Goal: Information Seeking & Learning: Check status

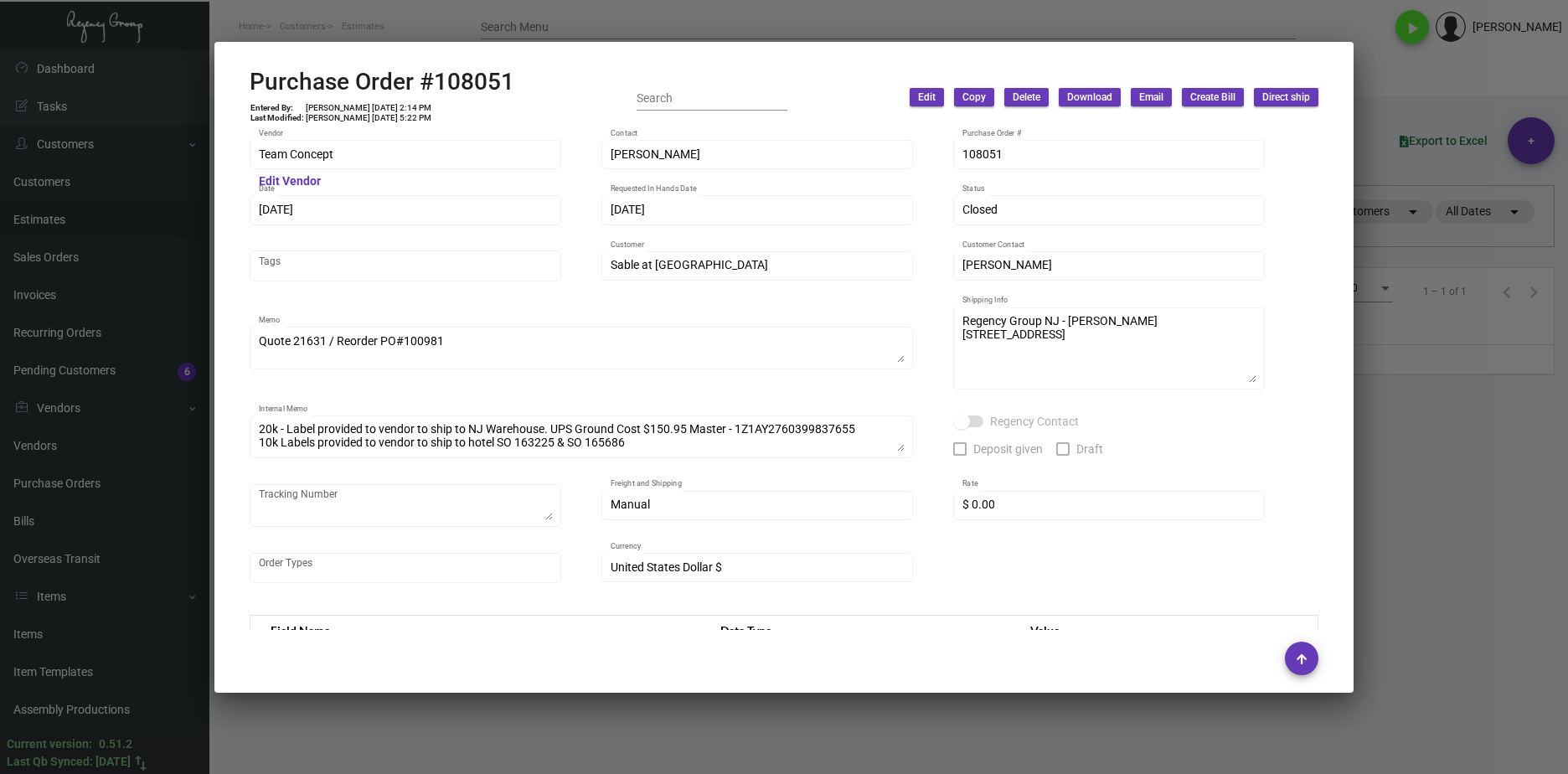
scroll to position [417, 0]
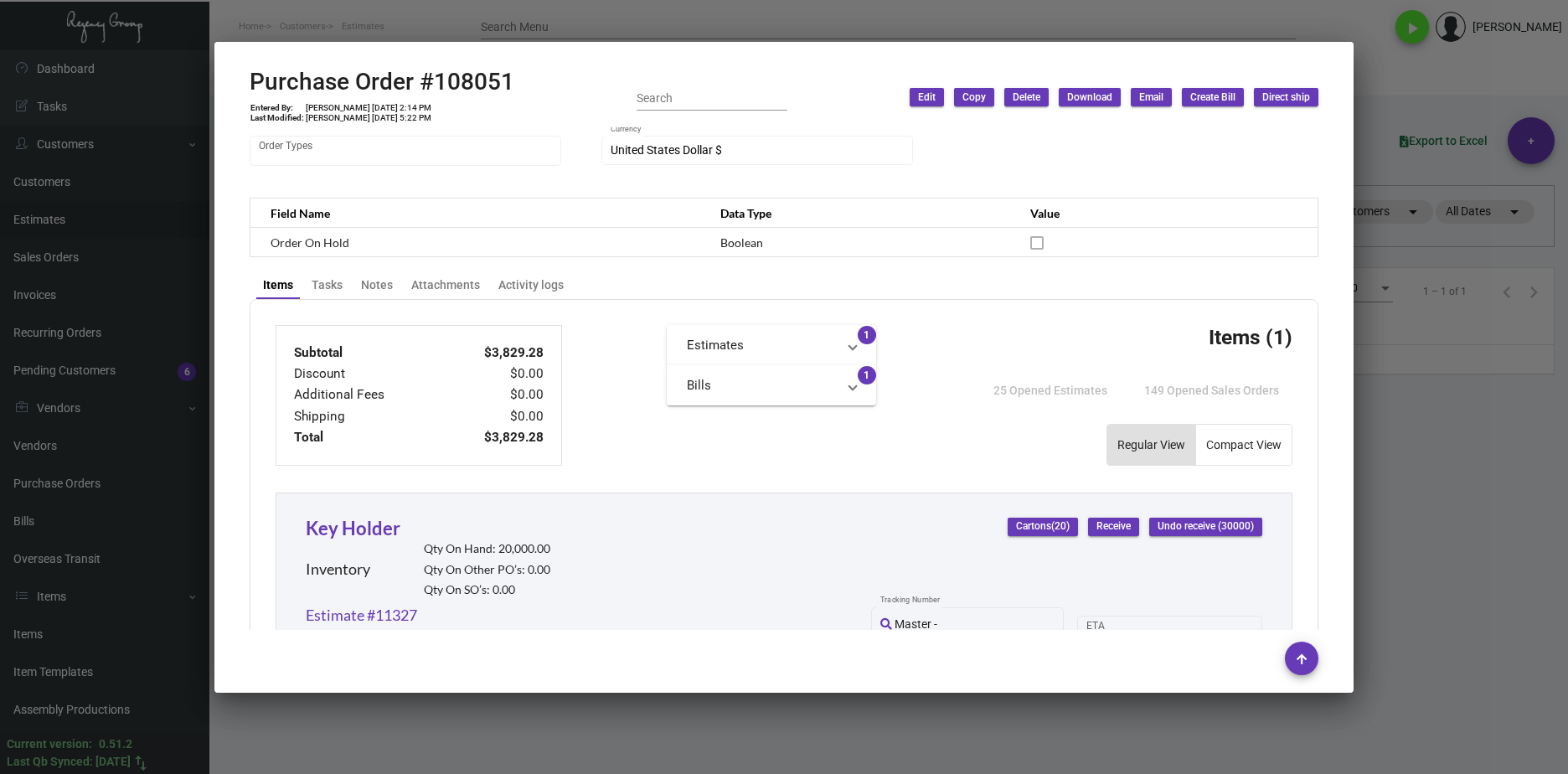
click at [144, 389] on div at bounding box center [784, 387] width 1568 height 774
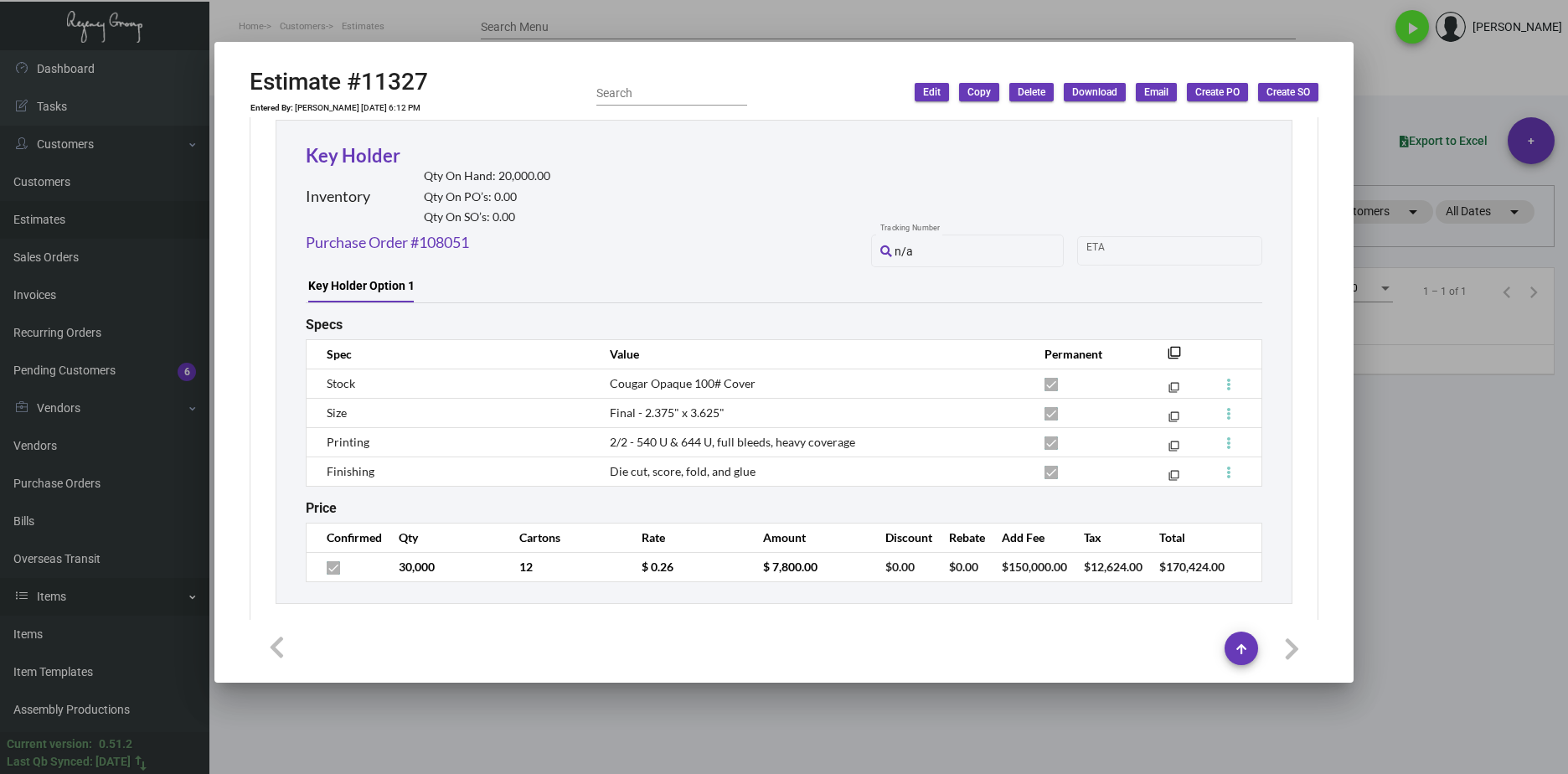
click at [46, 596] on div at bounding box center [784, 387] width 1568 height 774
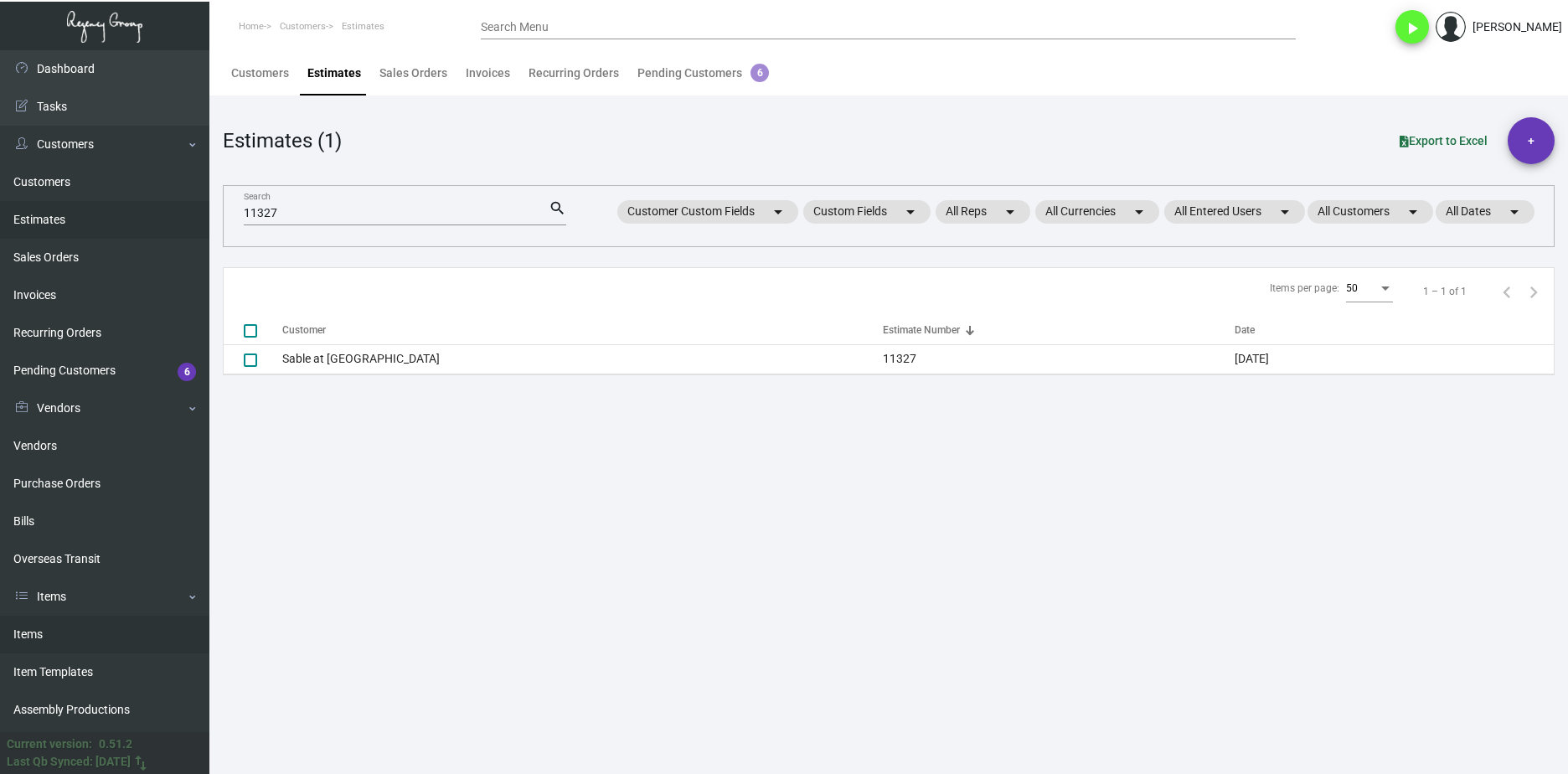
click at [56, 625] on link "Items" at bounding box center [105, 634] width 210 height 38
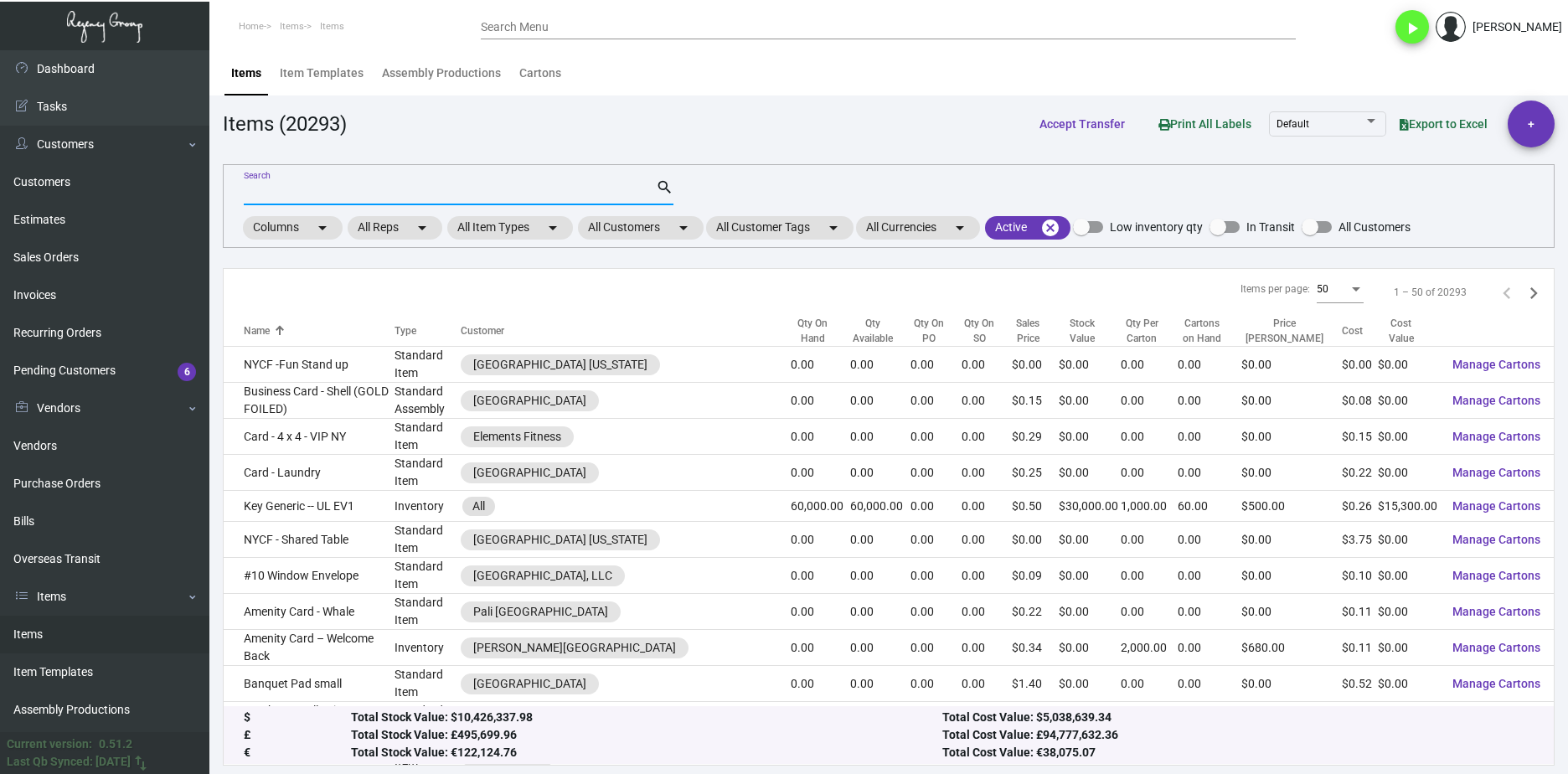
click at [373, 195] on input "Search" at bounding box center [449, 192] width 412 height 14
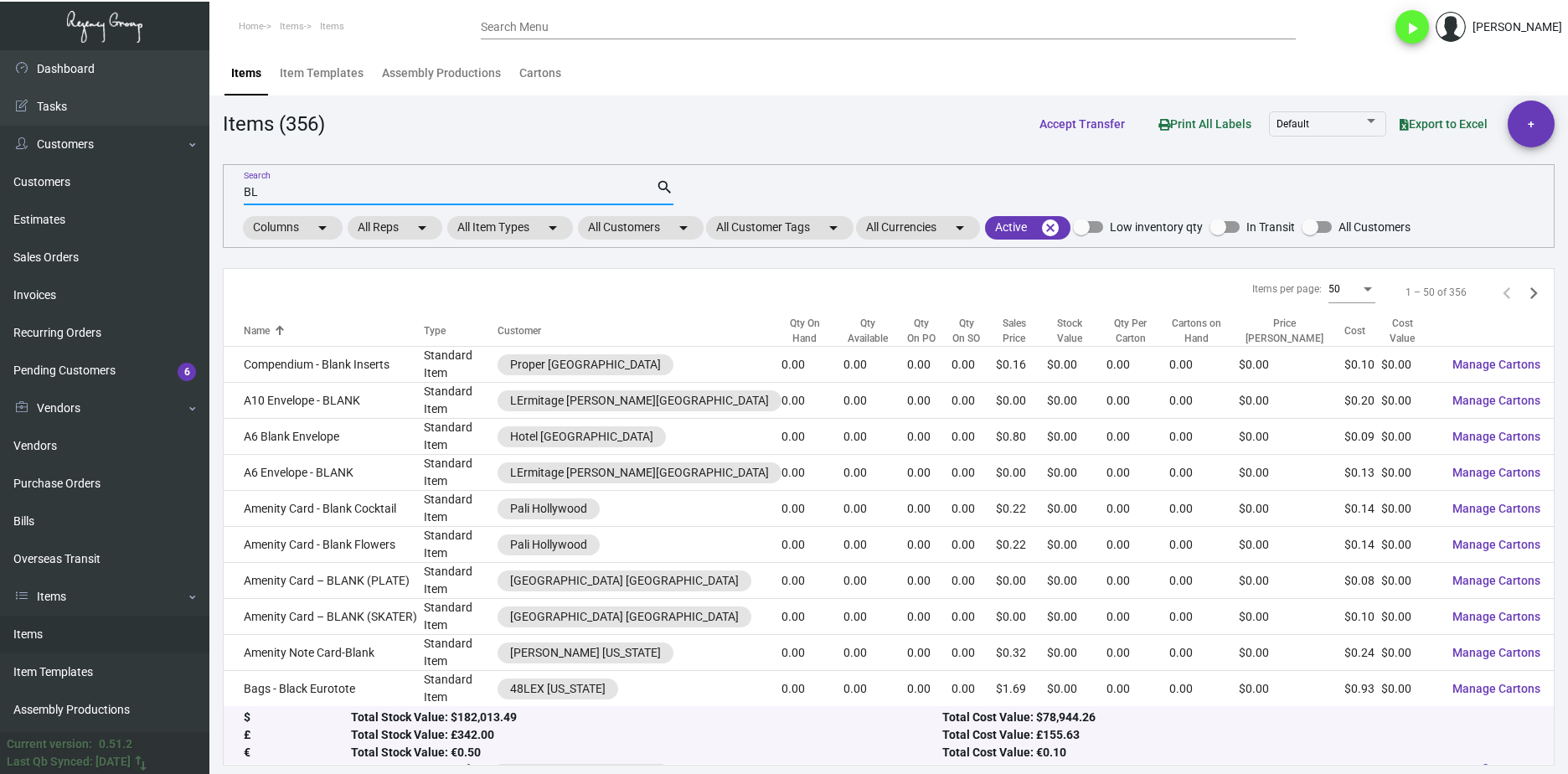
type input "B"
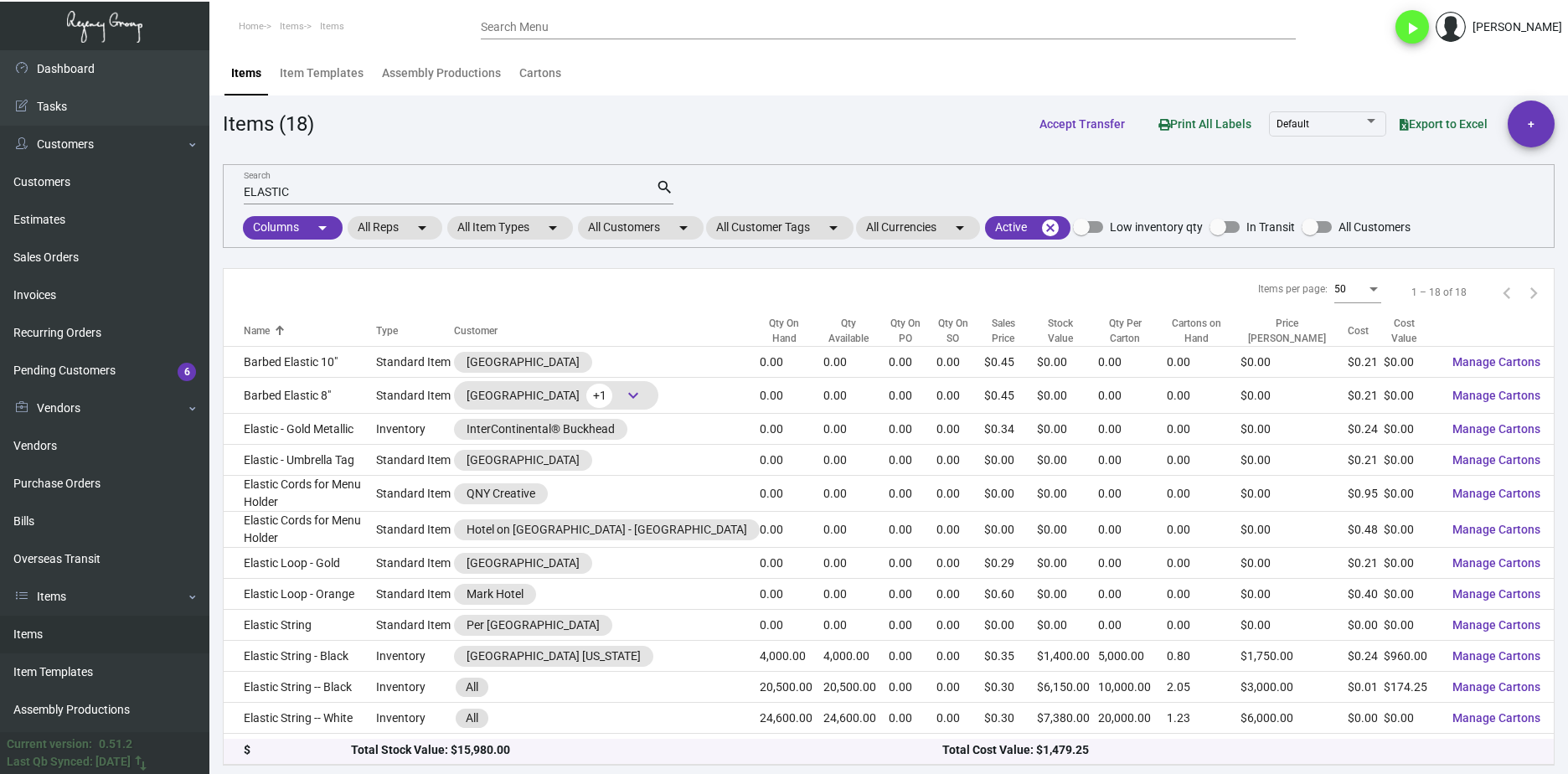
click at [424, 196] on input "ELASTIC" at bounding box center [449, 192] width 412 height 14
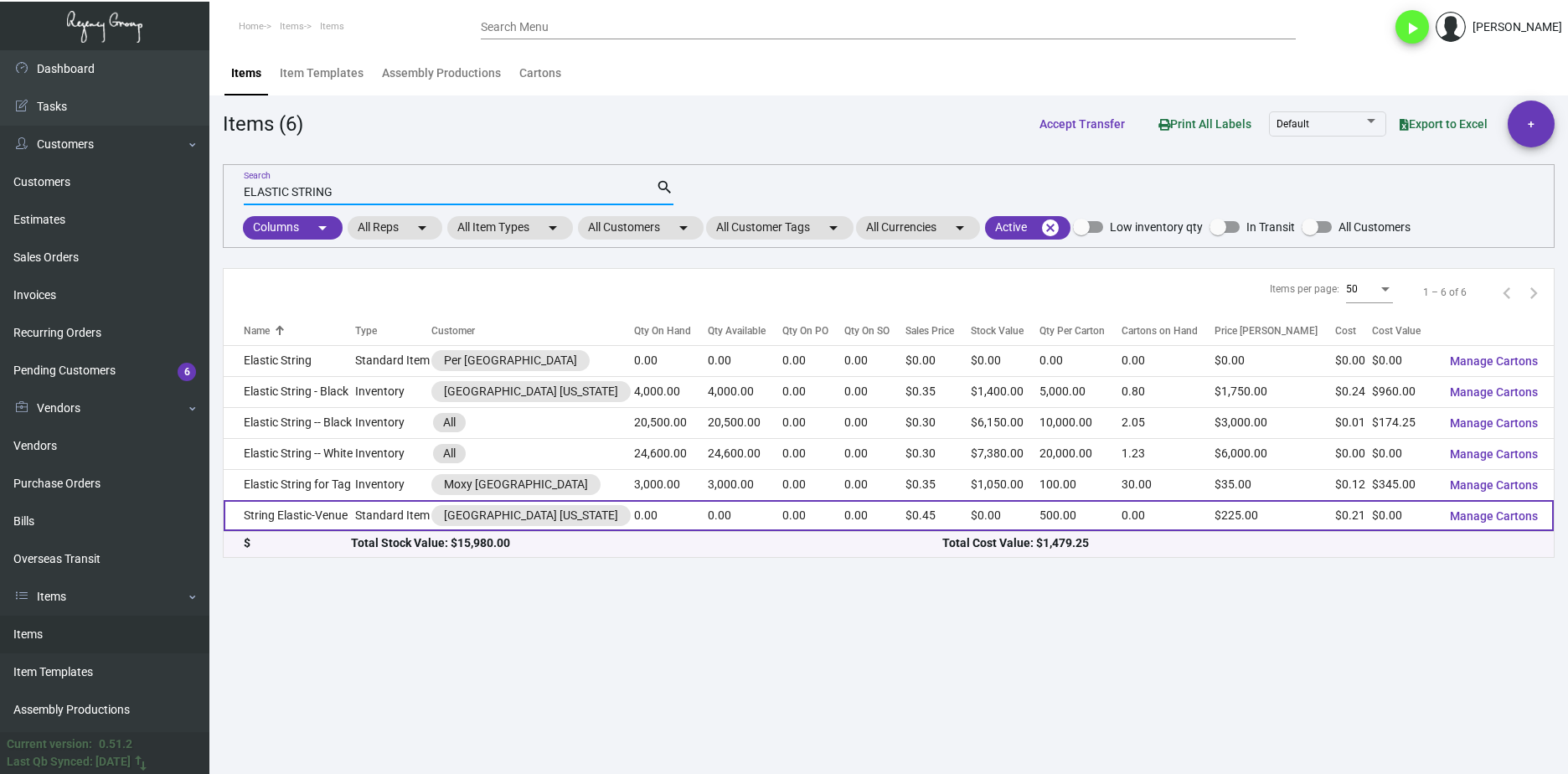
type input "ELASTIC STRING"
click at [333, 515] on td "String Elastic-Venue" at bounding box center [289, 516] width 131 height 31
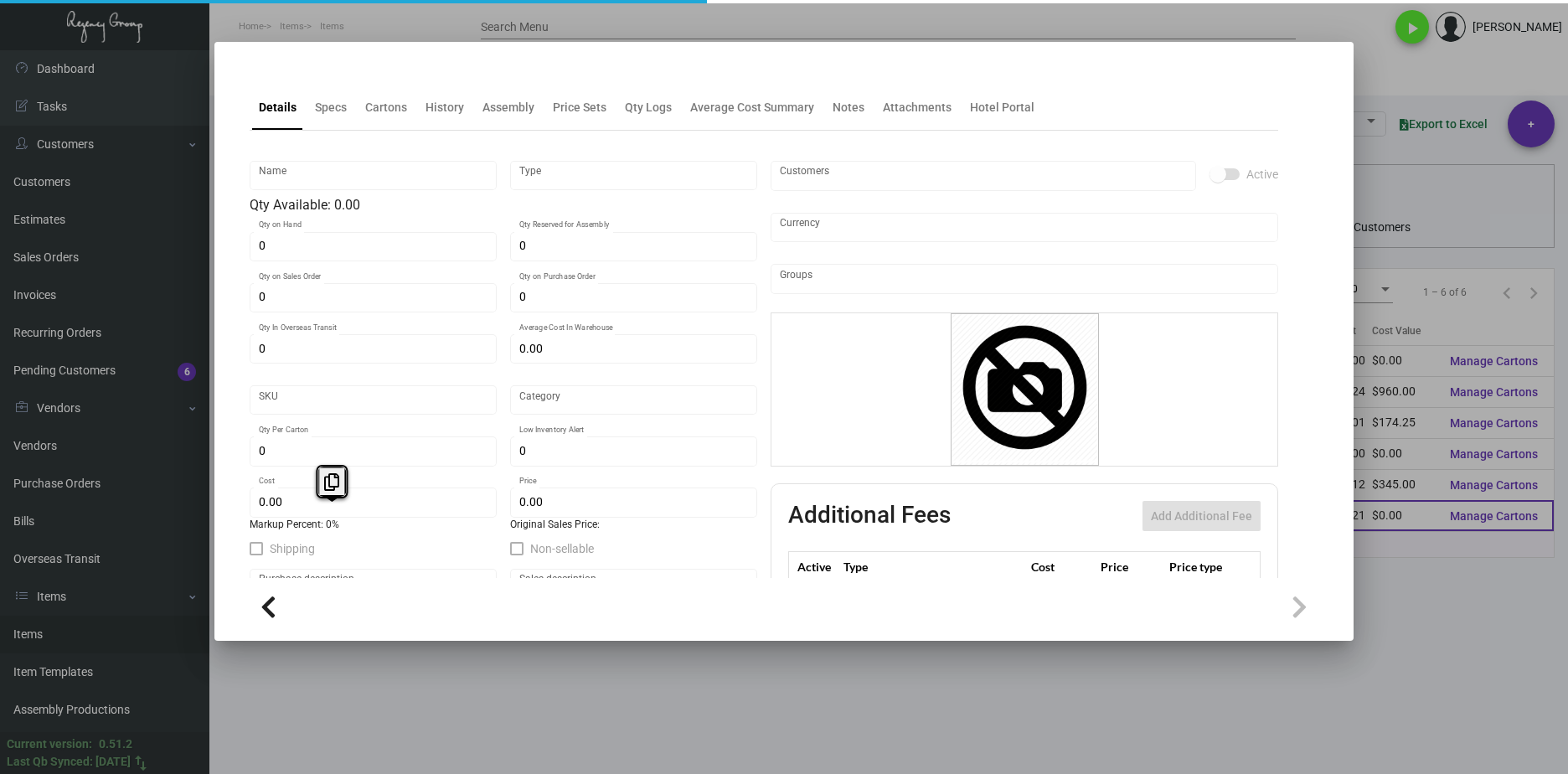
type input "String Elastic-Venue"
type input "Standard Item"
type input "$ 0.00"
type input "VNSTR"
type input "Standard"
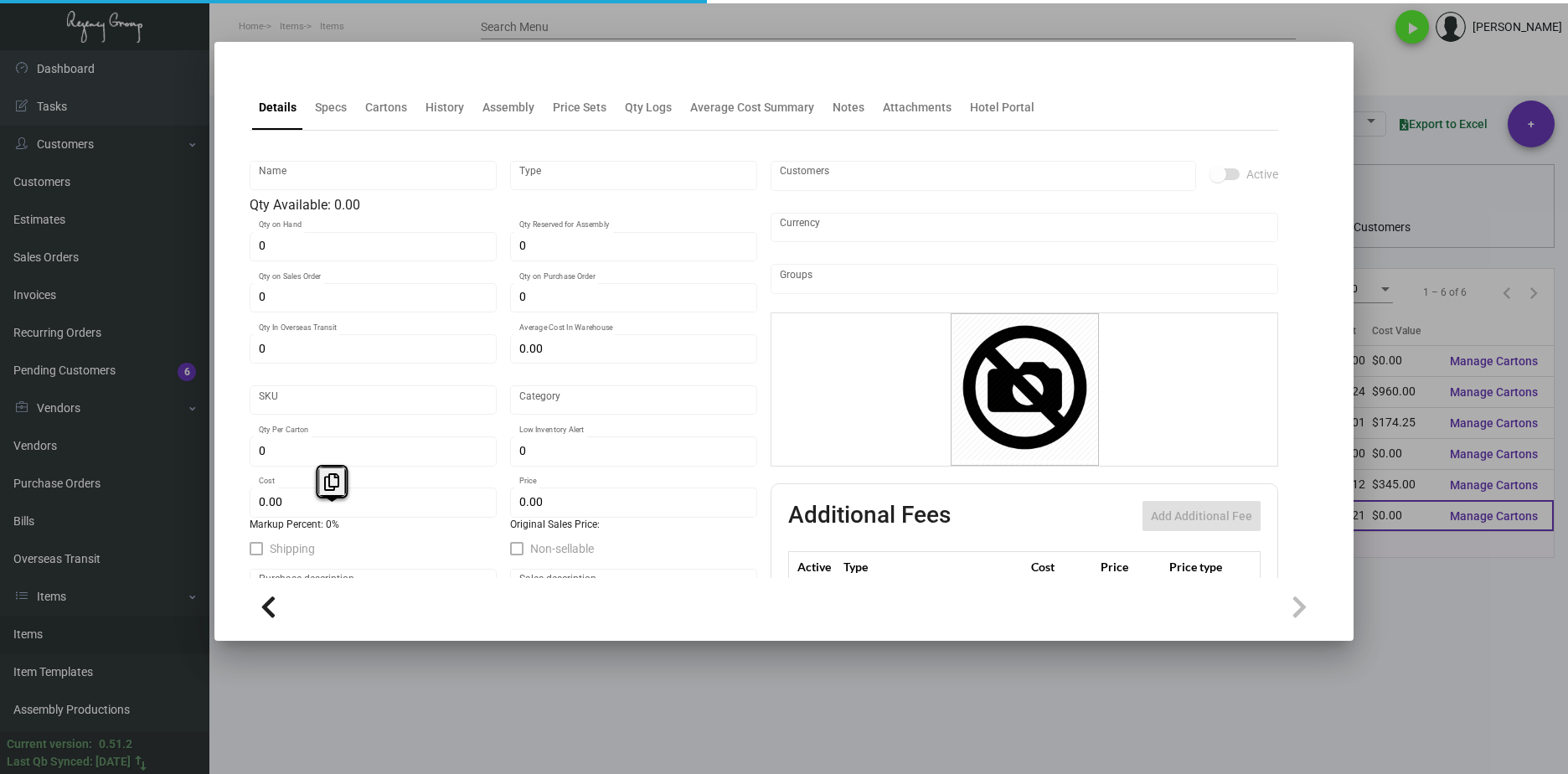
type input "500"
type input "$ 0.21"
type input "$ 0.45"
checkbox input "true"
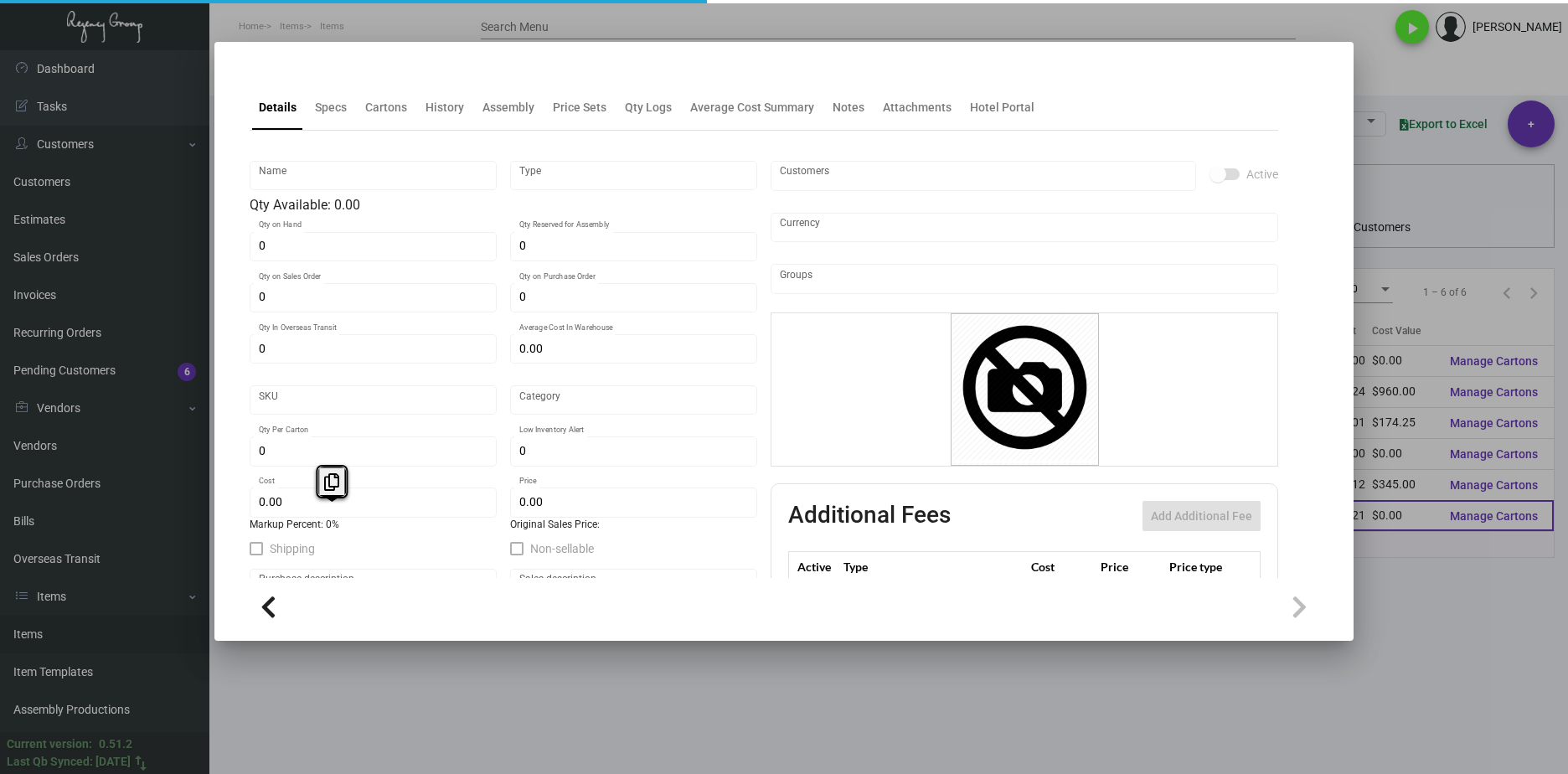
type input "United States Dollar $"
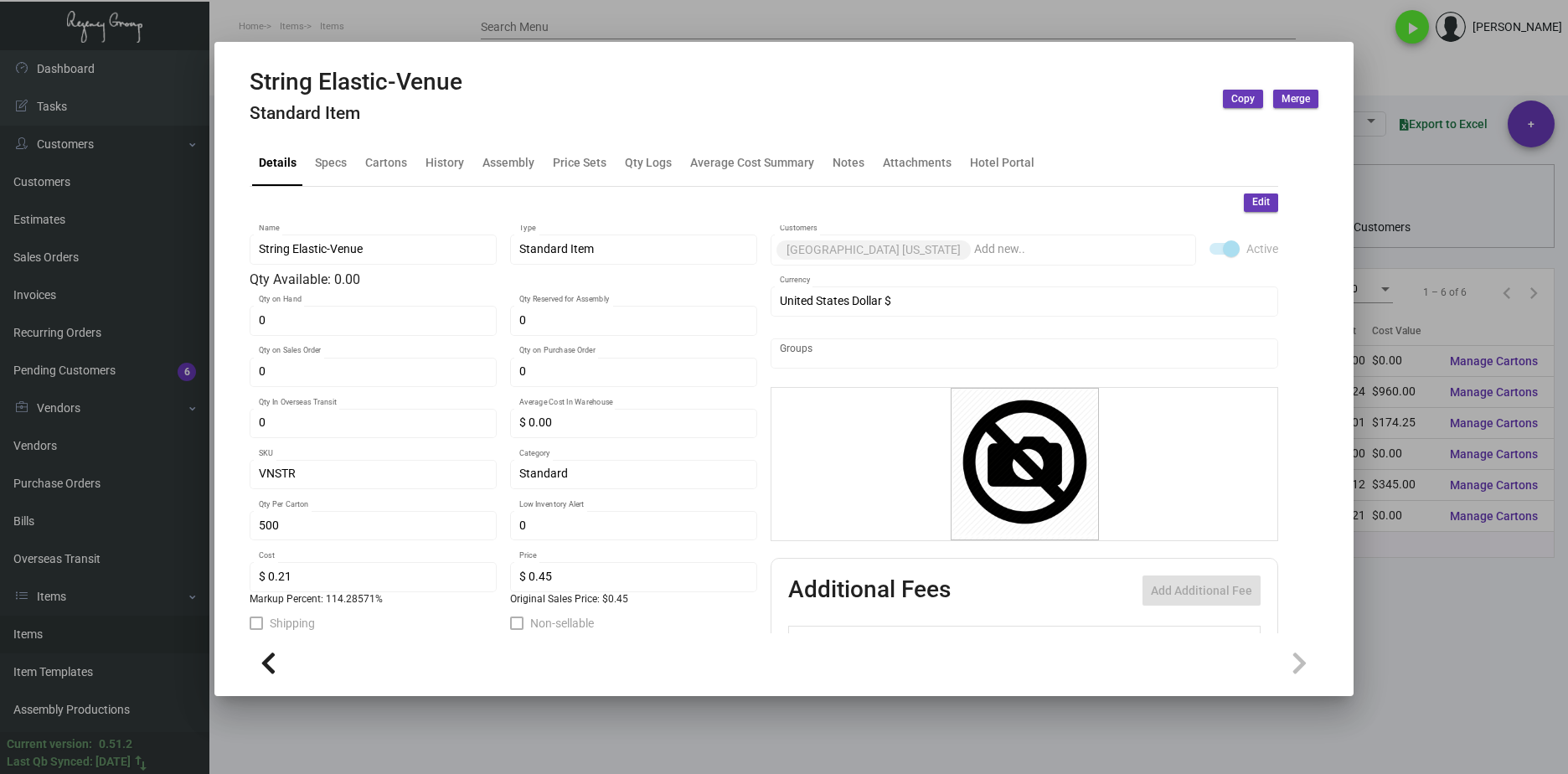
click at [1358, 620] on div at bounding box center [784, 387] width 1568 height 774
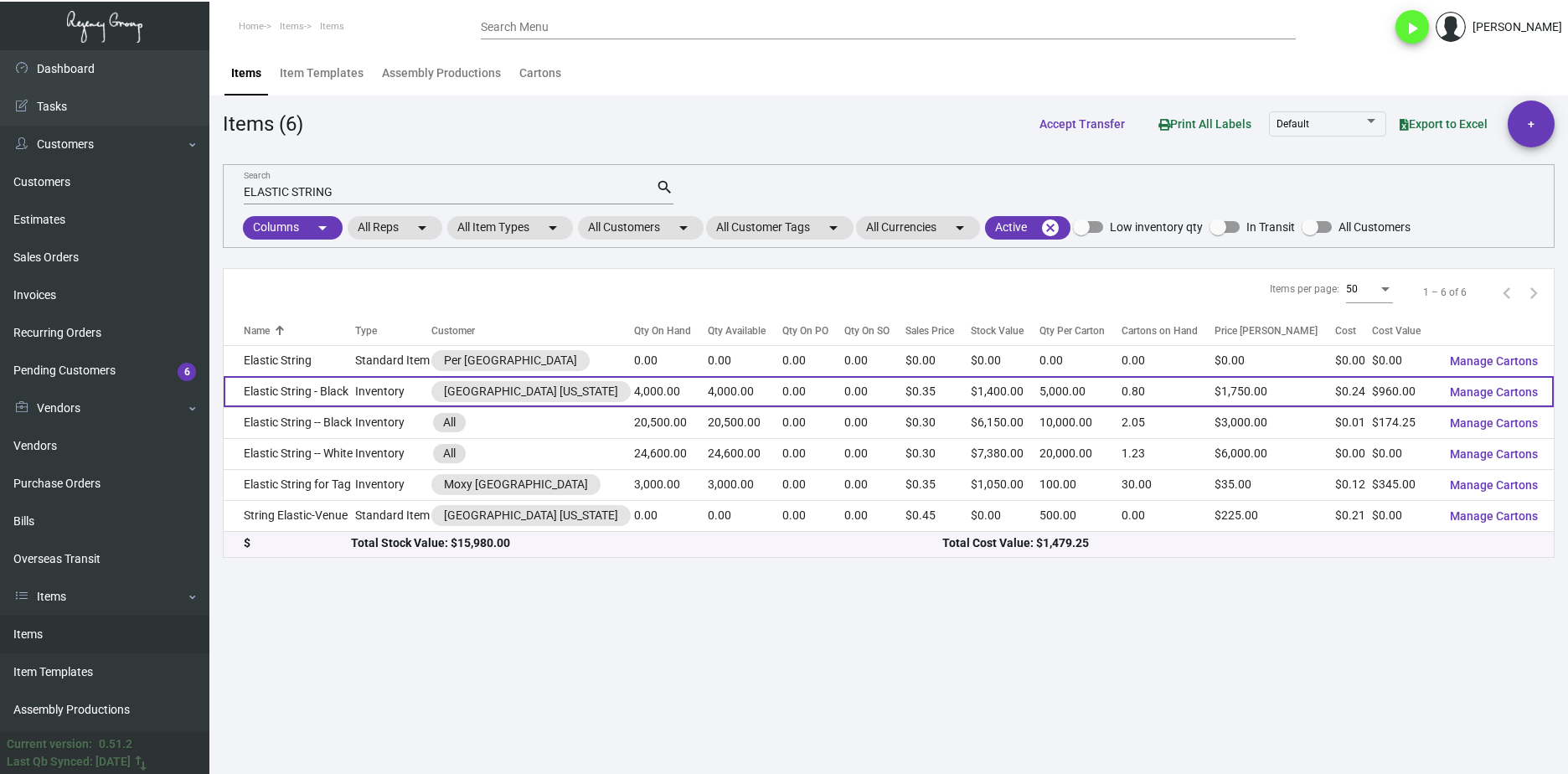
click at [336, 395] on td "Elastic String - Black" at bounding box center [289, 392] width 131 height 31
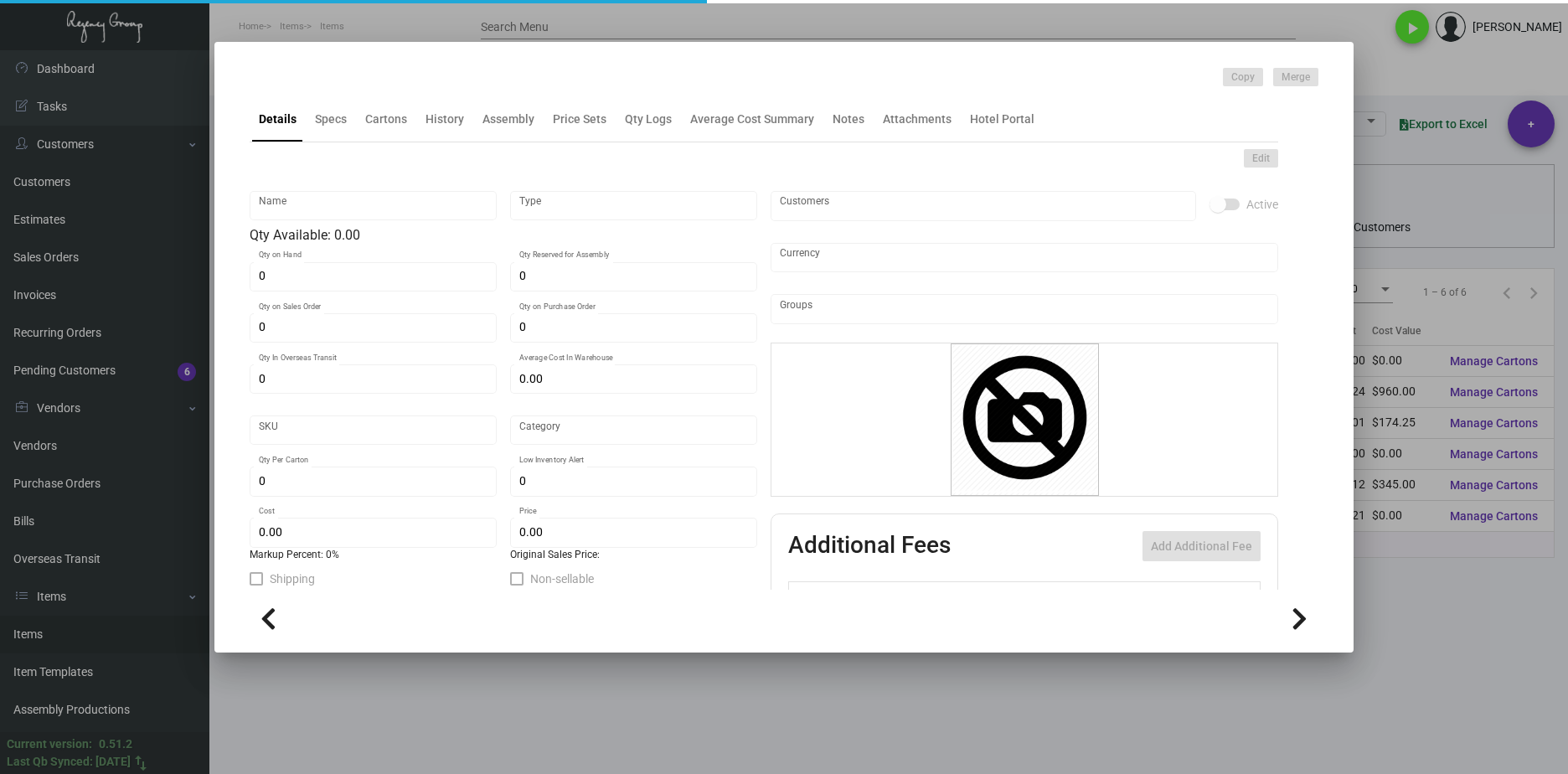
type input "Elastic String - Black"
type input "Inventory"
type input "4,000"
type input "$ 0.30"
type input "Standard"
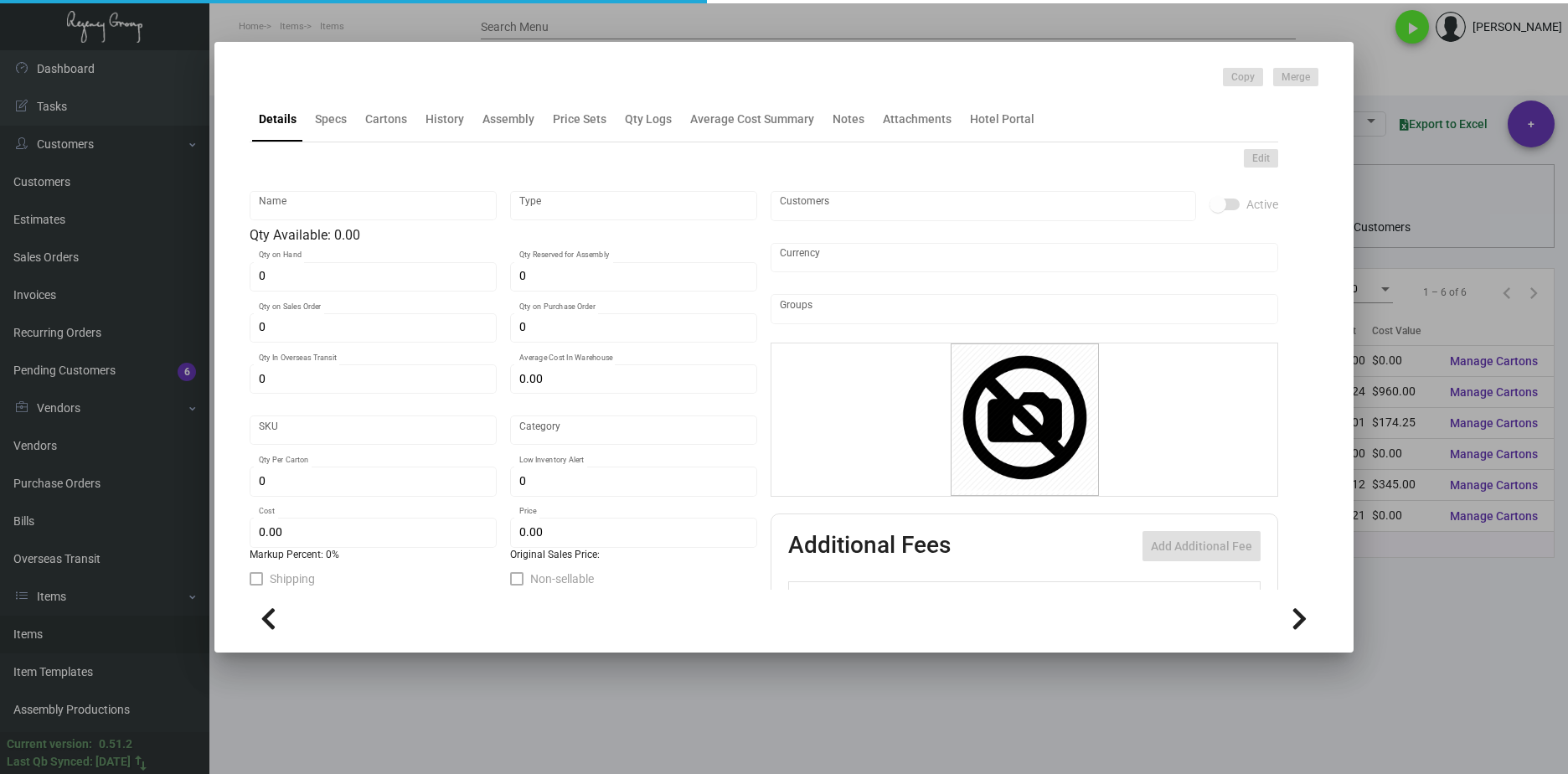
type input "5,000"
type input "250"
type input "$ 0.24"
type input "$ 0.35"
checkbox input "true"
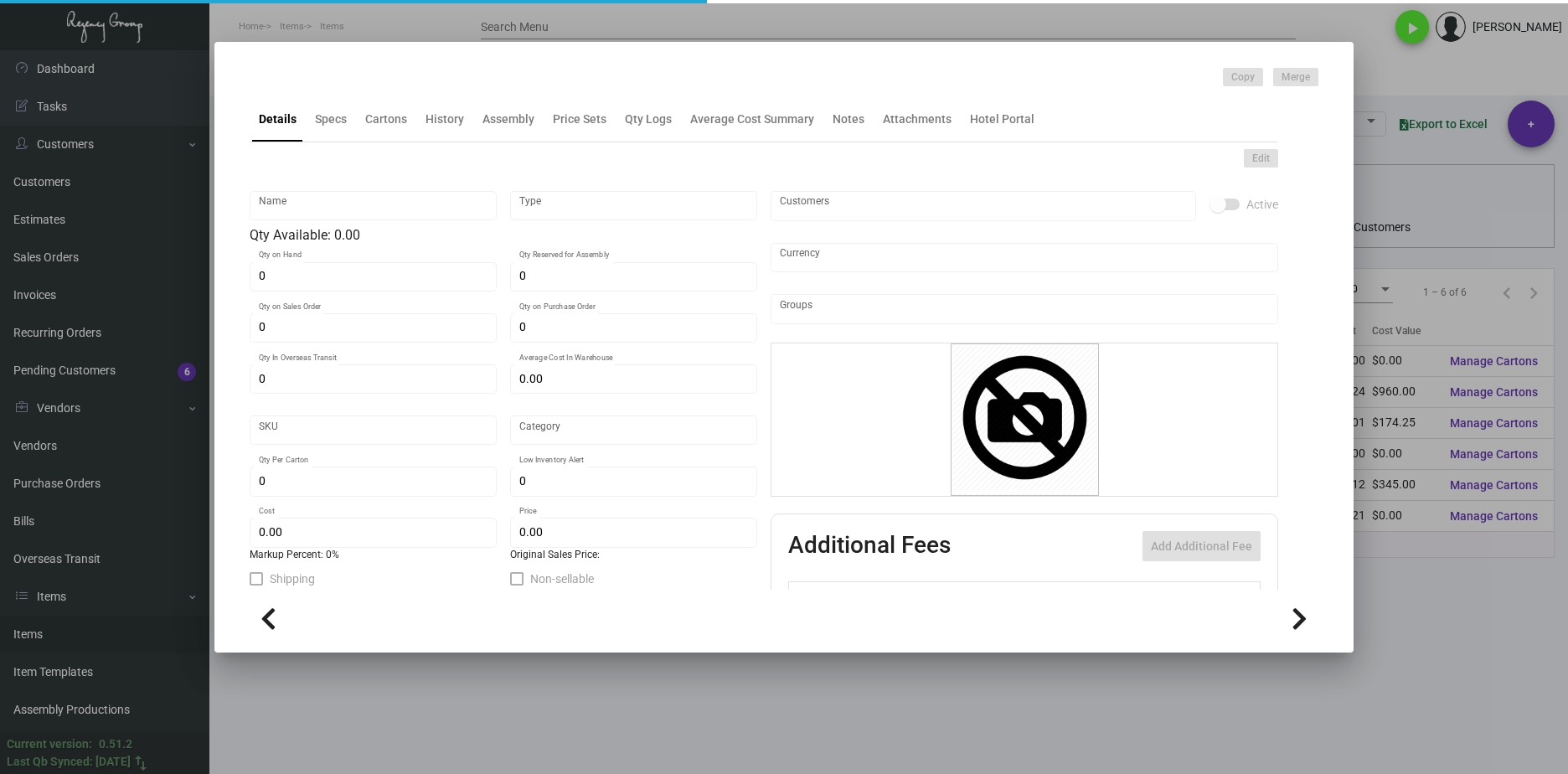
type input "United States Dollar $"
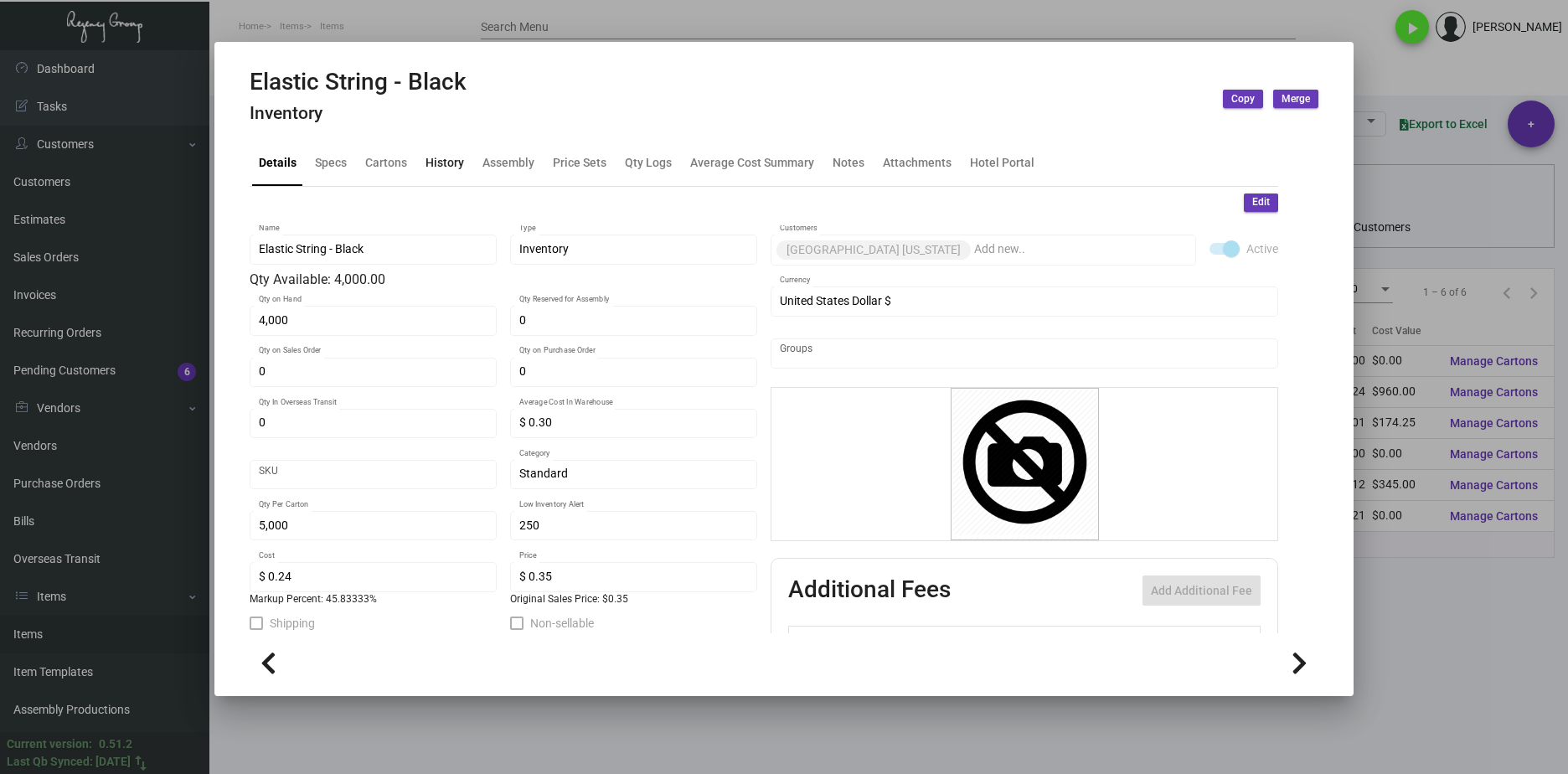
click at [426, 170] on div "History" at bounding box center [445, 163] width 39 height 17
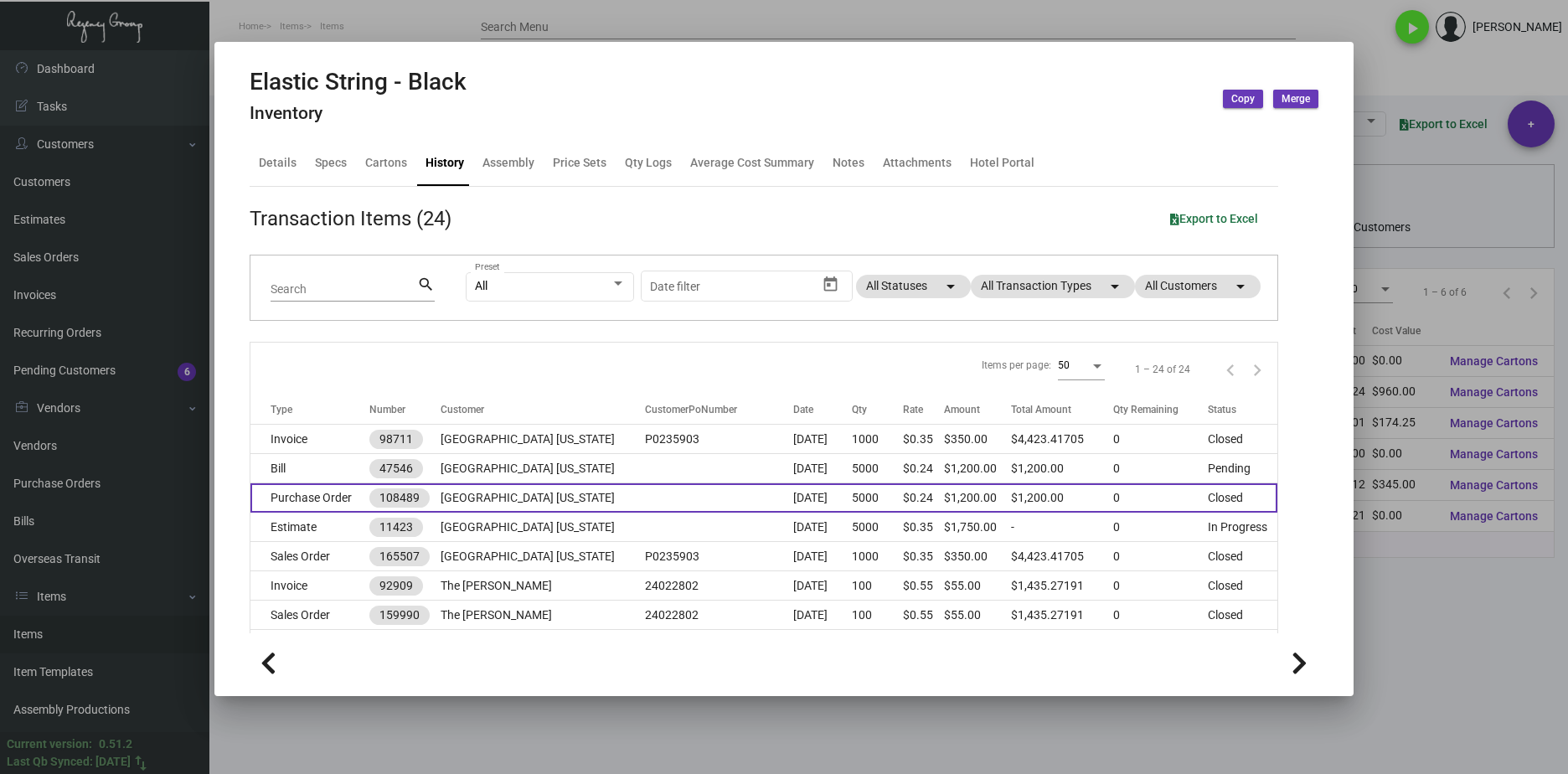
click at [367, 496] on td "Purchase Order" at bounding box center [310, 498] width 119 height 29
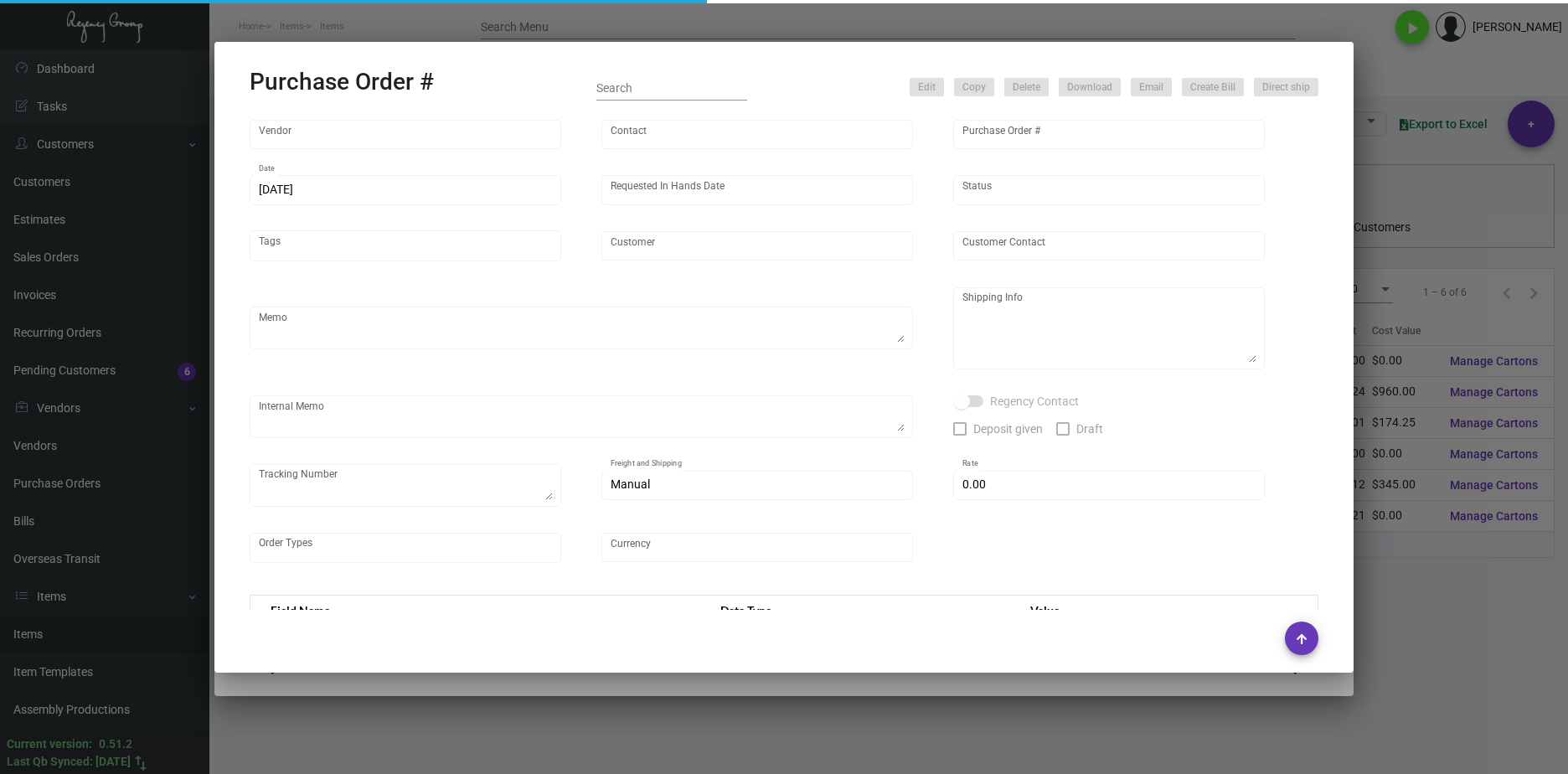
type input "[GEOGRAPHIC_DATA]"
type input "[PERSON_NAME]-Small"
type input "108489"
type input "[DATE]"
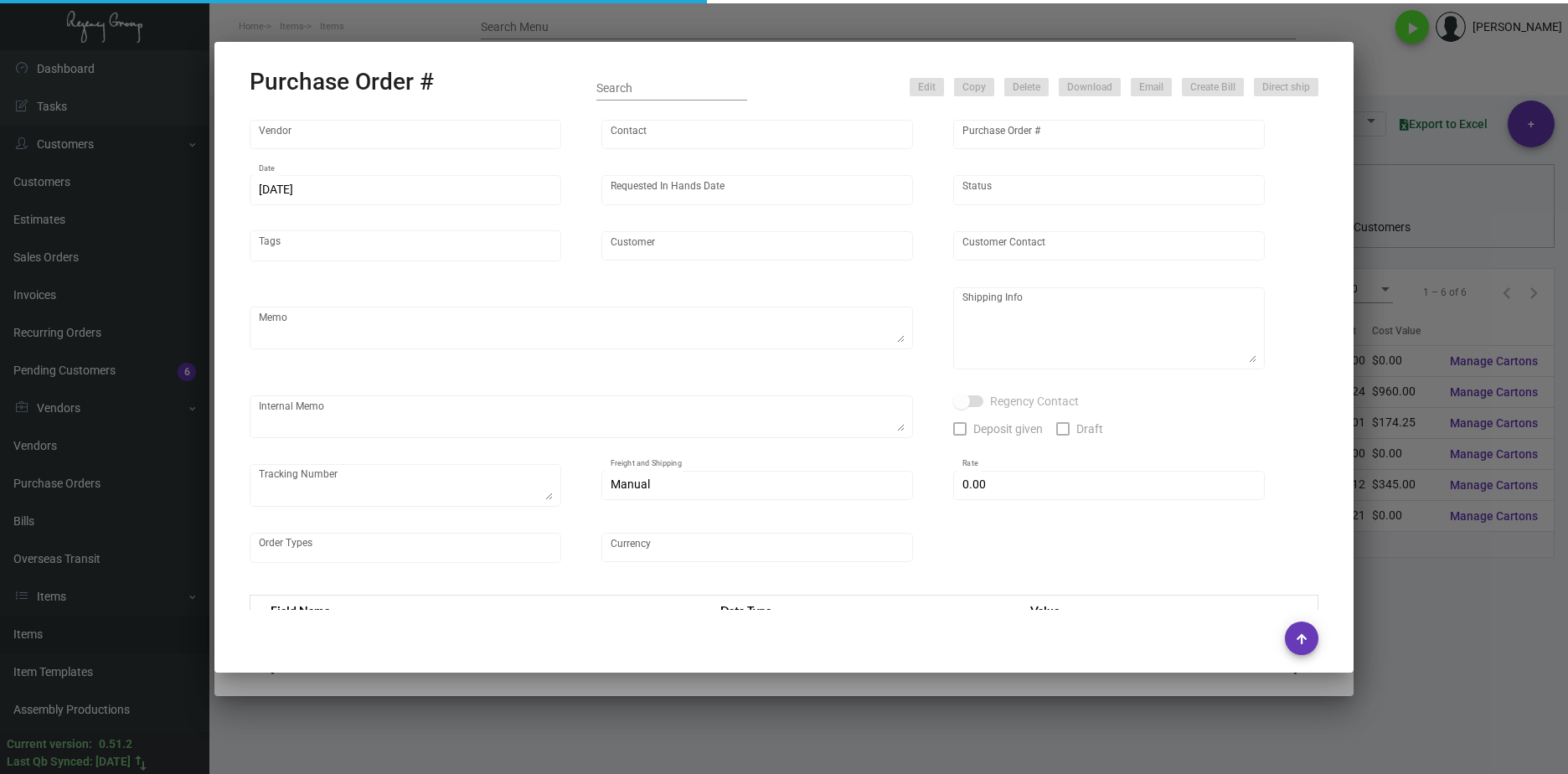
type input "[GEOGRAPHIC_DATA] [US_STATE]"
type textarea "Reorder - Purchase Order #94451 / Ship on UPS# 1AY276"
type textarea "Regency Group NJ - [PERSON_NAME] [STREET_ADDRESS]"
type textarea "12/4 - AP sent ACH."
checkbox input "true"
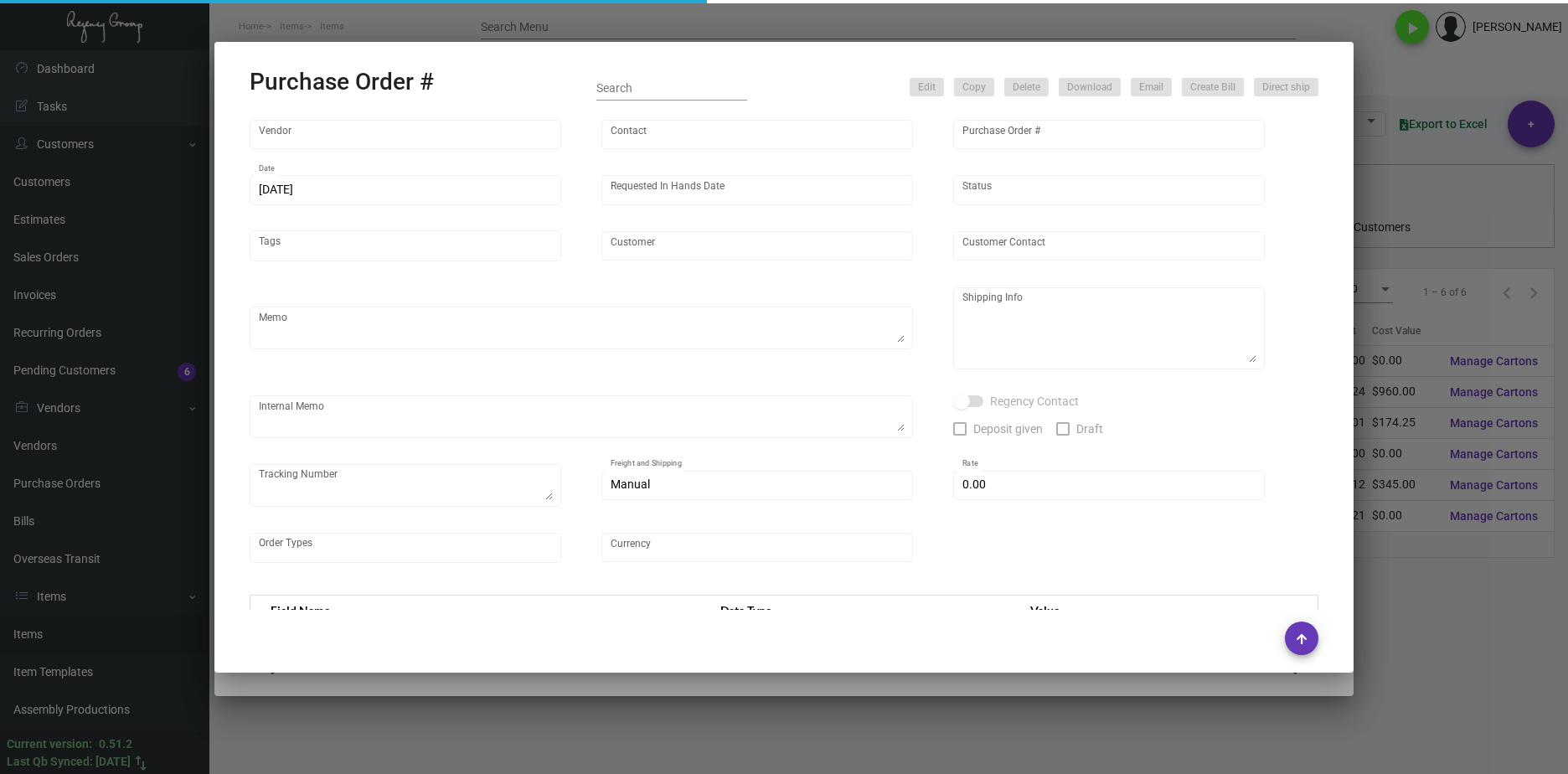
checkbox input "true"
type input "$ 0.00"
type input "United States Dollar $"
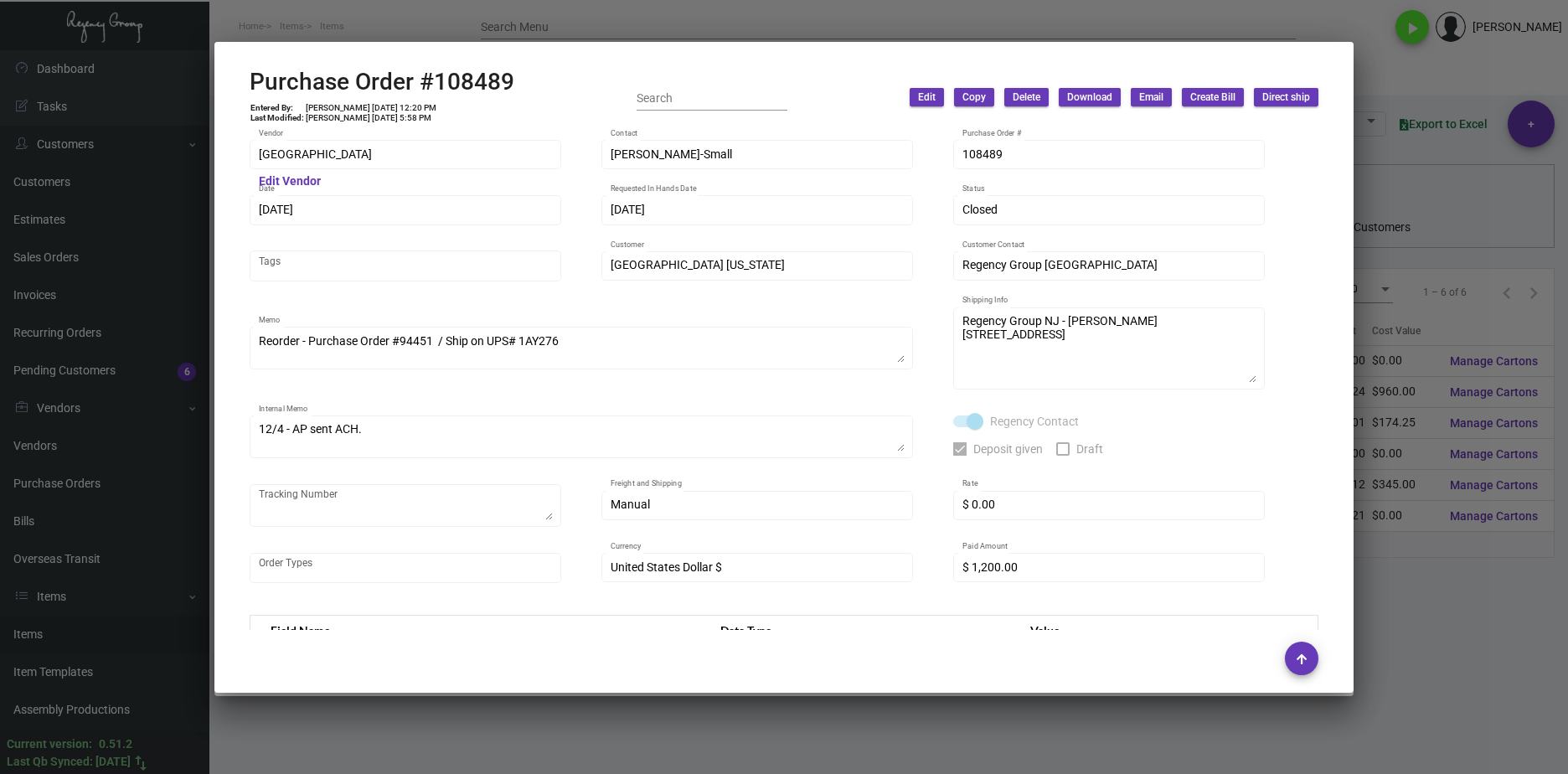
click at [1471, 673] on div at bounding box center [784, 387] width 1568 height 774
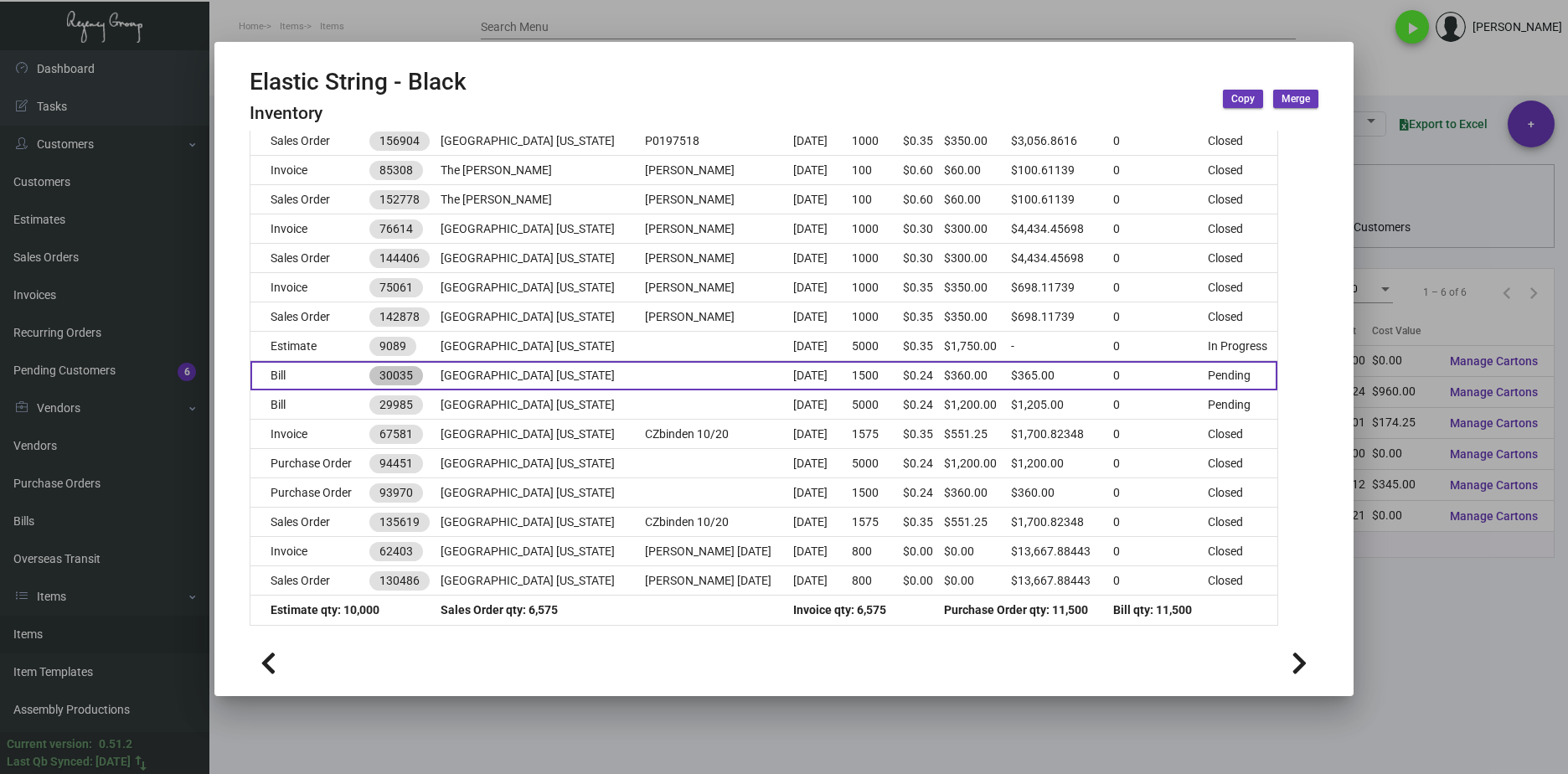
scroll to position [534, 0]
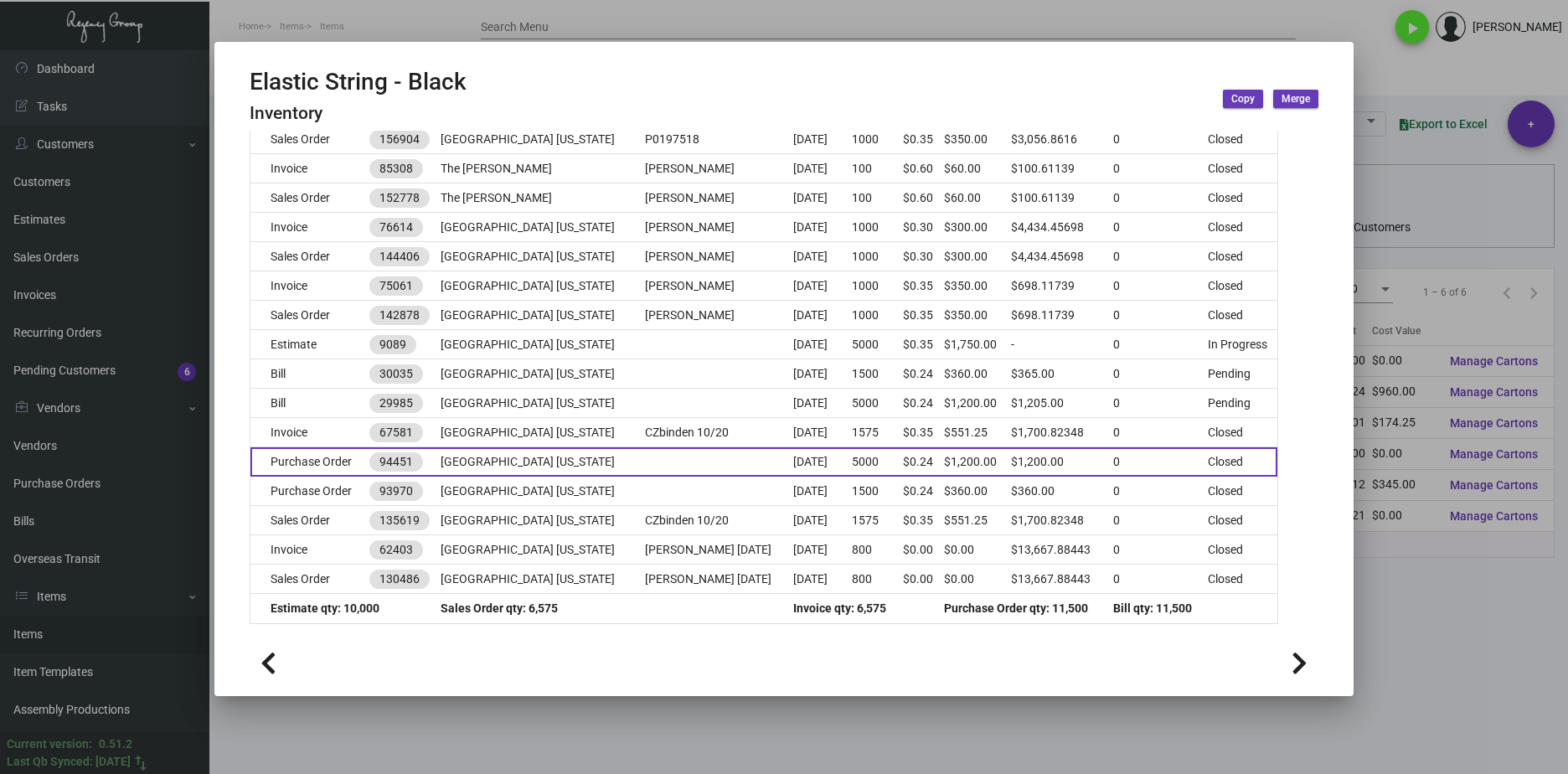
click at [339, 469] on td "Purchase Order" at bounding box center [310, 462] width 119 height 29
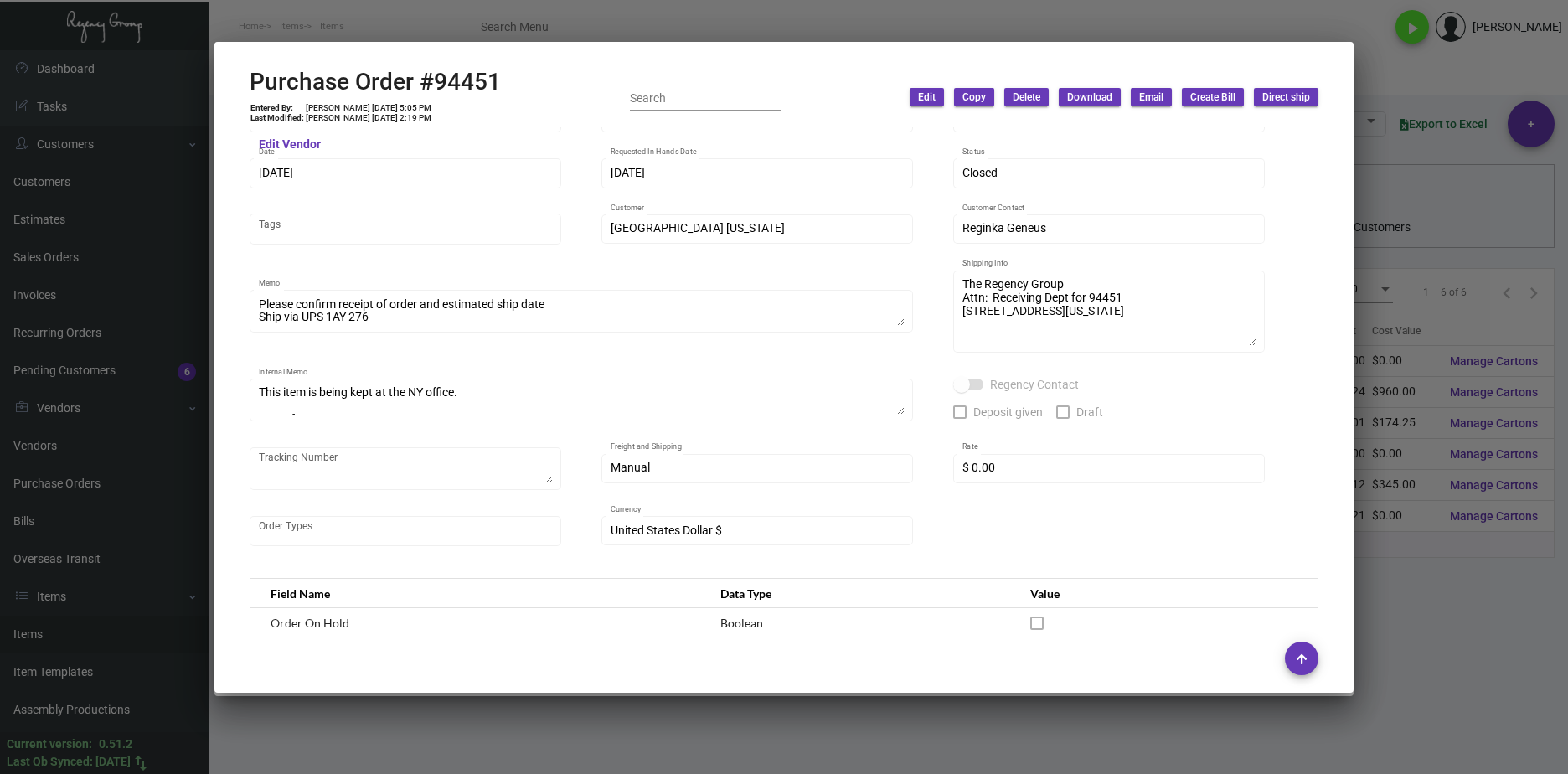
scroll to position [0, 0]
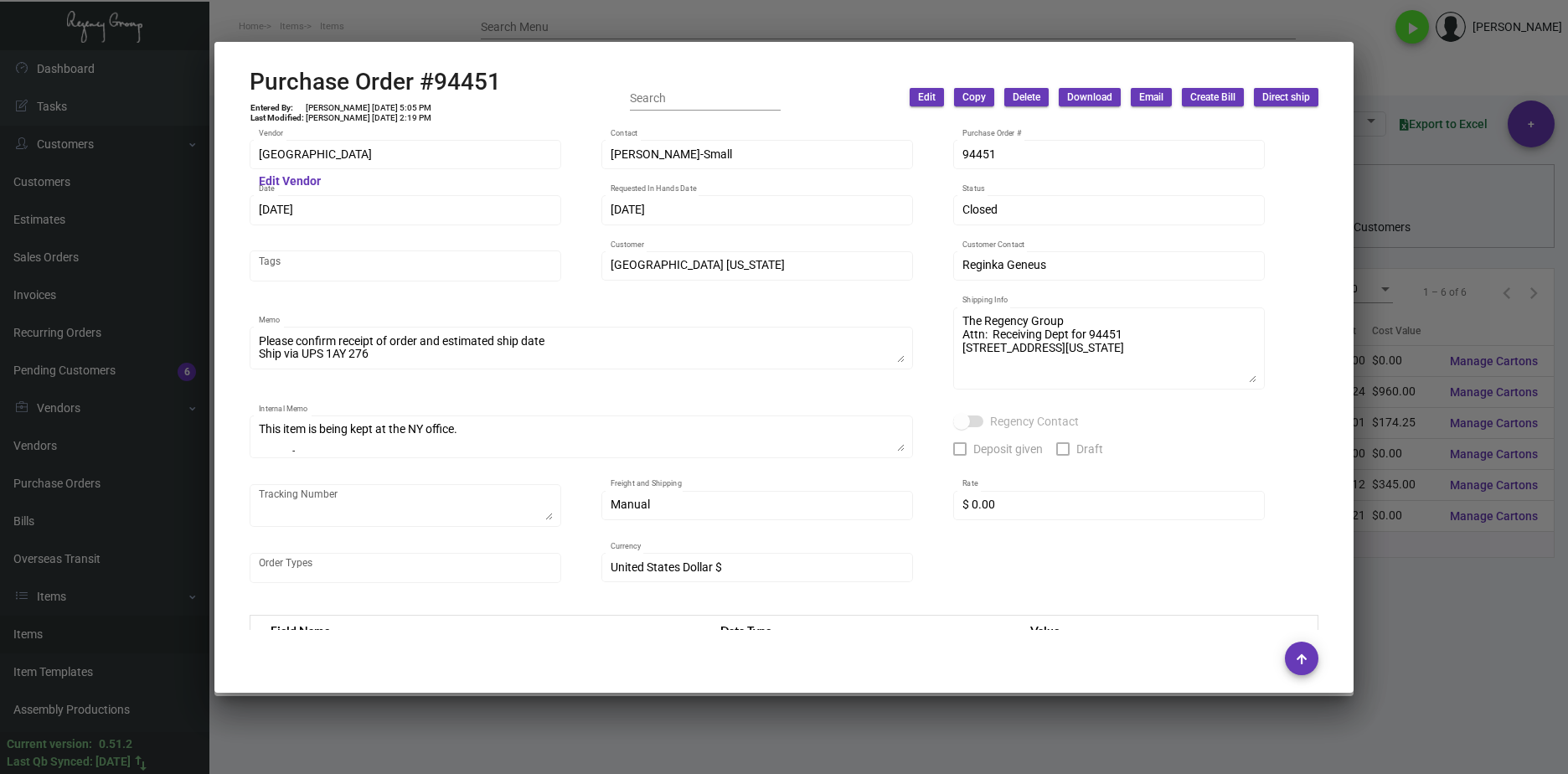
click at [1402, 609] on div at bounding box center [784, 387] width 1568 height 774
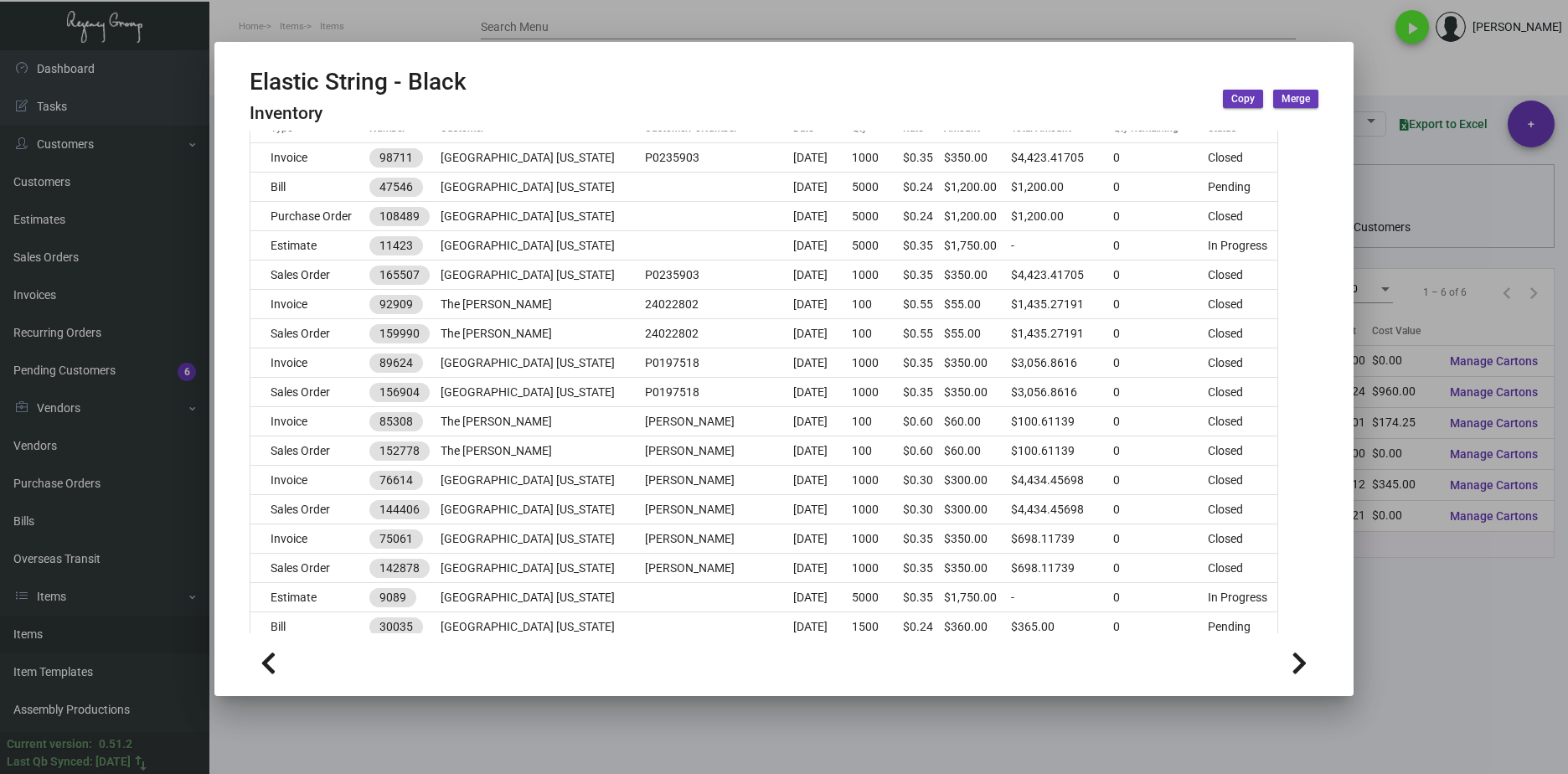
scroll to position [199, 0]
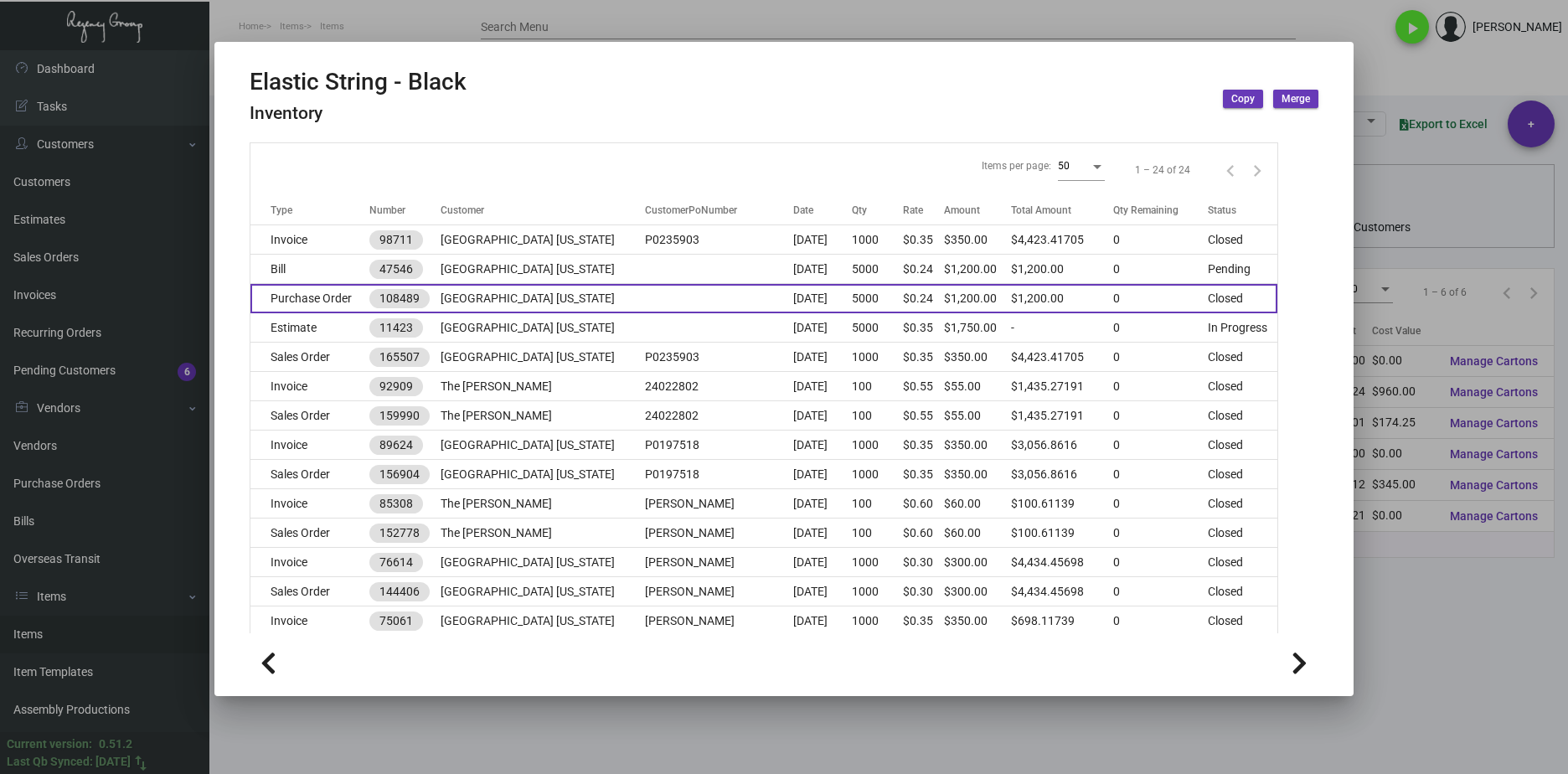
click at [345, 303] on td "Purchase Order" at bounding box center [310, 299] width 119 height 29
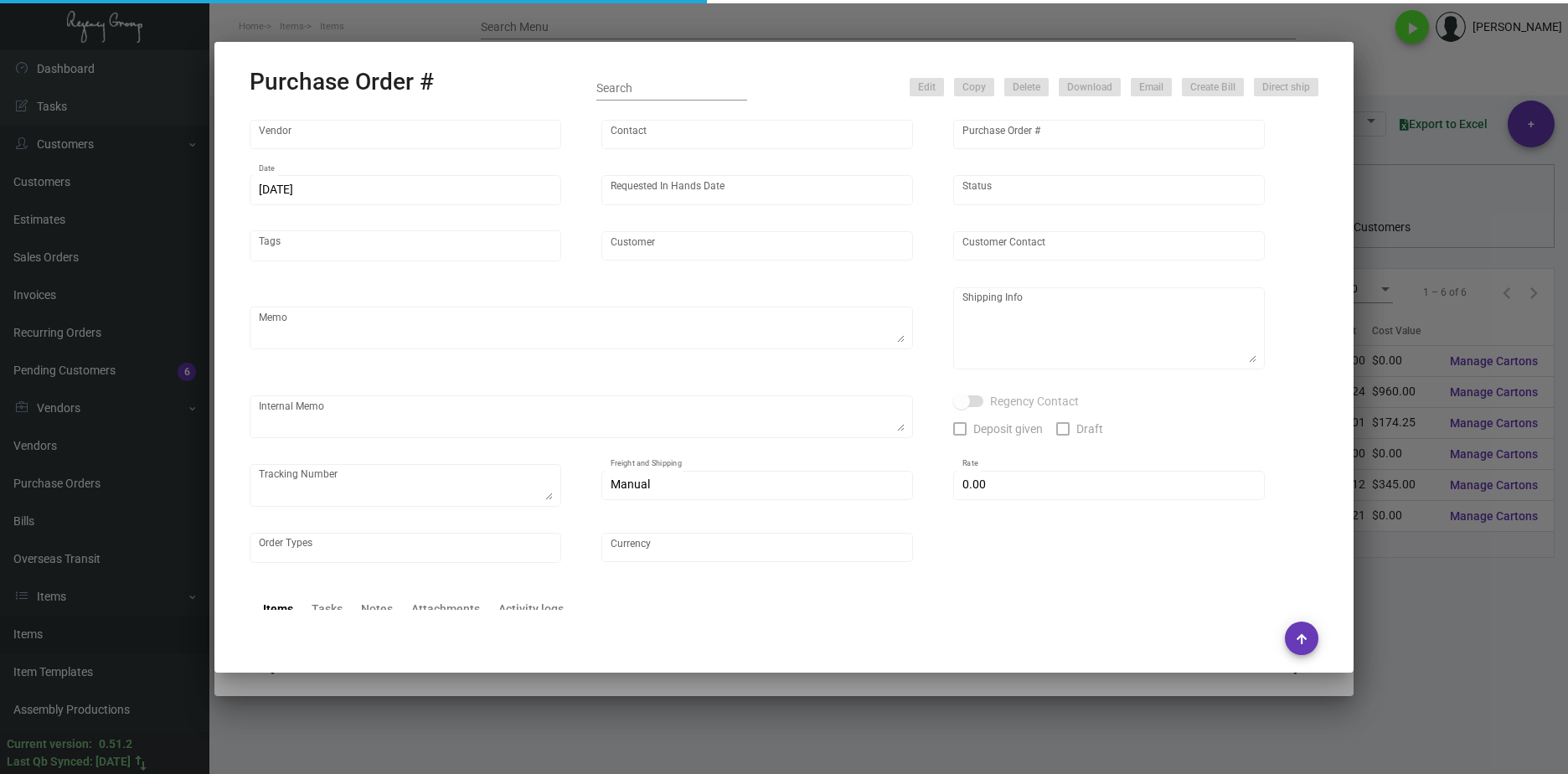
type input "[GEOGRAPHIC_DATA]"
type input "[PERSON_NAME]-Small"
type input "108489"
type input "[DATE]"
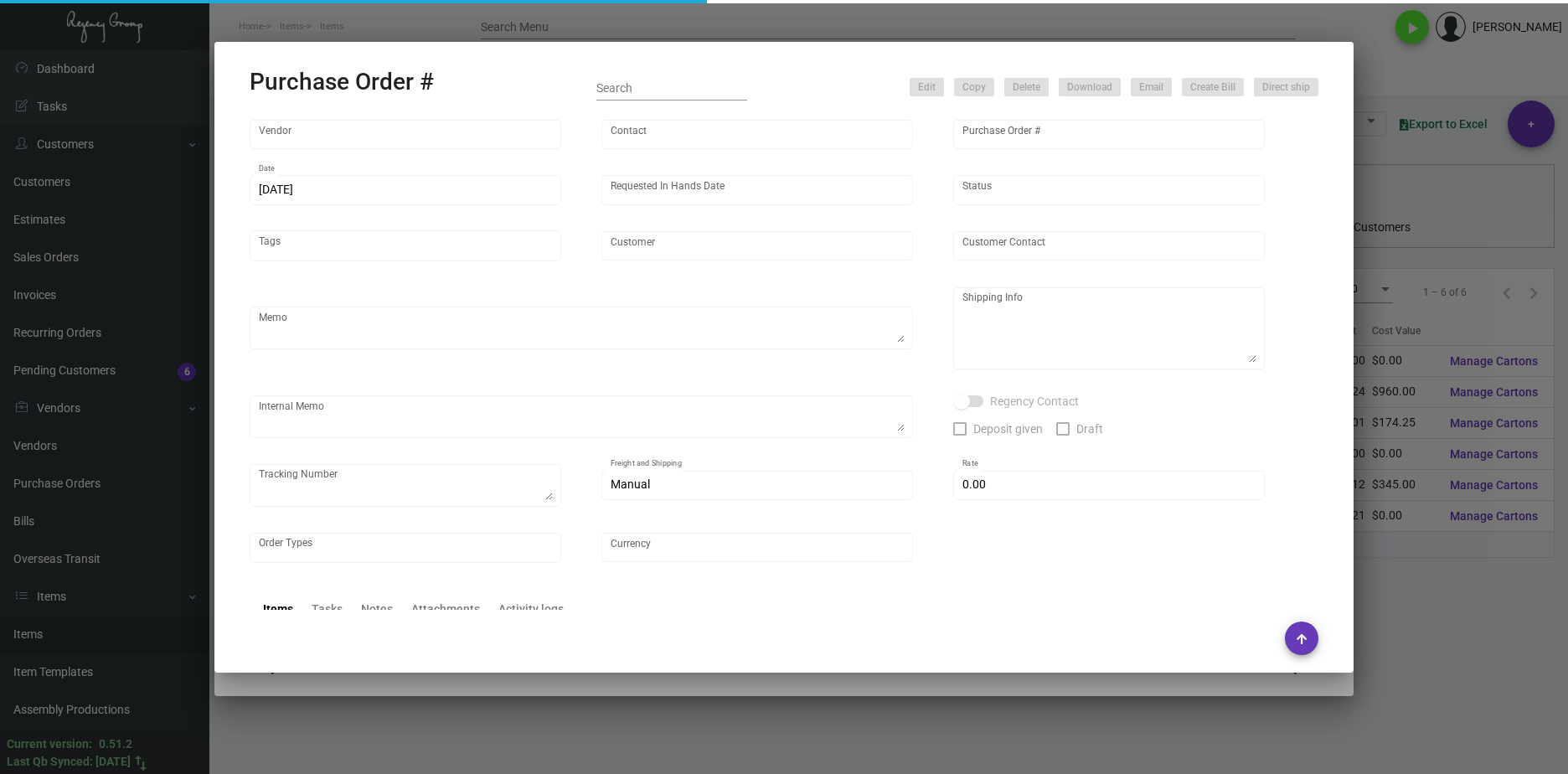
type input "[GEOGRAPHIC_DATA] [US_STATE]"
type textarea "Reorder - Purchase Order #94451 / Ship on UPS# 1AY276"
type textarea "Regency Group NJ - [PERSON_NAME] [STREET_ADDRESS]"
type textarea "12/4 - AP sent ACH."
checkbox input "true"
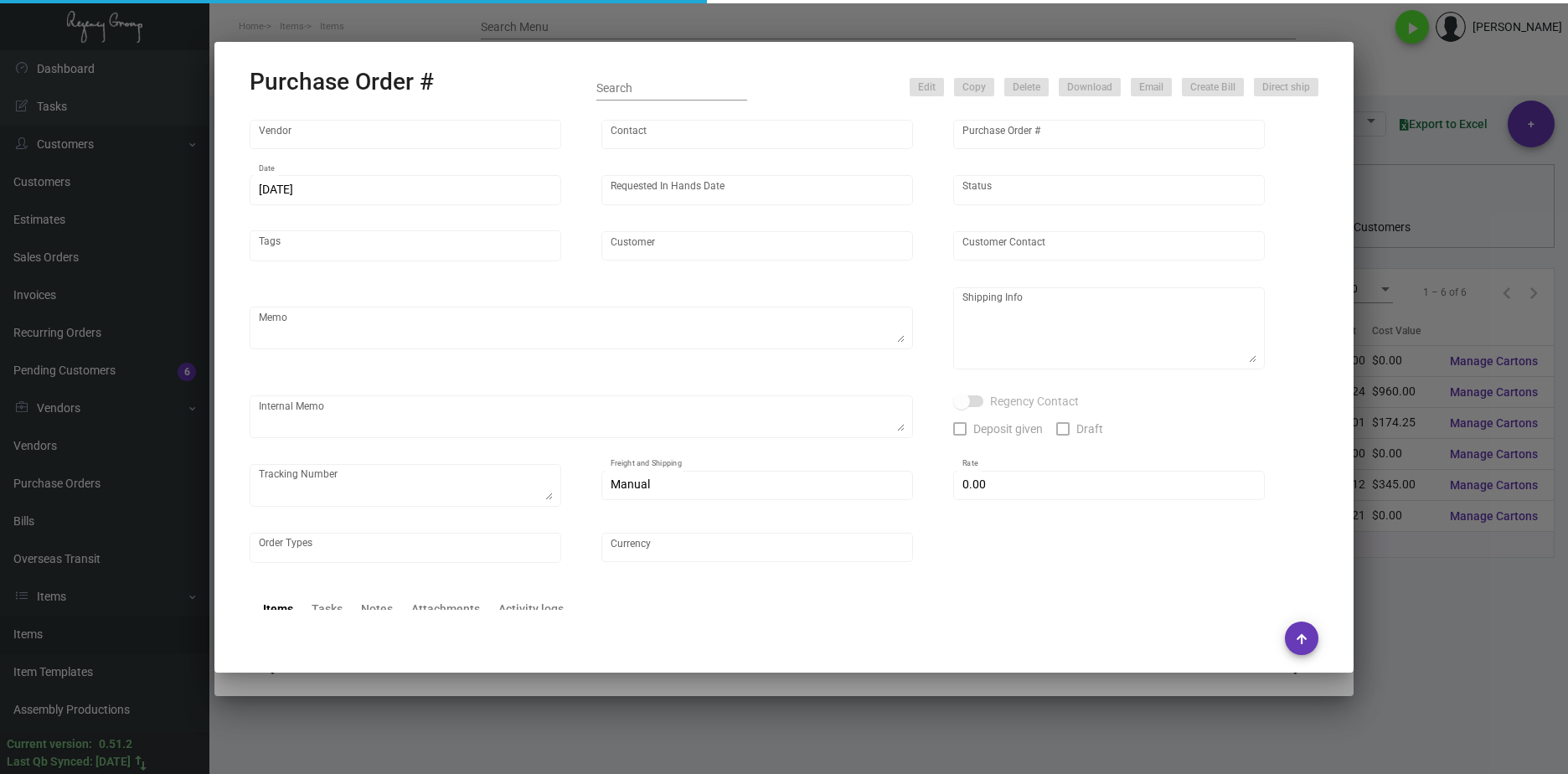
checkbox input "true"
type input "$ 0.00"
type input "United States Dollar $"
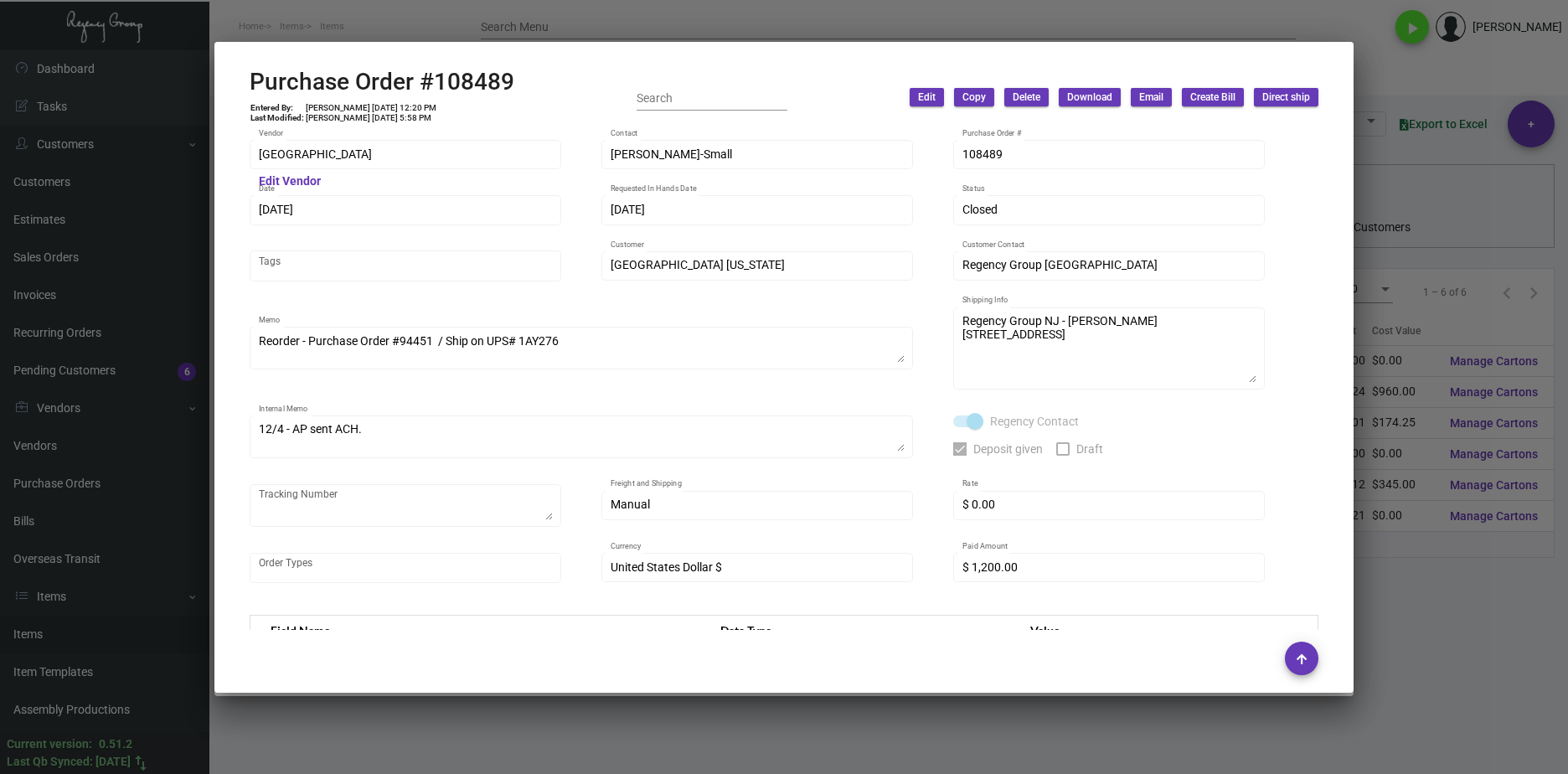
click at [531, 86] on div "Purchase Order #108489 Entered By: [PERSON_NAME] [DATE] 12:20 PM Last Modified:…" at bounding box center [784, 97] width 1069 height 60
drag, startPoint x: 533, startPoint y: 85, endPoint x: 278, endPoint y: 90, distance: 255.0
click at [278, 90] on div "Purchase Order #108489 Entered By: [PERSON_NAME] [DATE] 12:20 PM Last Modified:…" at bounding box center [784, 97] width 1069 height 60
copy h2 "Purchase Order"
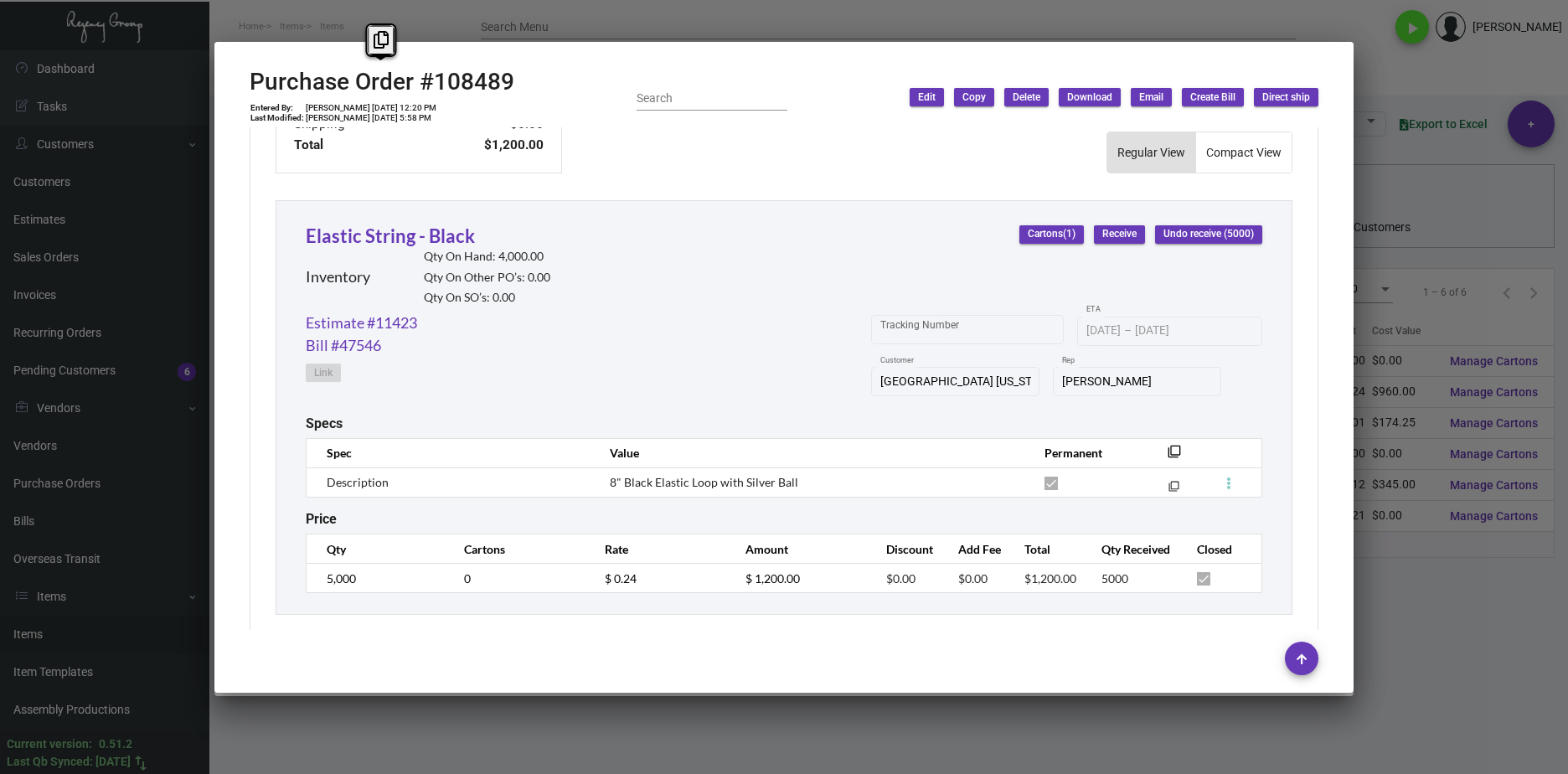
scroll to position [730, 0]
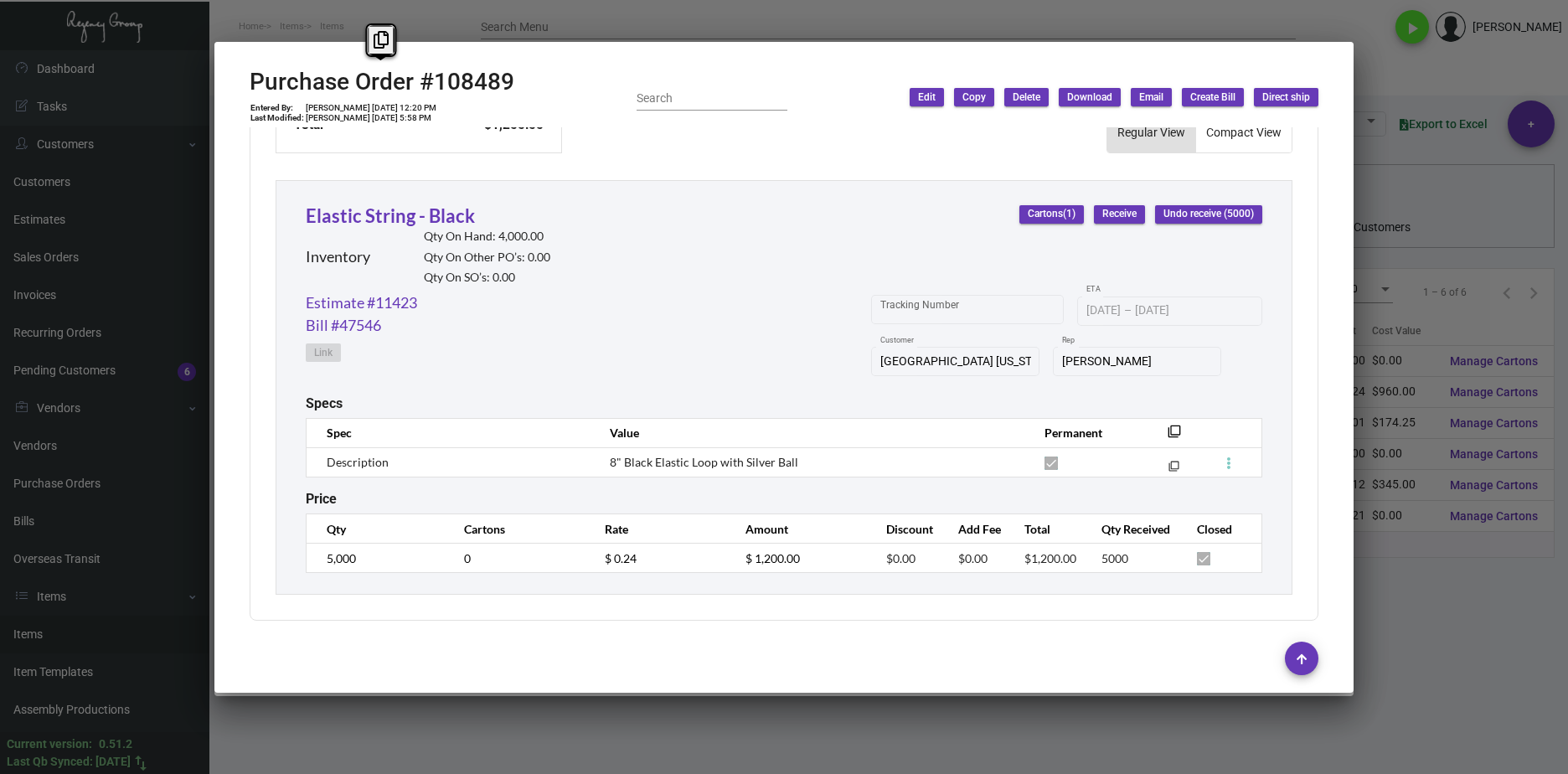
click at [1166, 753] on div at bounding box center [784, 387] width 1568 height 774
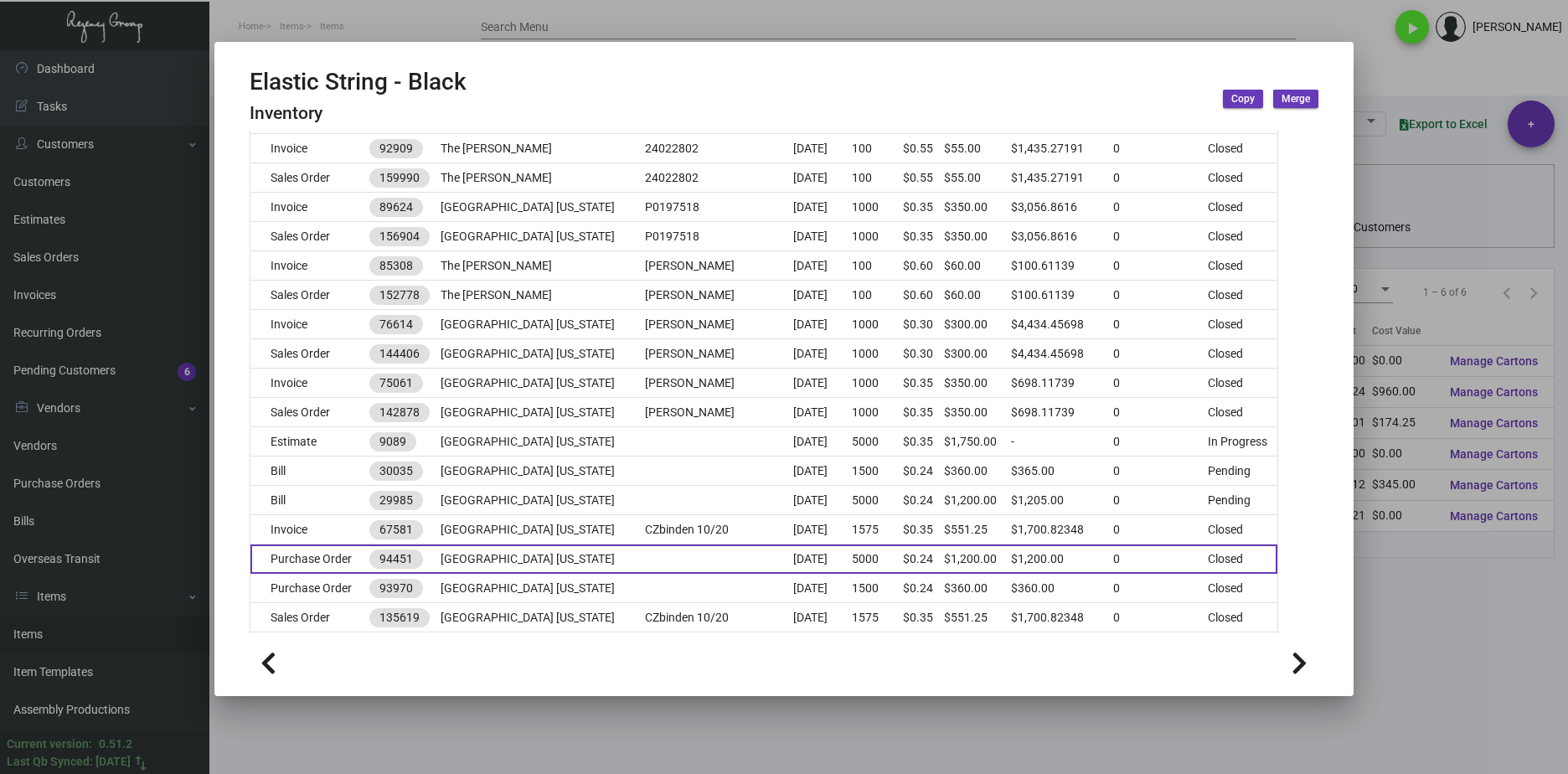
scroll to position [450, 0]
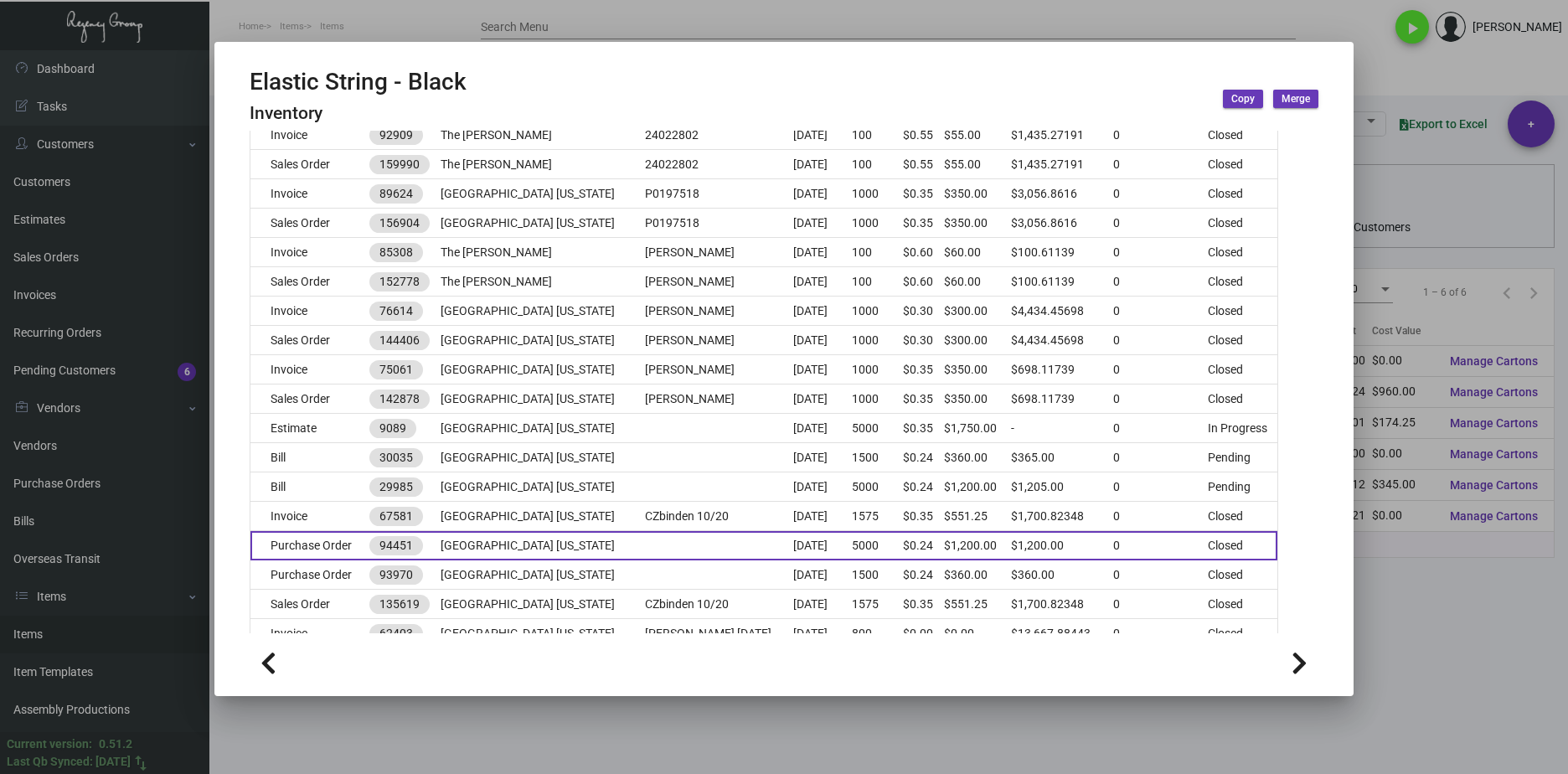
click at [506, 556] on td "[GEOGRAPHIC_DATA] [US_STATE]" at bounding box center [542, 546] width 204 height 29
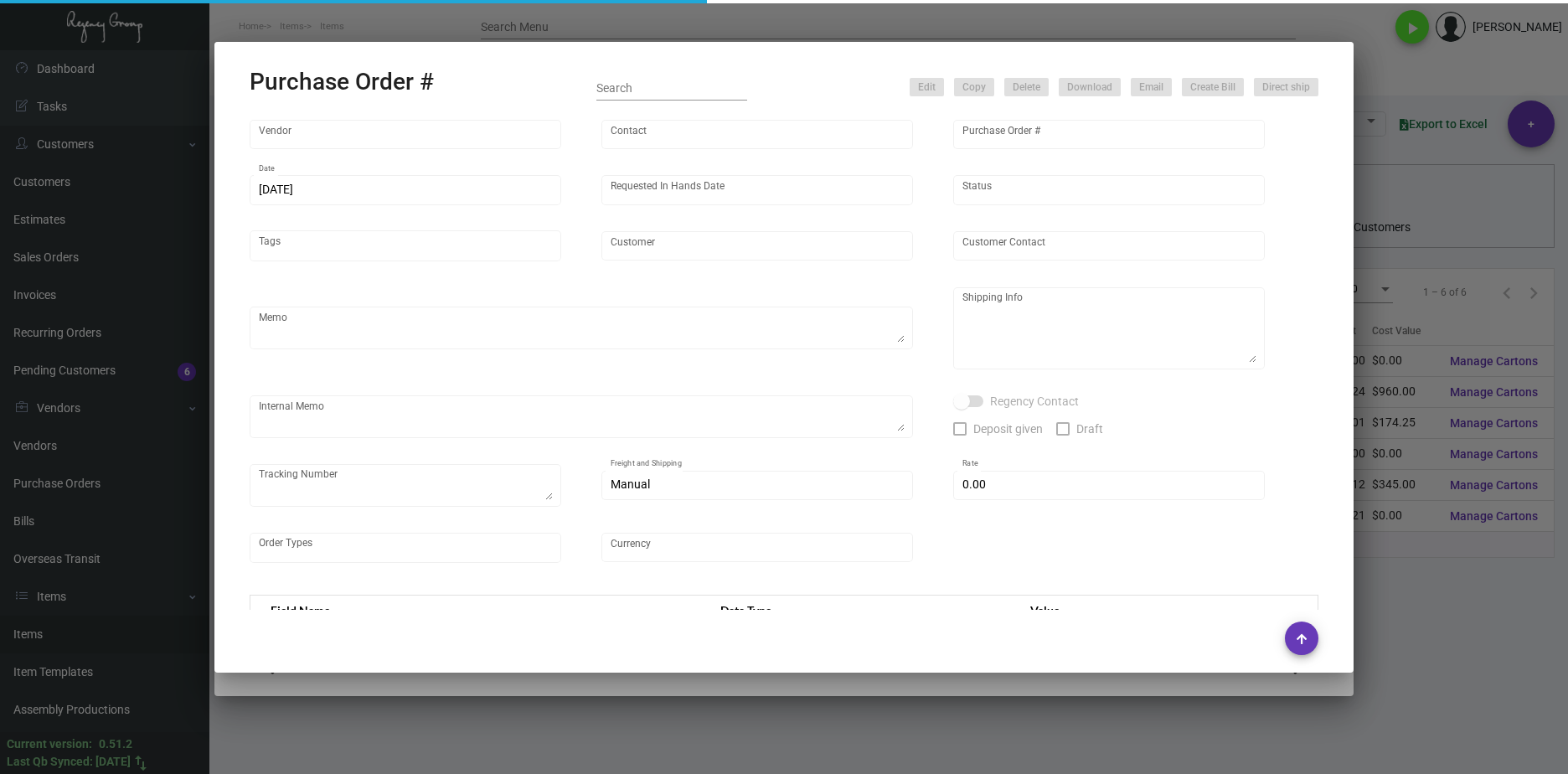
type input "[GEOGRAPHIC_DATA]"
type input "[PERSON_NAME]-Small"
type input "94451"
type input "[DATE]"
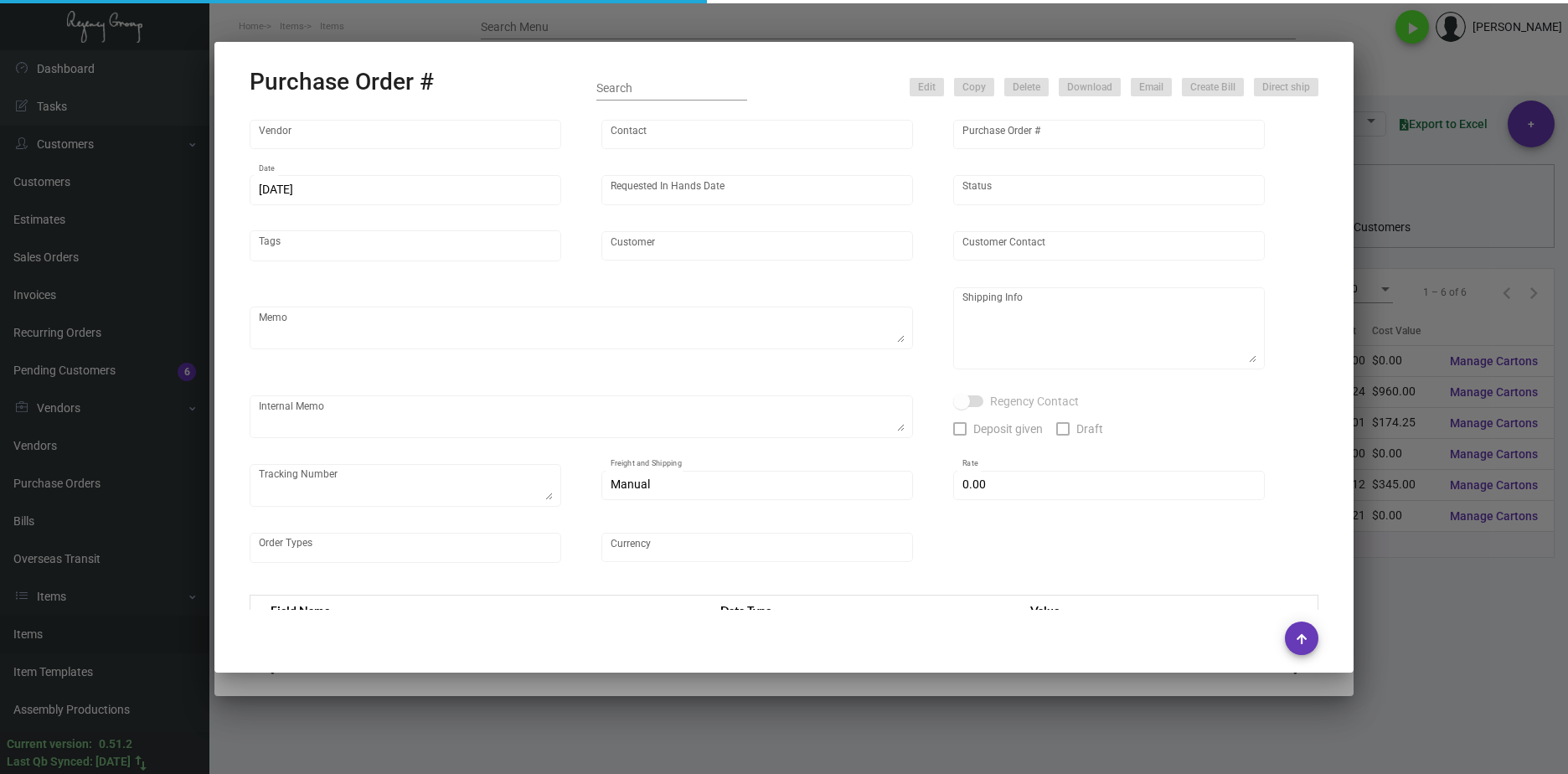
type input "[GEOGRAPHIC_DATA] [US_STATE]"
type input "Reginka Geneus"
type textarea "Please confirm receipt of order and estimated ship date Ship via UPS 1AY 276"
type textarea "The Regency Group Attn: Receiving Dept for 94451 [STREET_ADDRESS][US_STATE]"
type textarea "This item is being kept at the NY office. 4,000 for Inventory 1,000 for Hard Ro…"
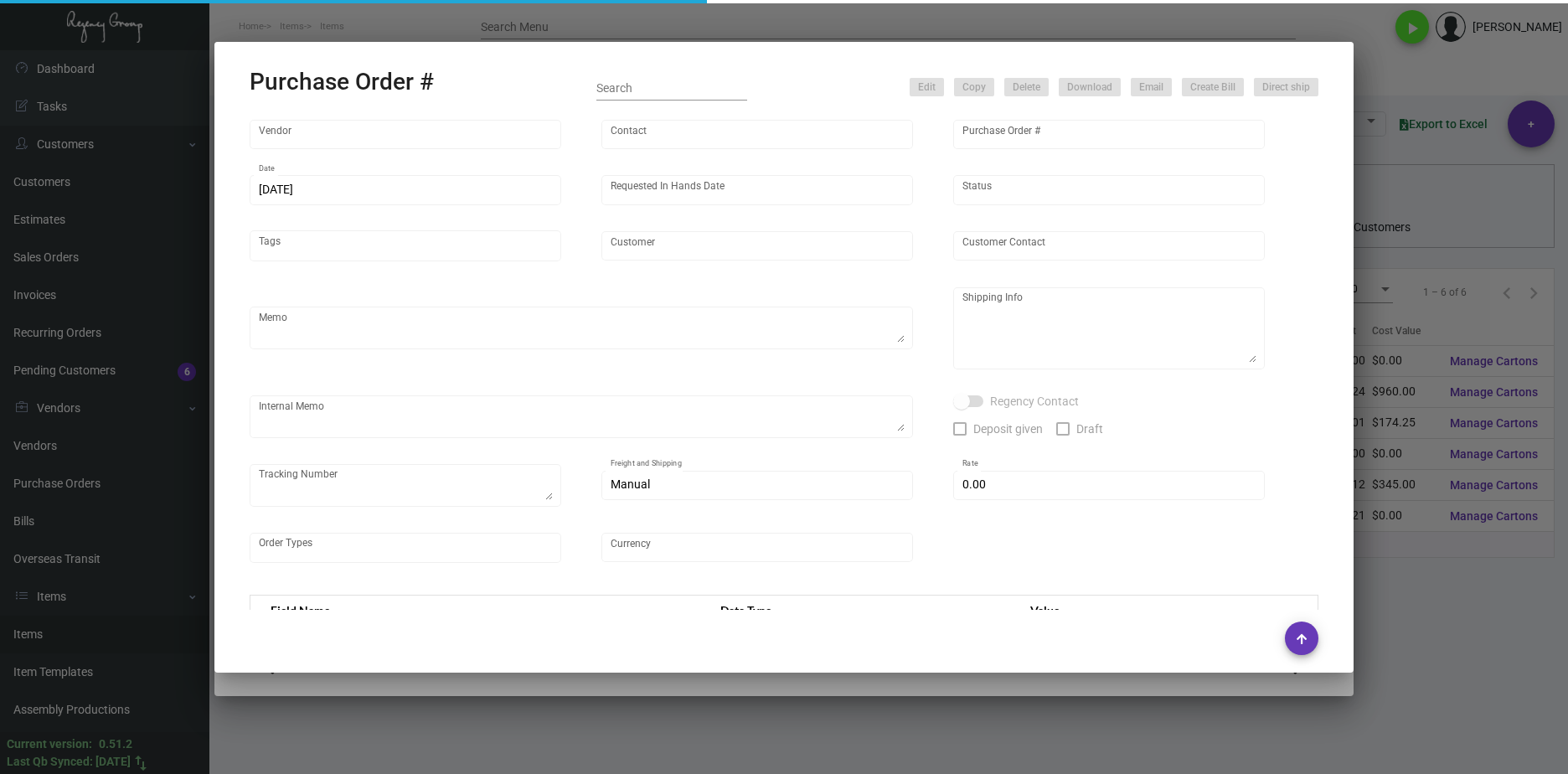
type input "$ 0.00"
type input "United States Dollar $"
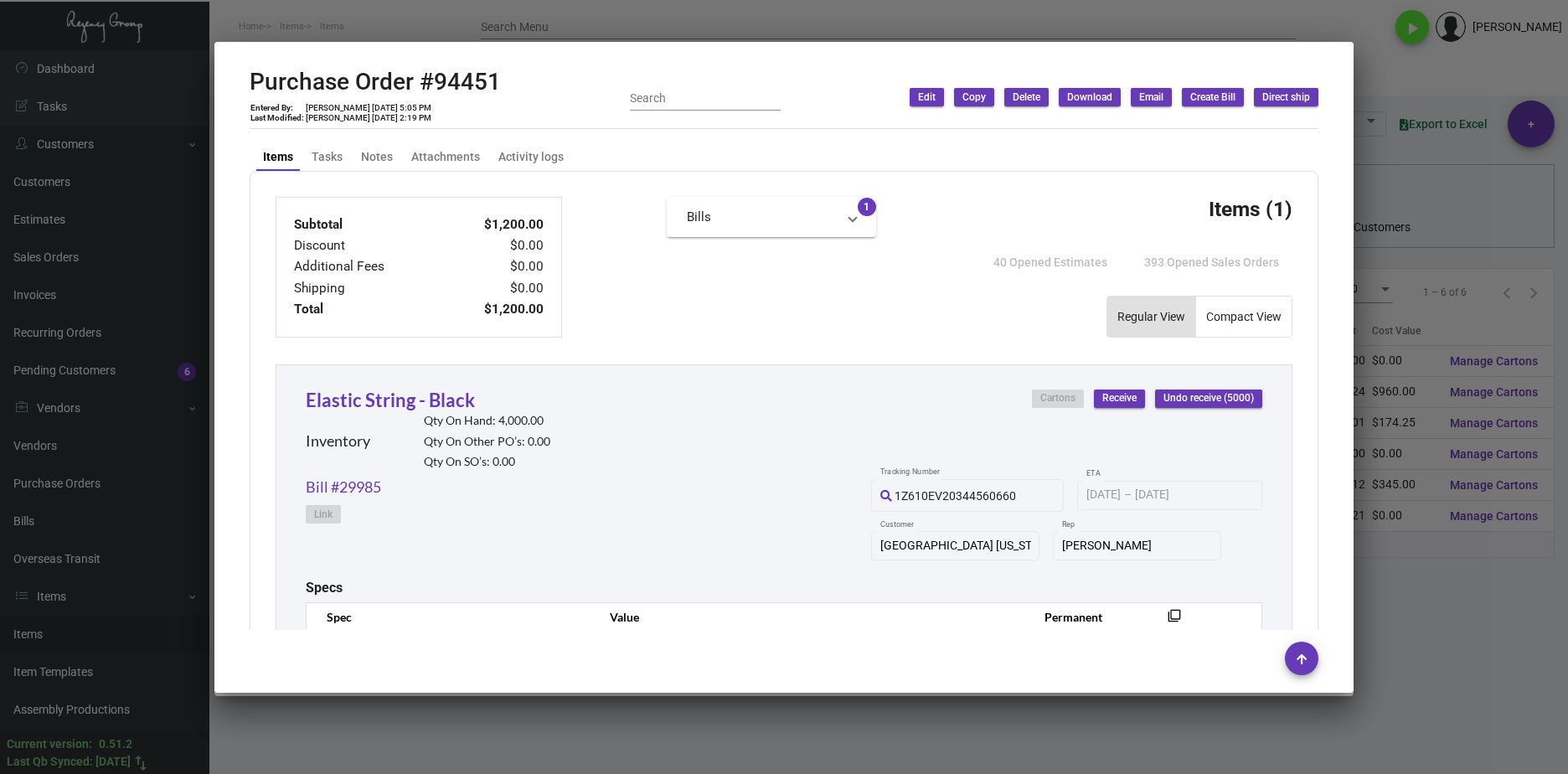
scroll to position [730, 0]
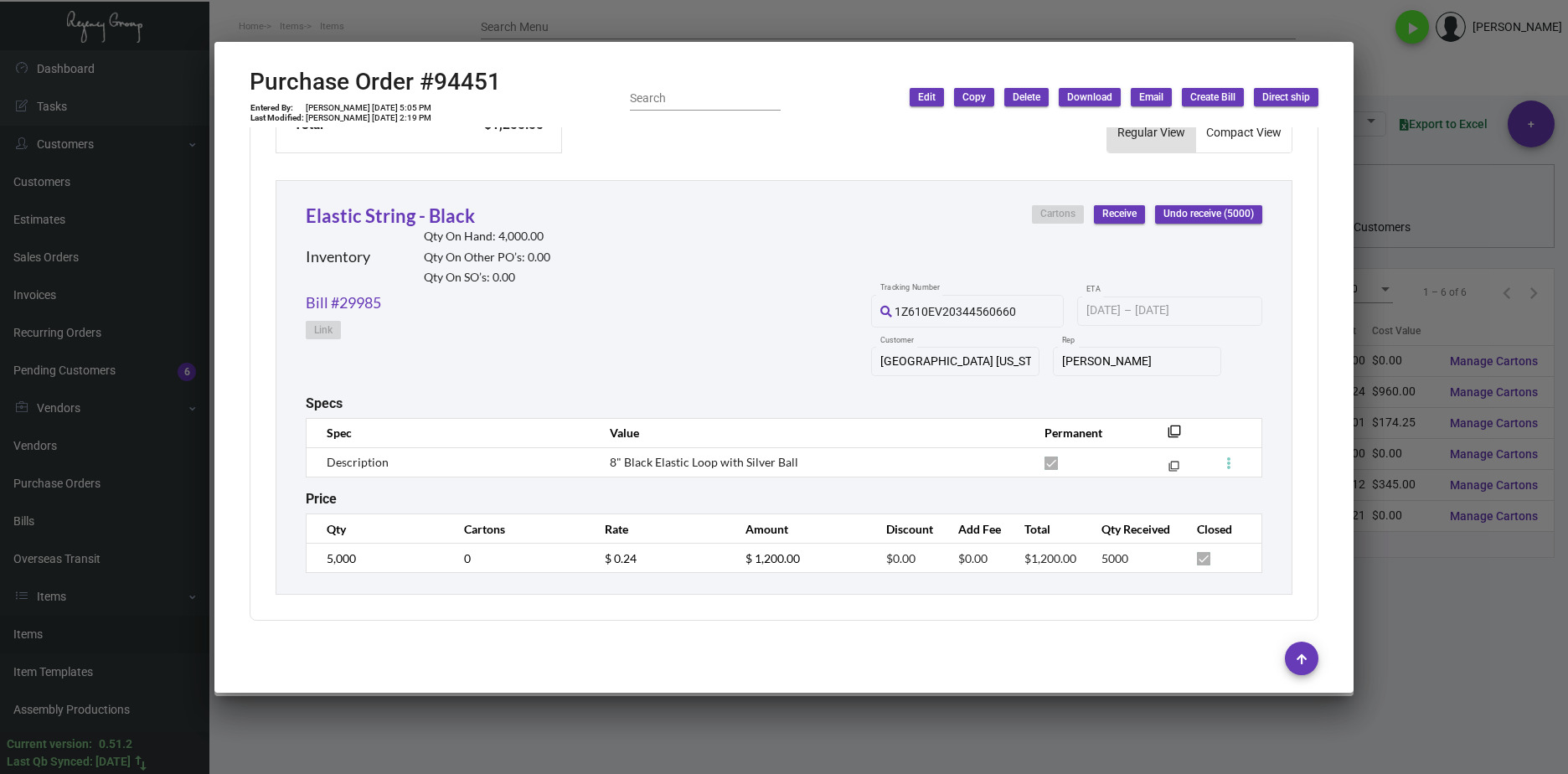
click at [1453, 723] on div at bounding box center [784, 387] width 1568 height 774
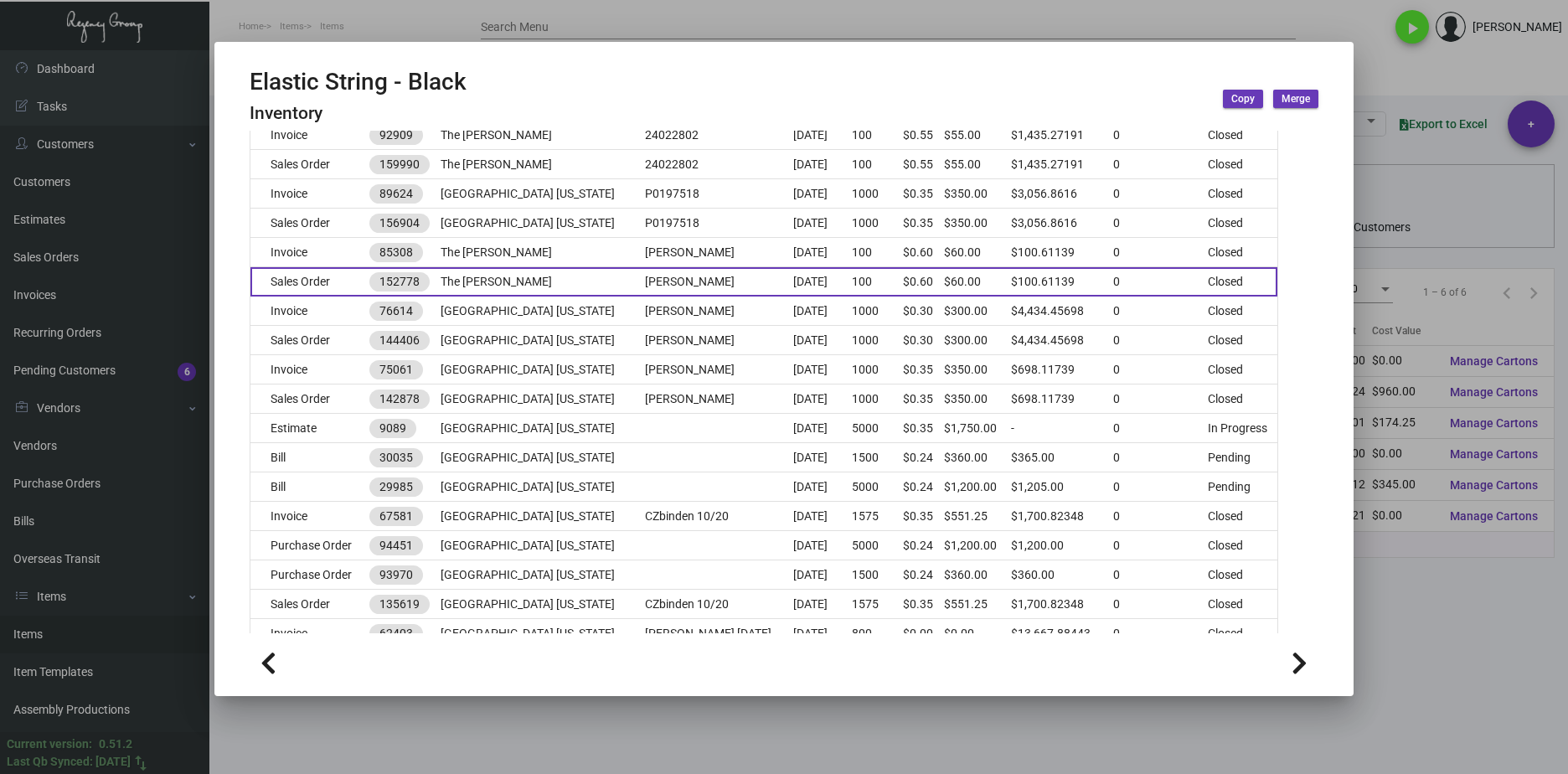
click at [534, 287] on td "The [PERSON_NAME]" at bounding box center [542, 282] width 204 height 29
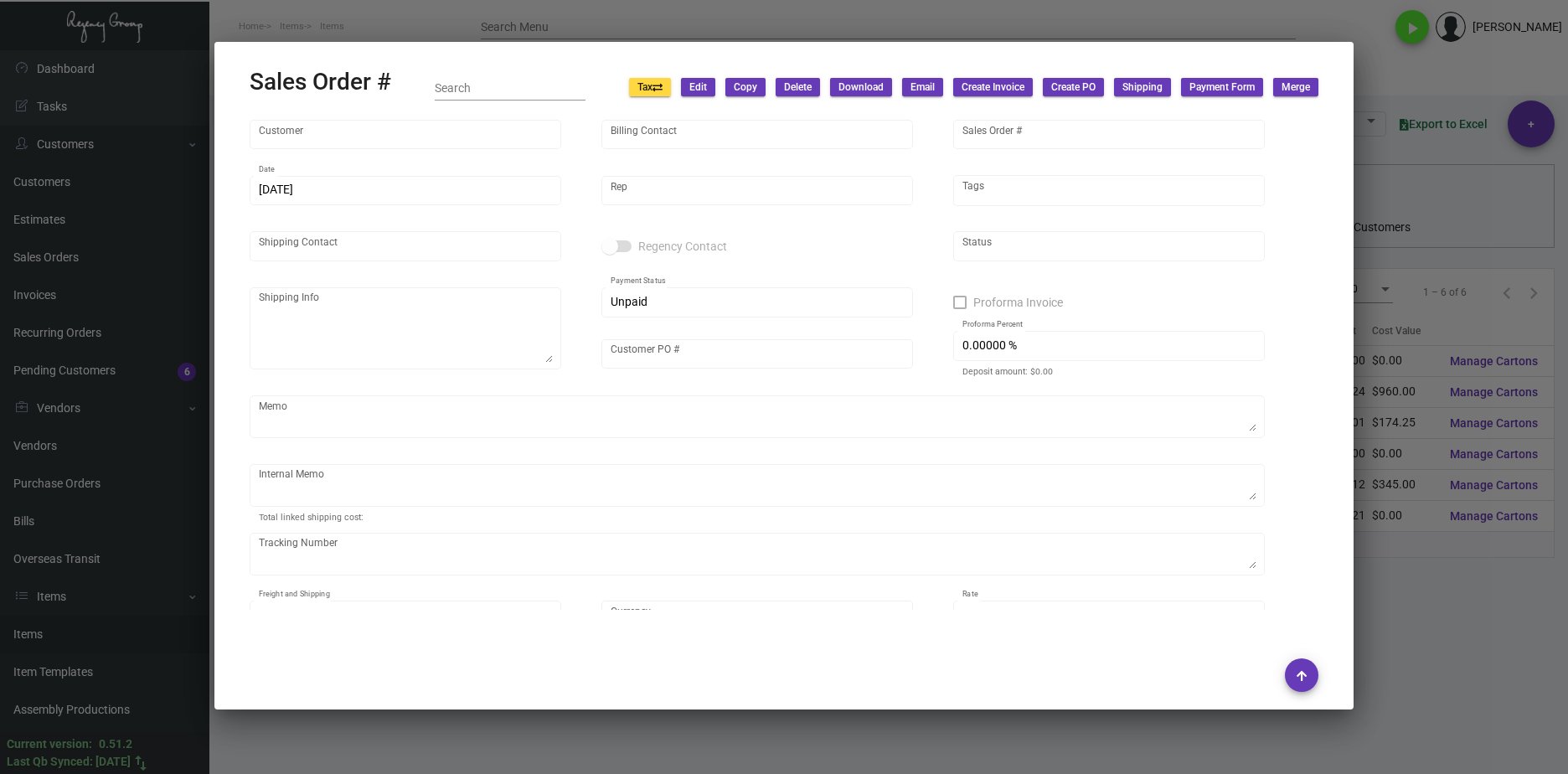
type input "The [PERSON_NAME]"
type input "O'Neiell [PERSON_NAME]"
type input "152778"
type input "[DATE]"
type input "[PERSON_NAME]"
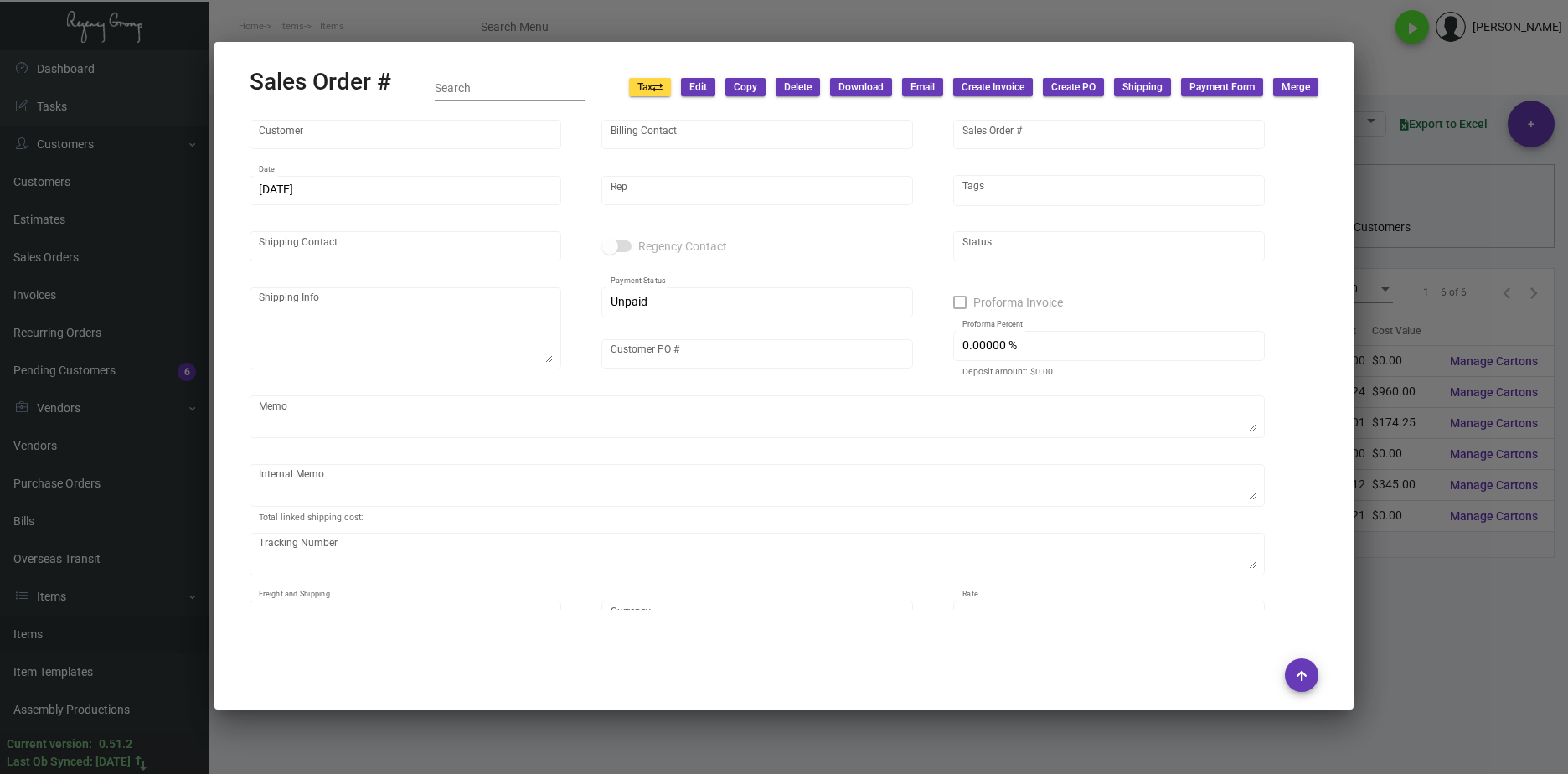
type input "[PERSON_NAME]"
type textarea "The [PERSON_NAME] NoMad - [PERSON_NAME] [STREET_ADDRESS][US_STATE]"
type input "[PERSON_NAME]"
type textarea "12/18 - [PERSON_NAME] delivery"
type input "United States Dollar $"
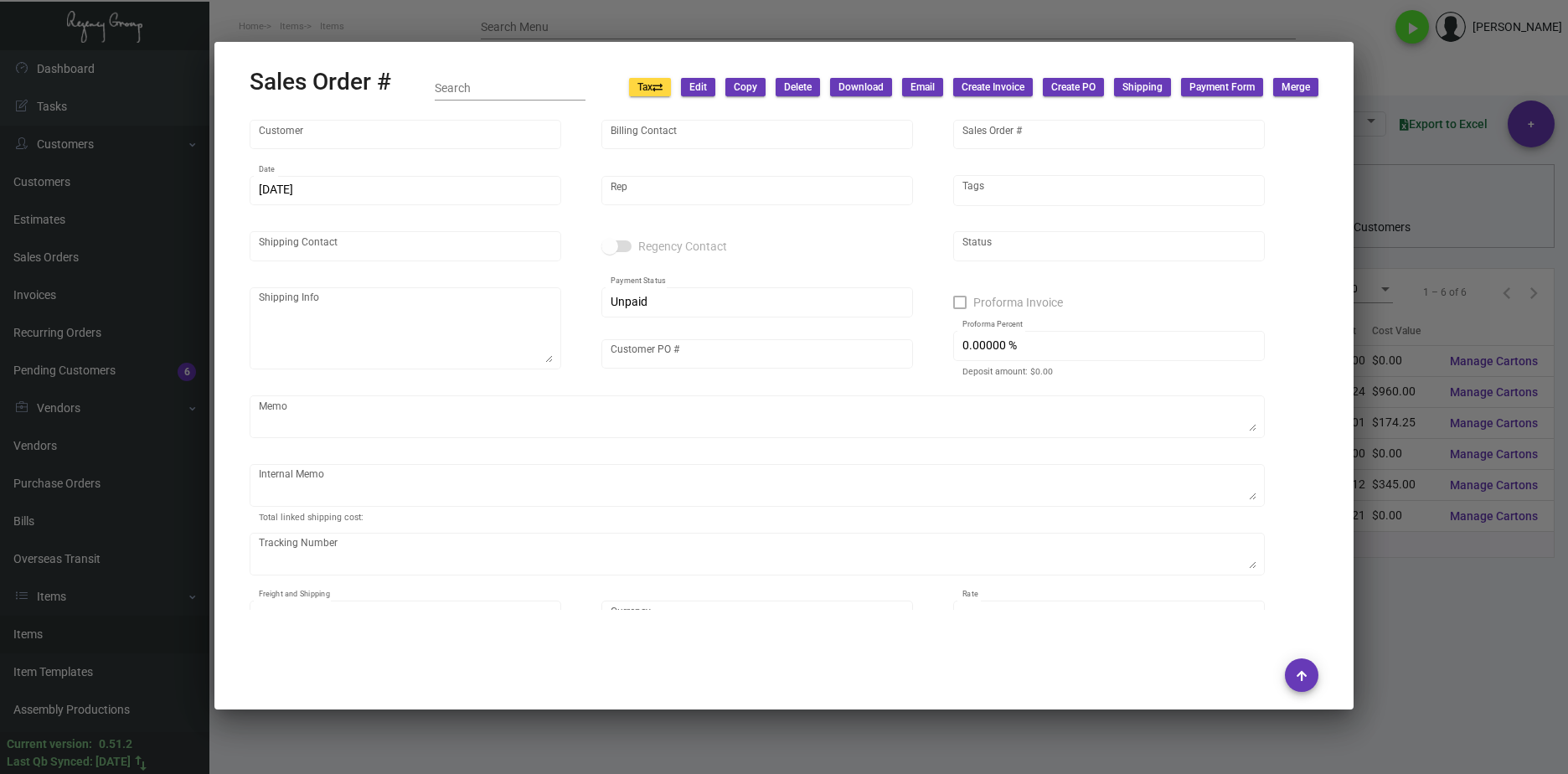
type input "$ 32.41"
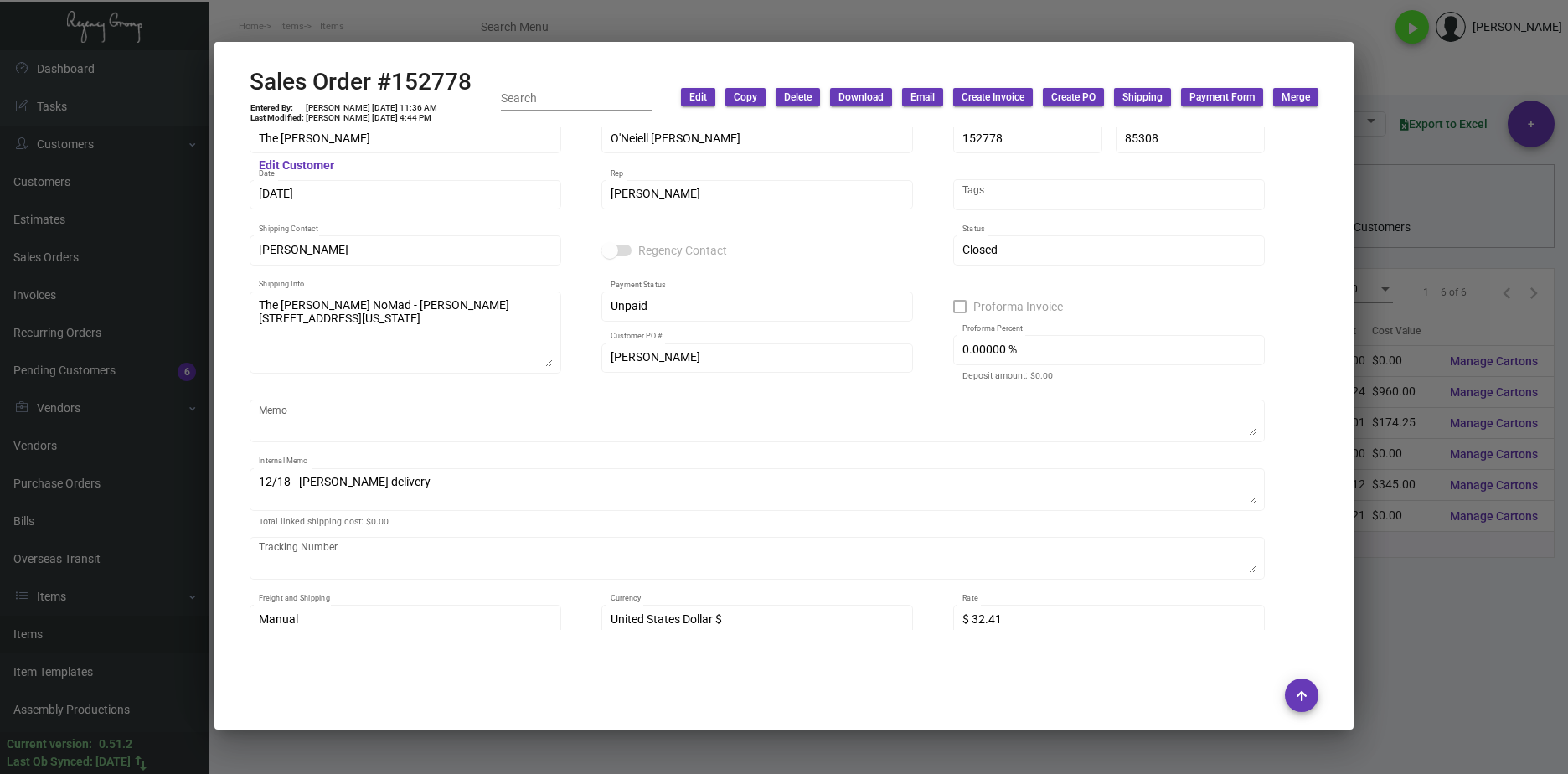
scroll to position [0, 0]
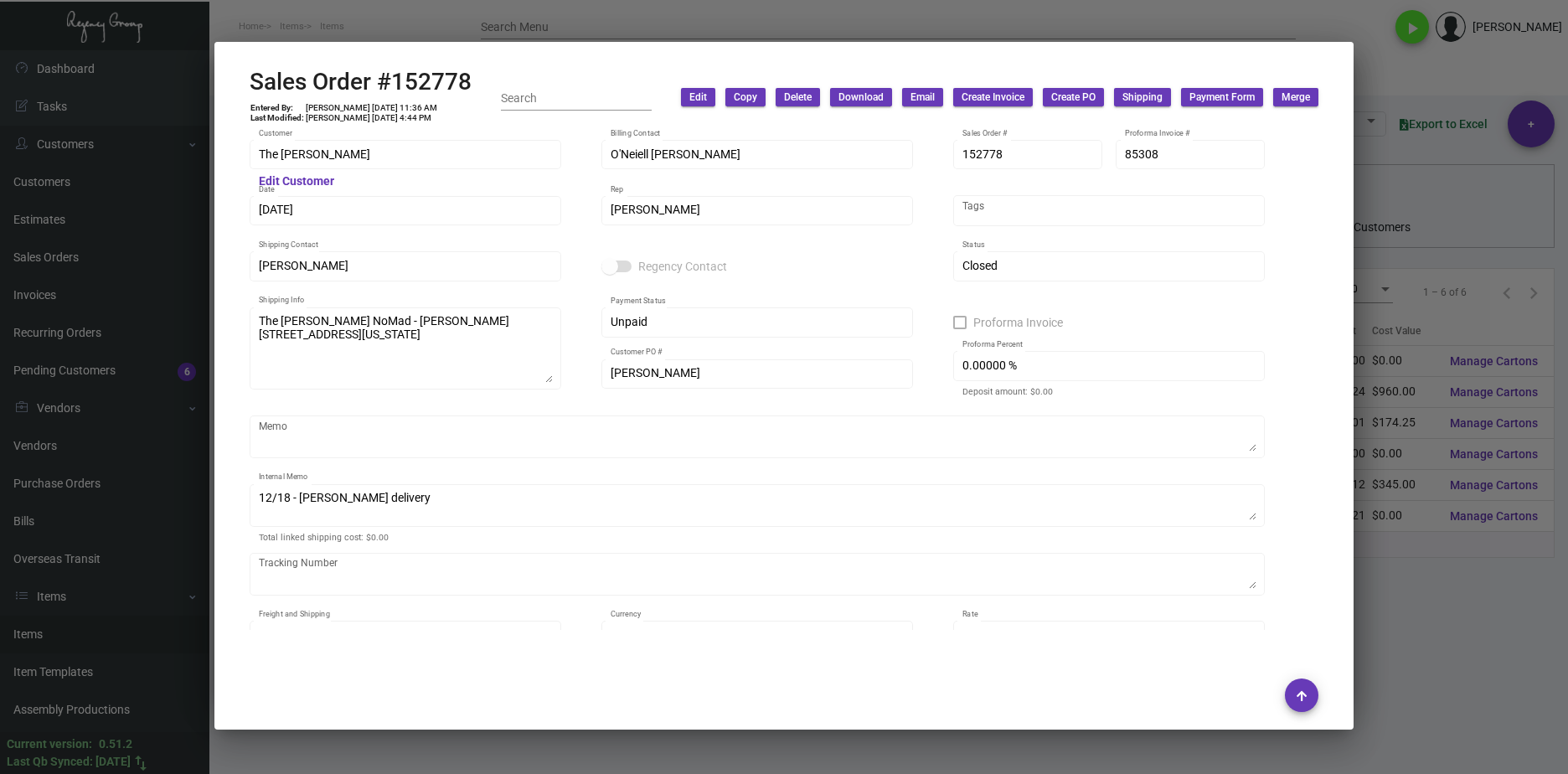
click at [1437, 604] on div at bounding box center [784, 387] width 1568 height 774
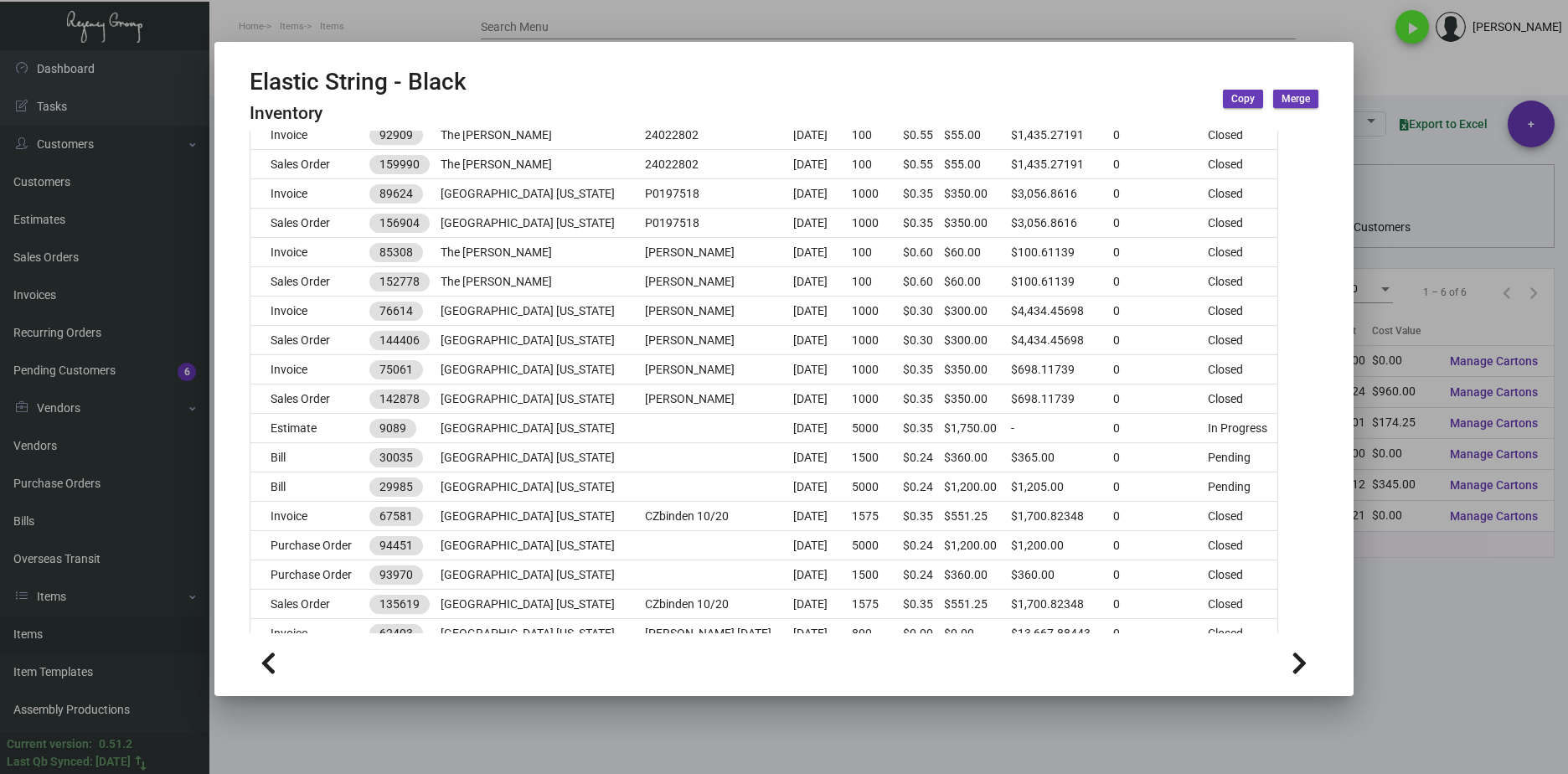
click at [1406, 631] on div at bounding box center [784, 387] width 1568 height 774
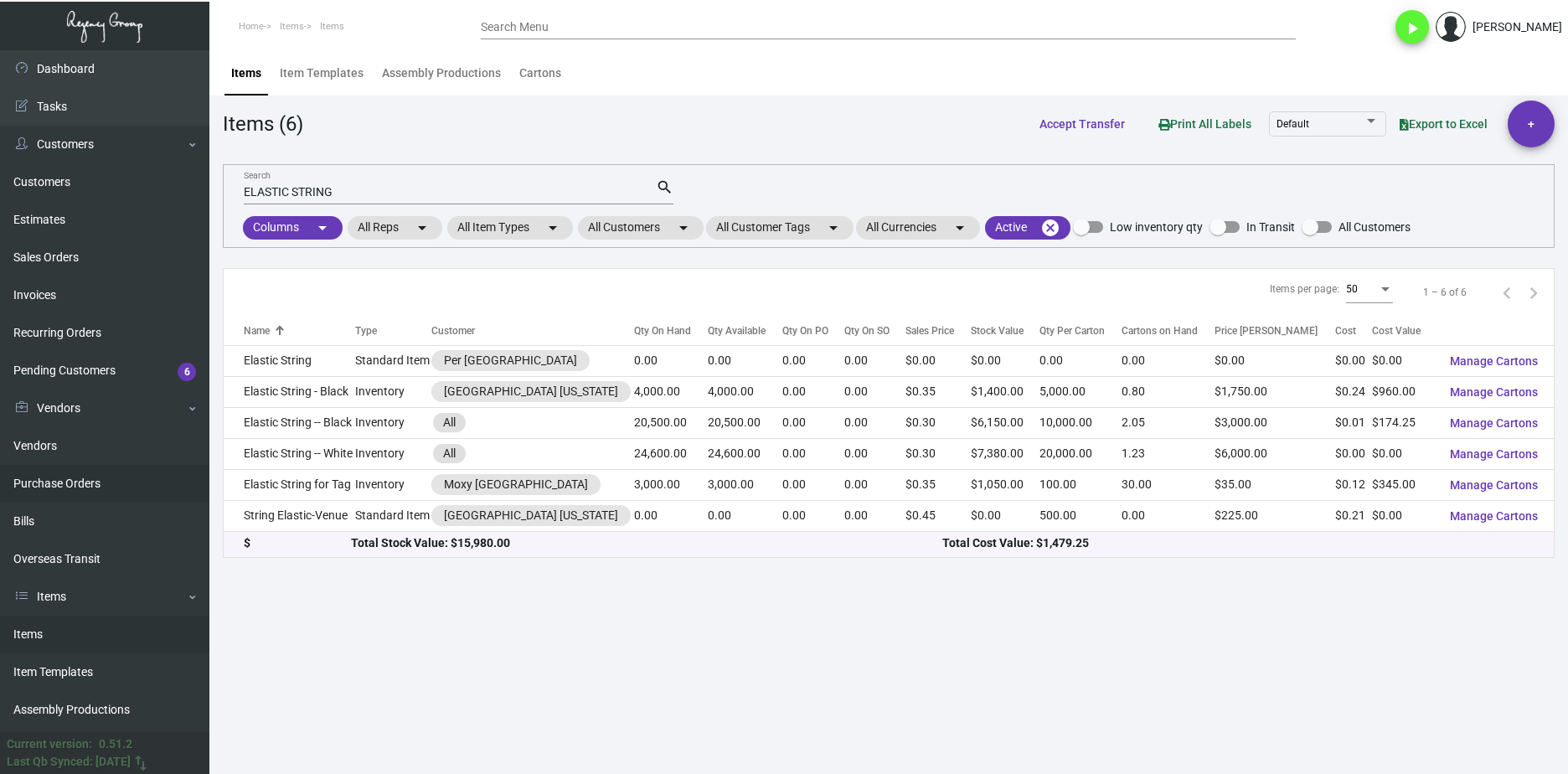
click at [60, 487] on link "Purchase Orders" at bounding box center [105, 484] width 210 height 38
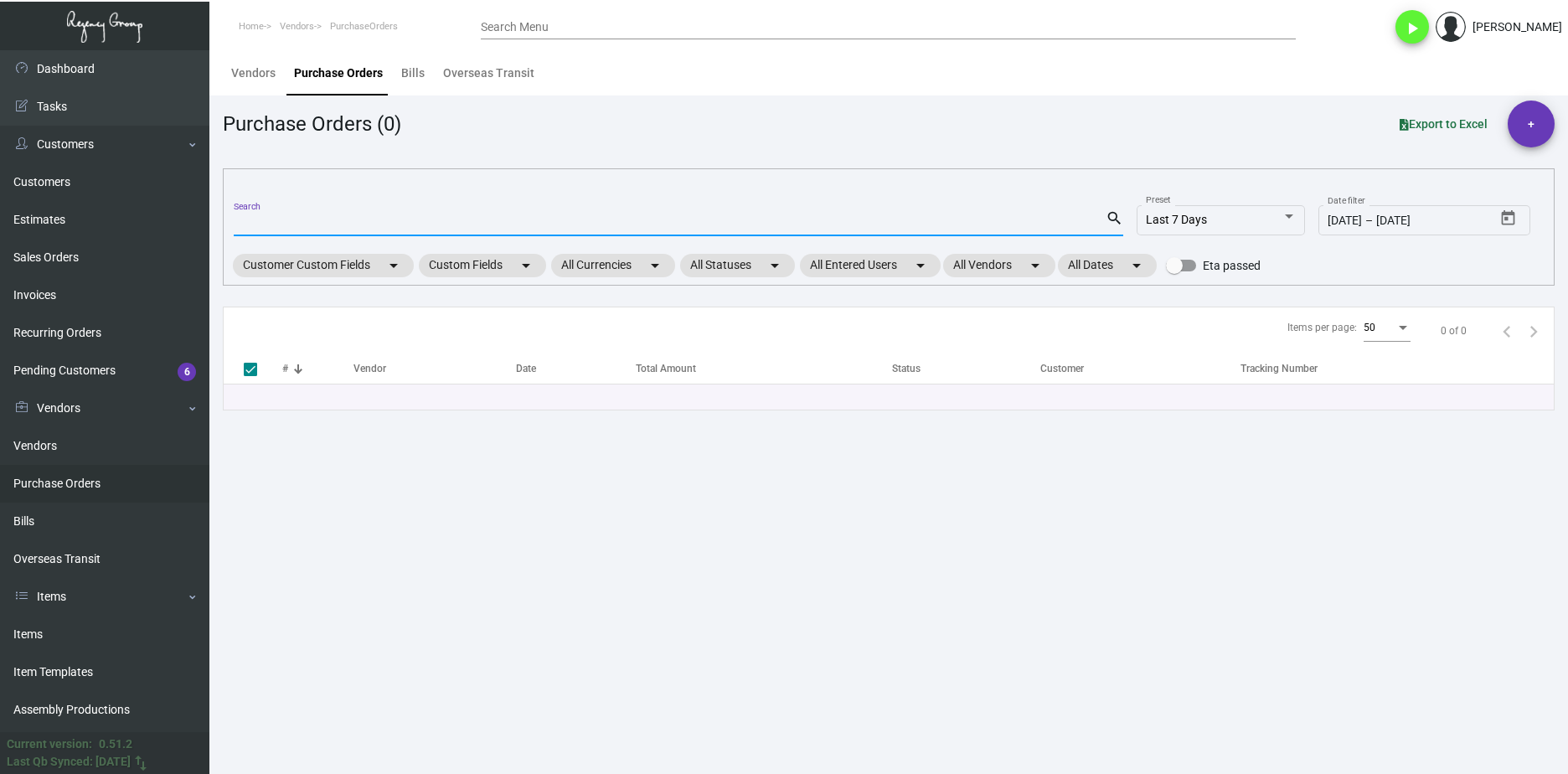
click at [251, 222] on input "Search" at bounding box center [669, 223] width 872 height 14
paste input "108277"
type input "108277"
checkbox input "false"
type input "108277"
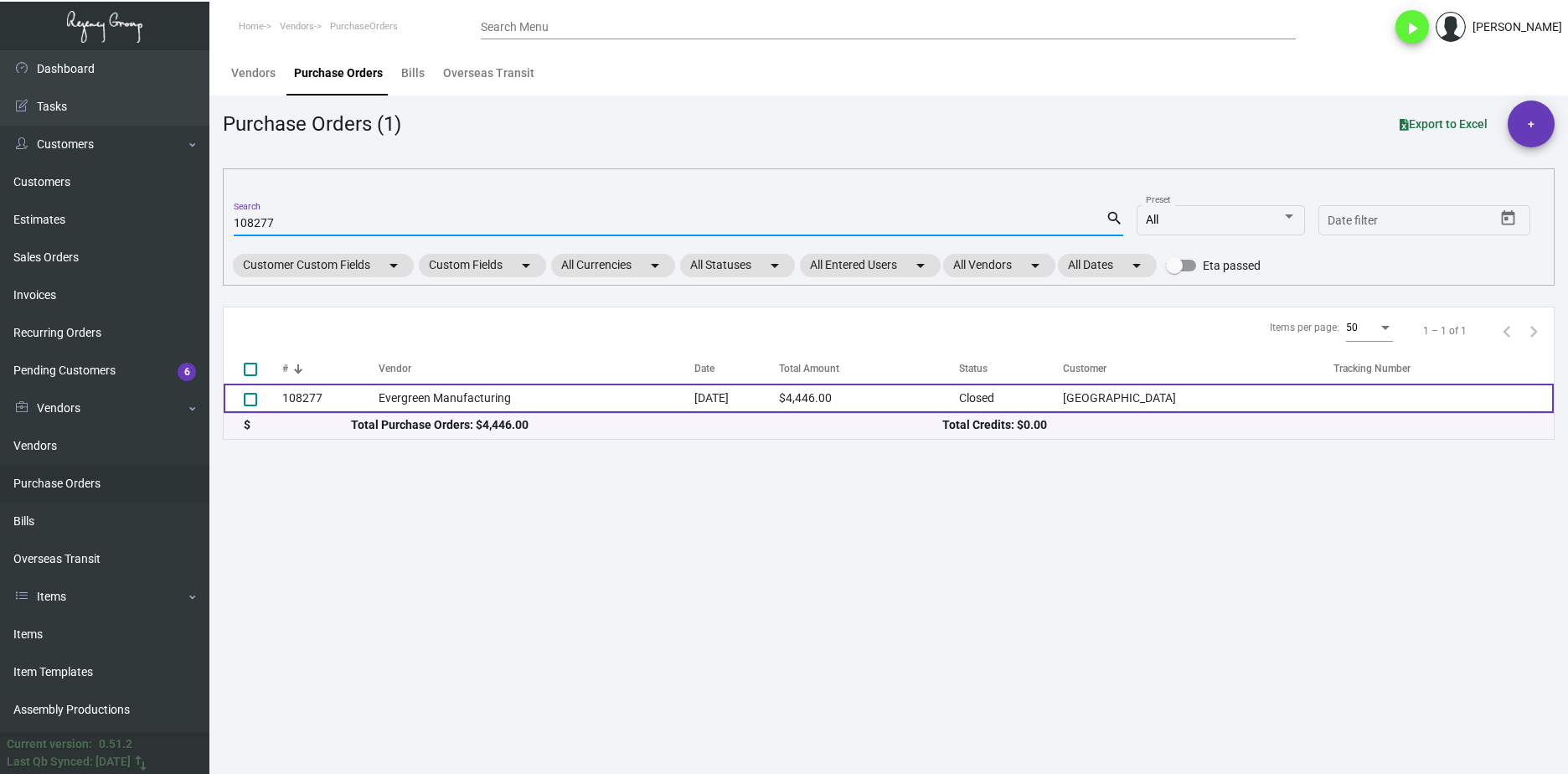
click at [458, 393] on td "Evergreen Manufacturing" at bounding box center [537, 398] width 317 height 29
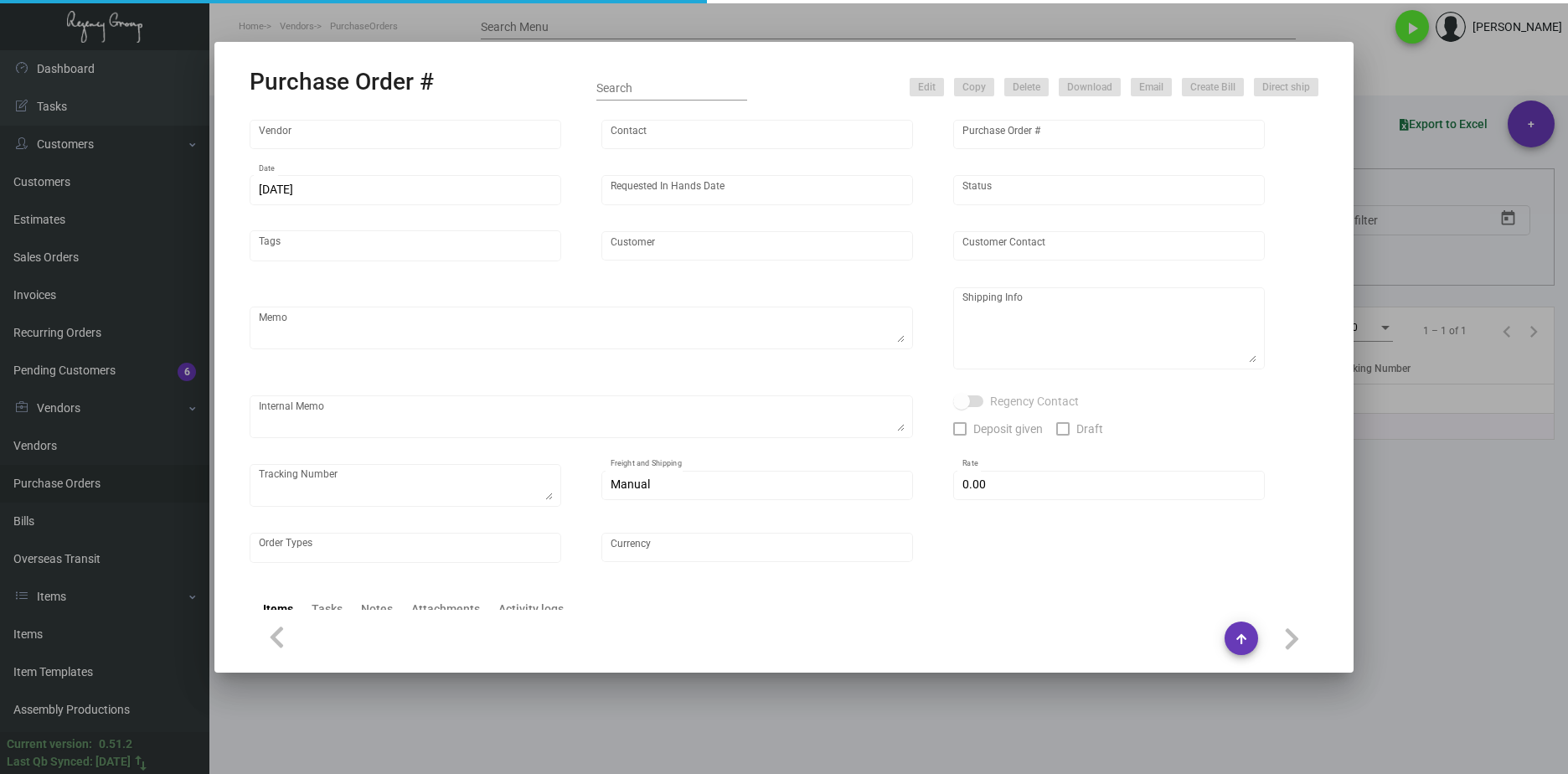
type input "Evergreen Manufacturing"
type input "[PERSON_NAME]"
type input "108277"
type input "[DATE]"
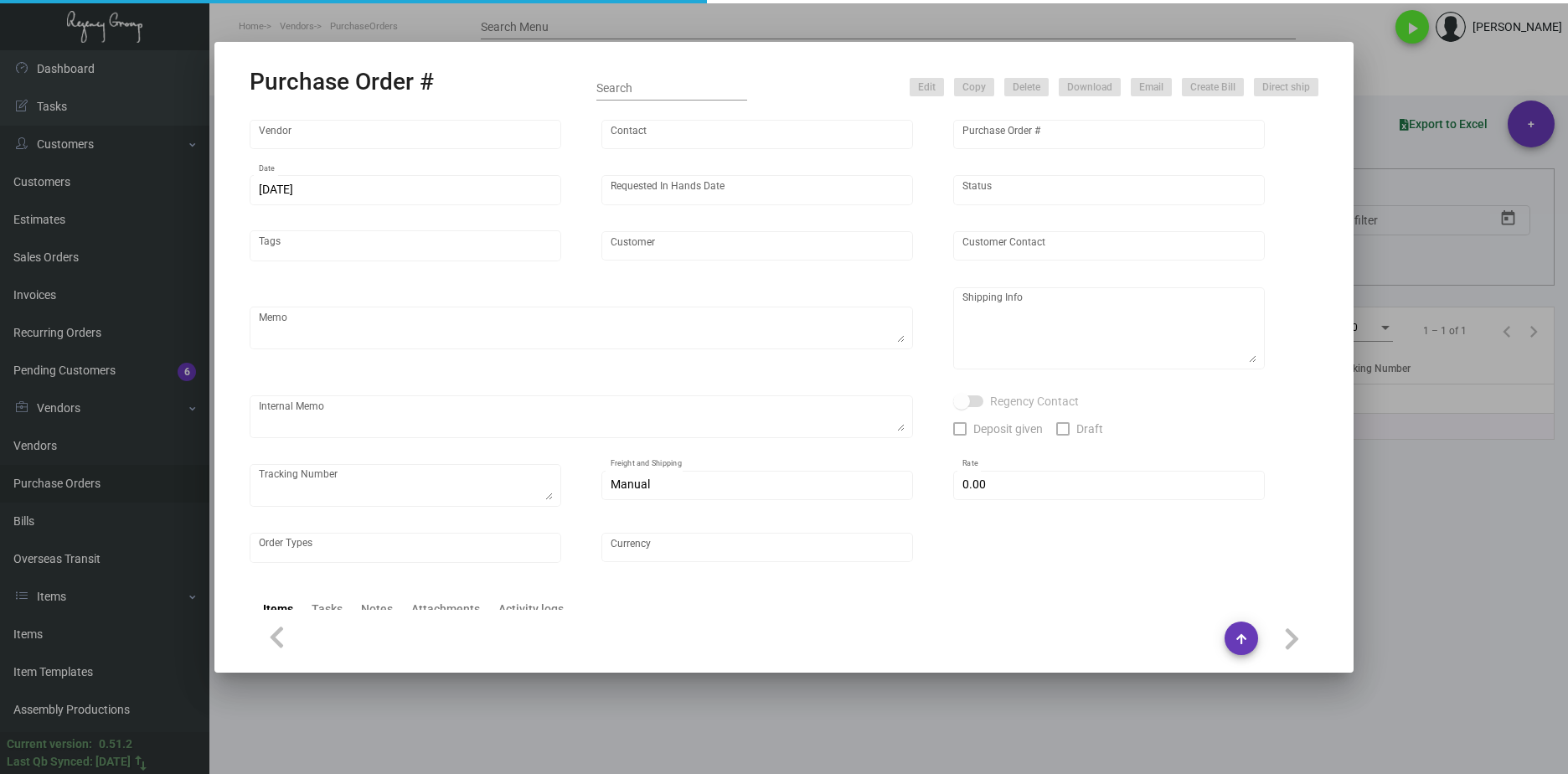
type input "[GEOGRAPHIC_DATA]"
type textarea "PLEASE SEND PDF PROOFS TO OUR ART TEAM ; [EMAIL_ADDRESS][DOMAIN_NAME] WITH ME I…"
type textarea "Regency Group NJ - [PERSON_NAME] [STREET_ADDRESS]"
type textarea "11.11 - Original sample found here @ the NY Office sent to Vendor; 1Z1AY2760399…"
checkbox input "true"
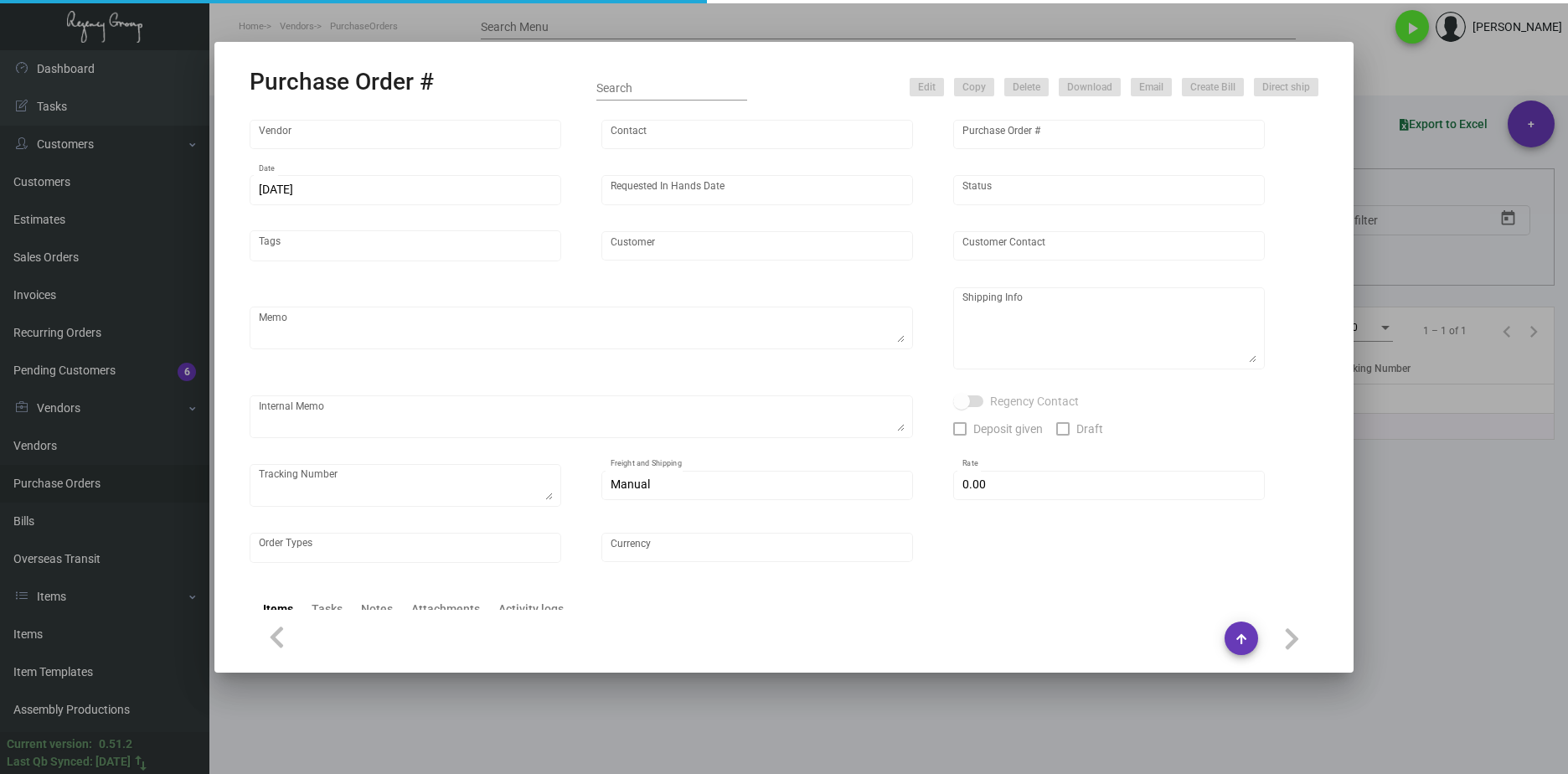
type input "$ 0.00"
type input "United States Dollar $"
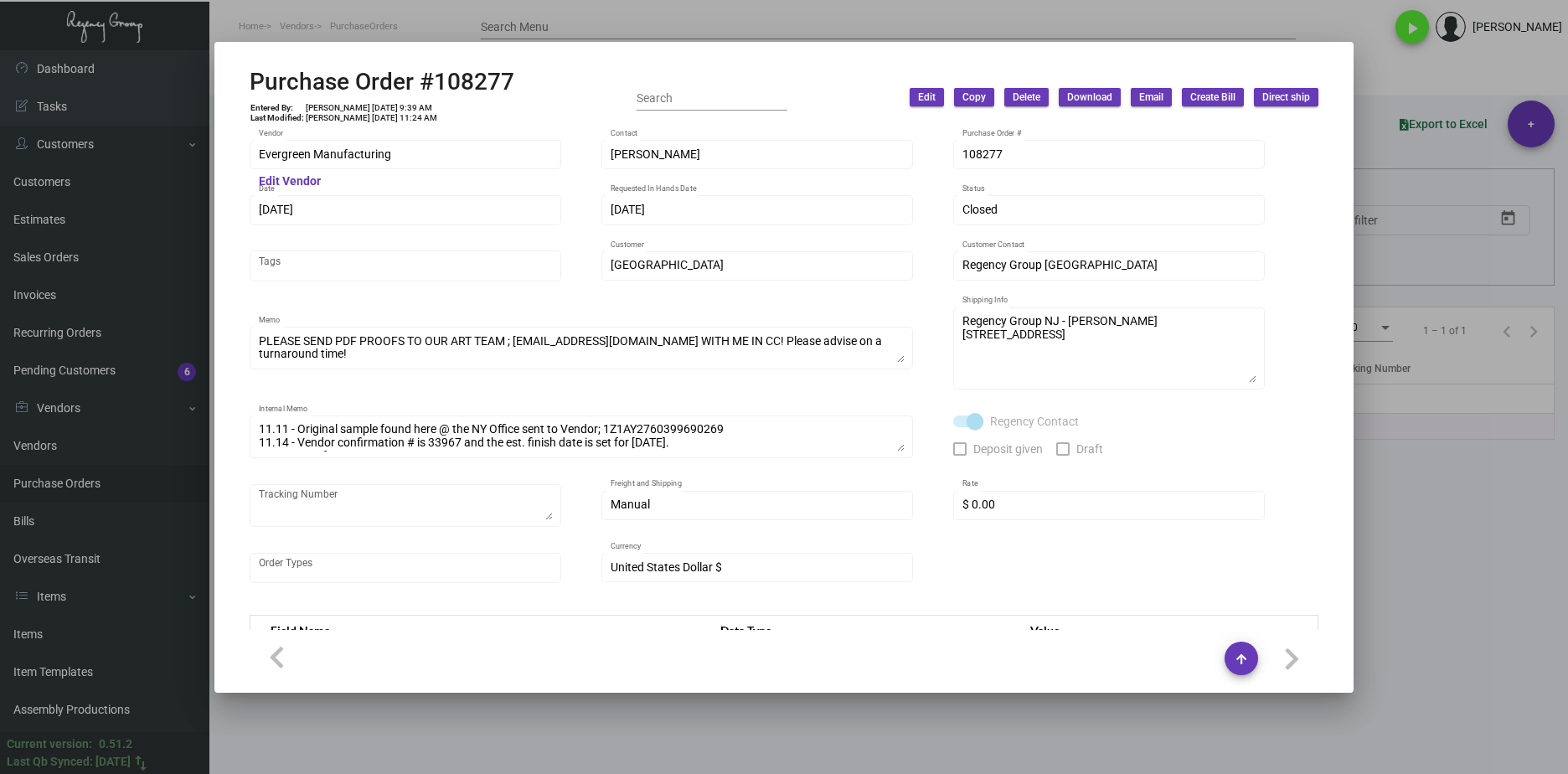
click at [786, 734] on div at bounding box center [784, 387] width 1568 height 774
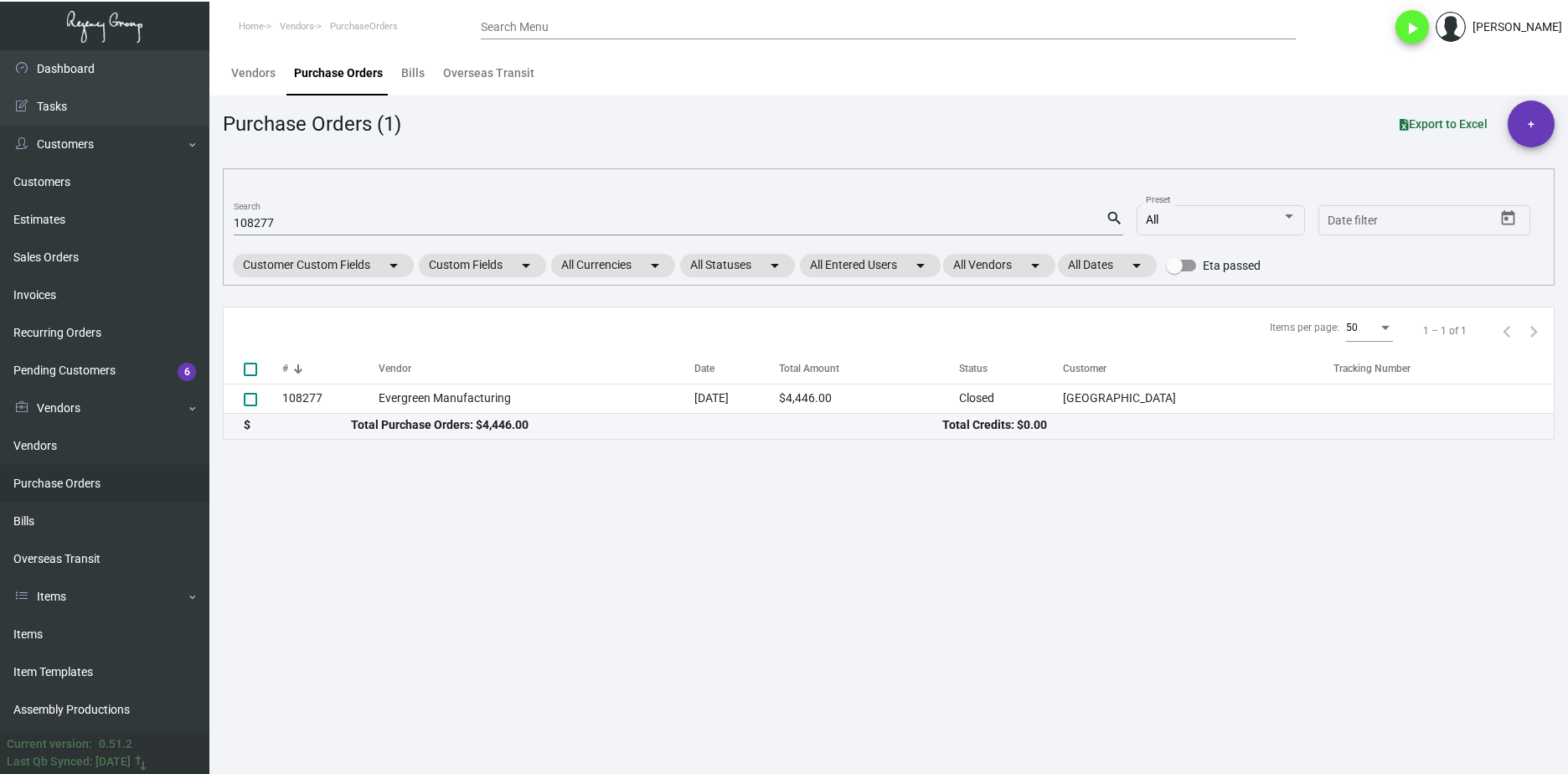
click at [264, 233] on div "108277 Search" at bounding box center [669, 222] width 872 height 26
drag, startPoint x: 264, startPoint y: 233, endPoint x: 263, endPoint y: 222, distance: 11.0
click at [263, 233] on div "108277 Search" at bounding box center [669, 222] width 872 height 26
click at [263, 222] on input "108277" at bounding box center [669, 223] width 872 height 14
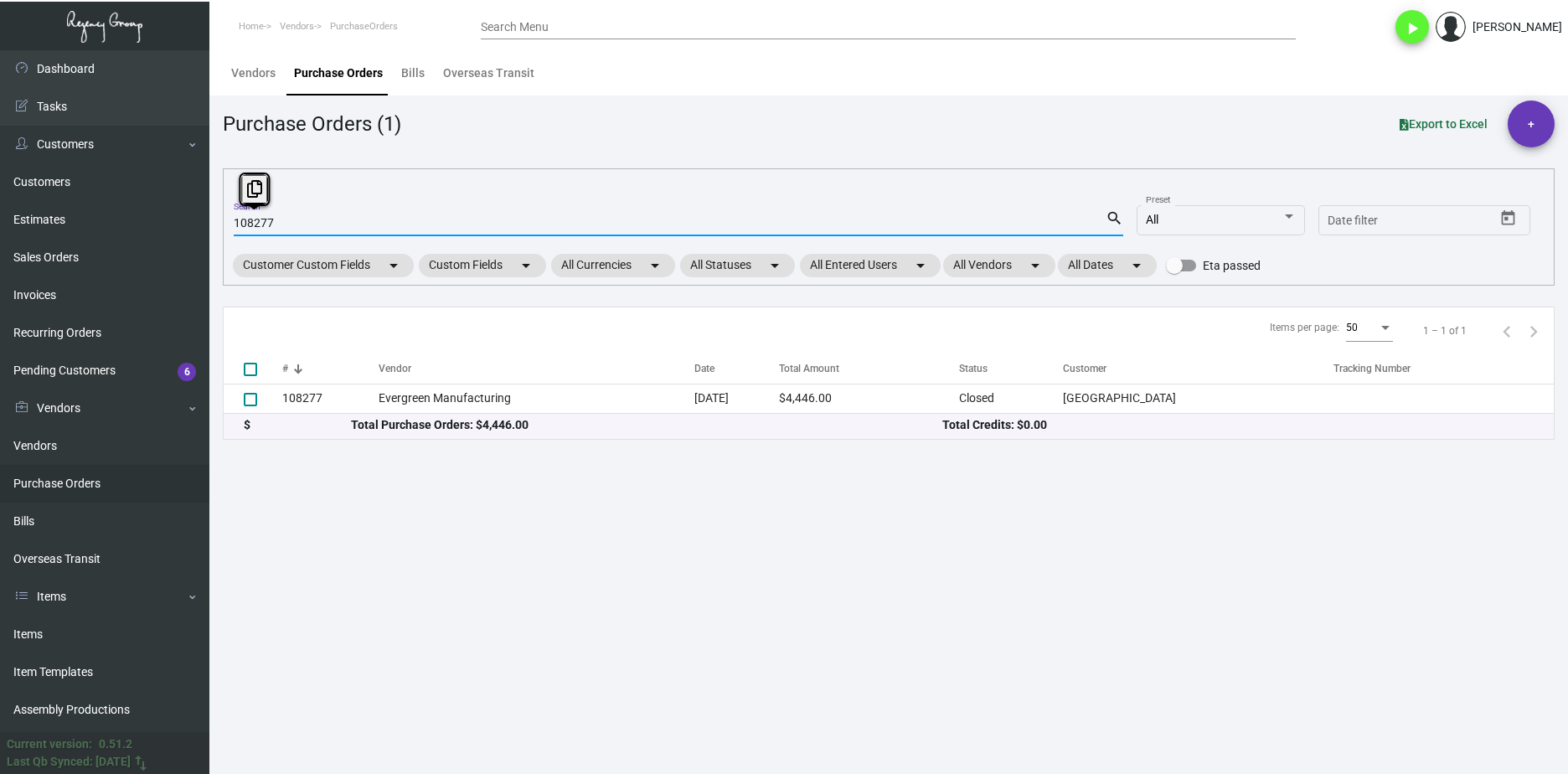
click at [263, 222] on input "108277" at bounding box center [669, 223] width 872 height 14
paste input "6758"
type input "106758"
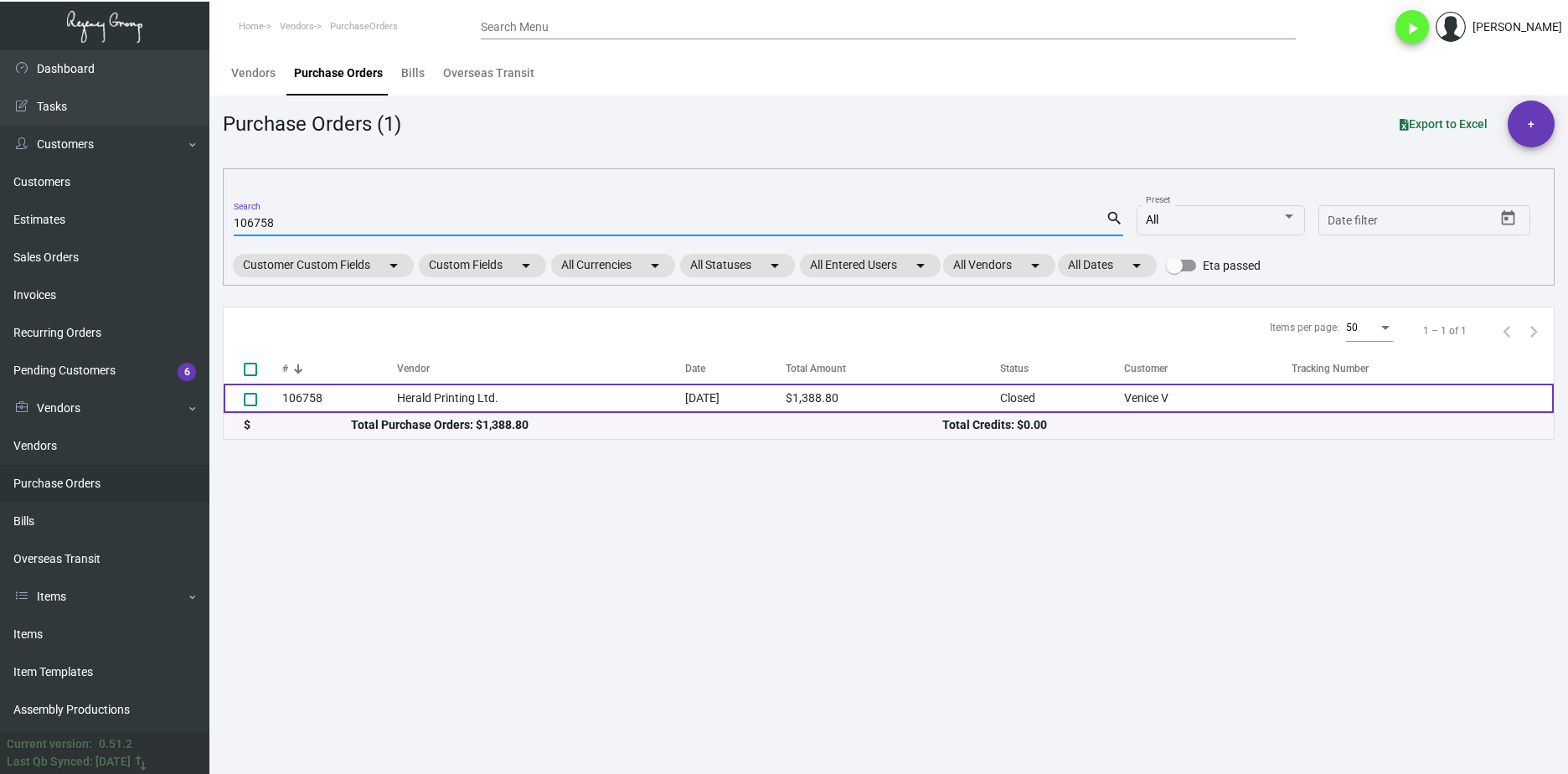
click at [364, 393] on td "106758" at bounding box center [339, 398] width 115 height 29
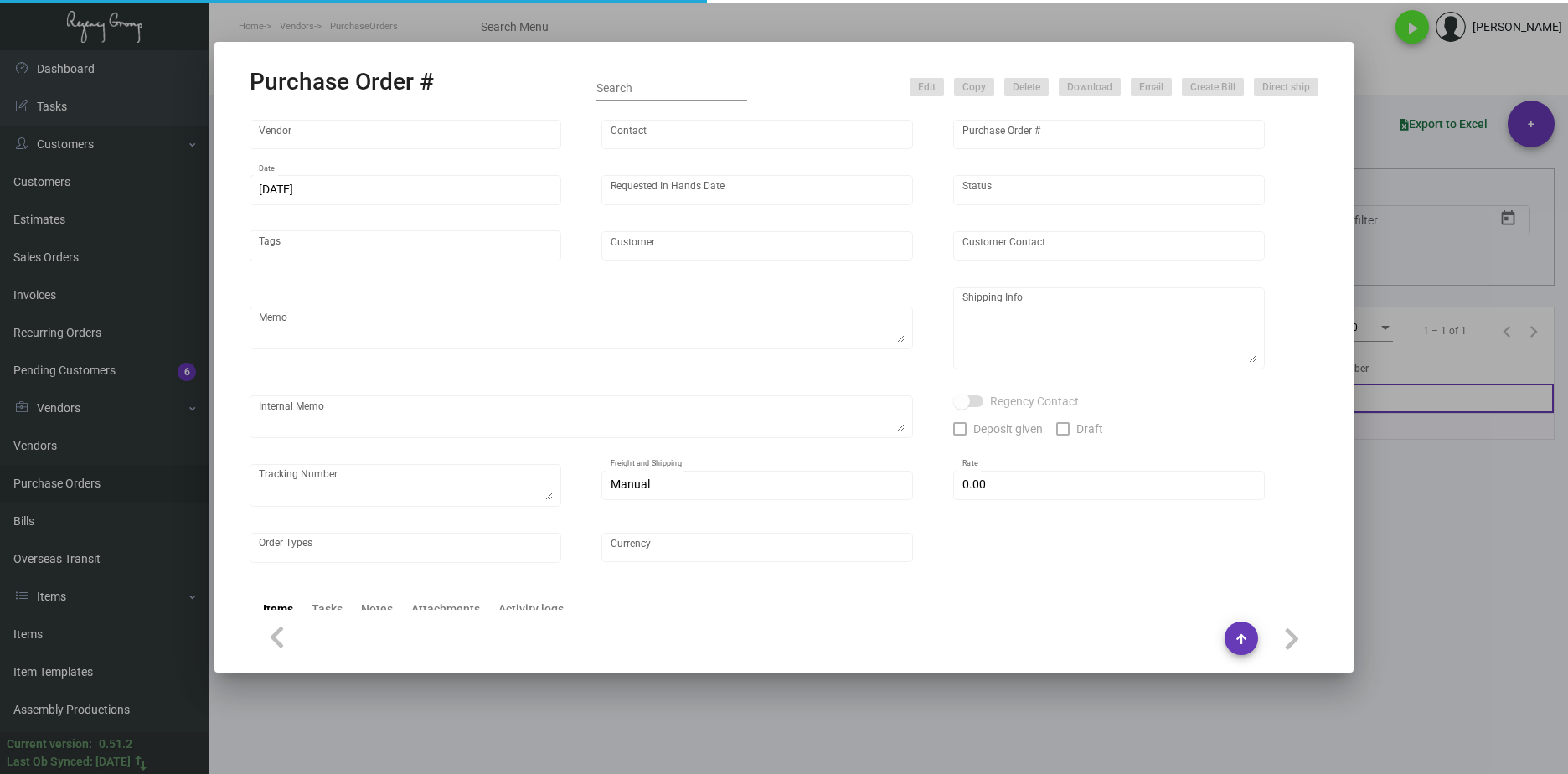
type input "Herald Printing Ltd."
type input "[PERSON_NAME]"
type input "106758"
type input "[DATE]"
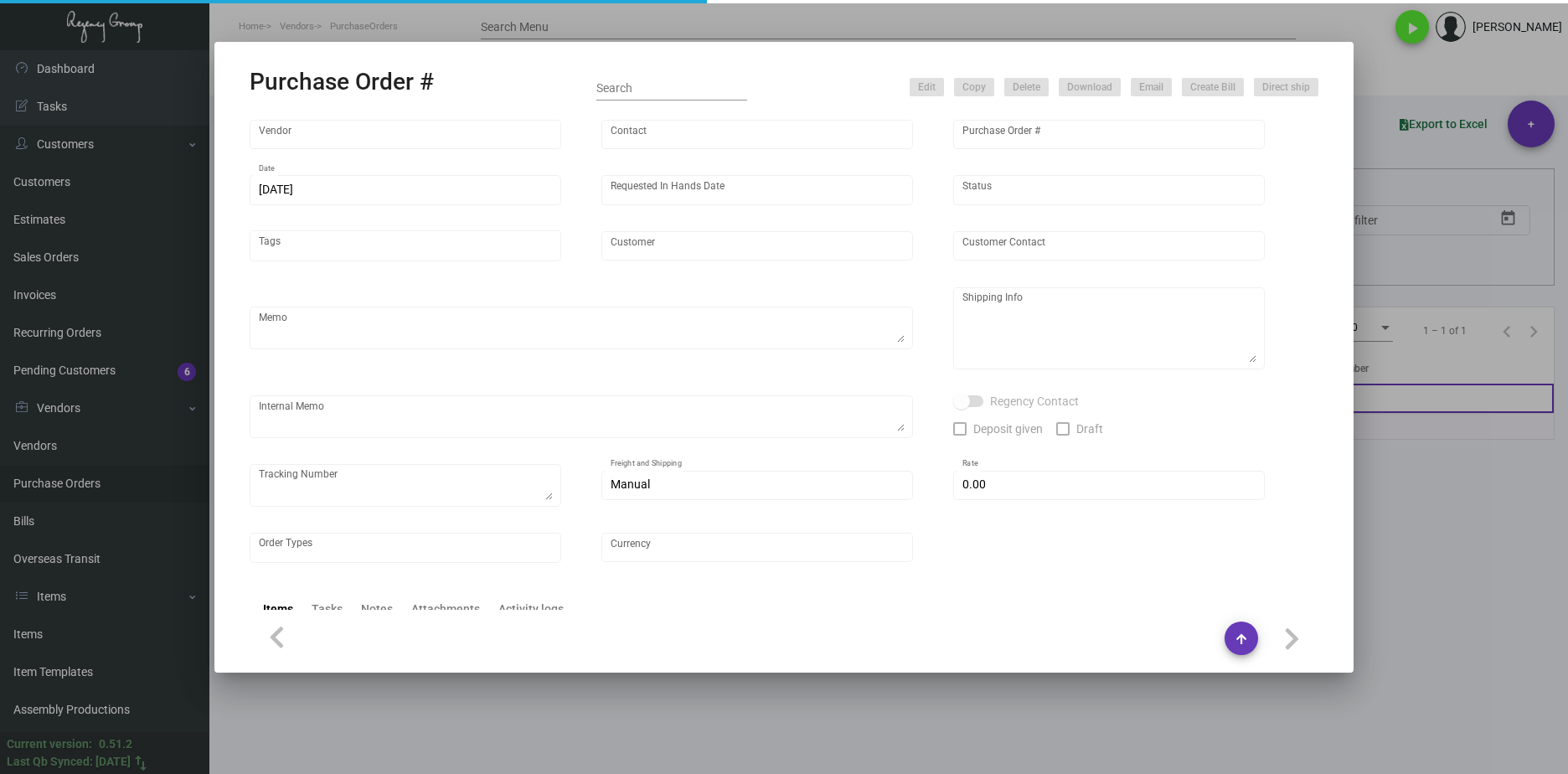
type input "Venice V"
type input "[PERSON_NAME]"
type textarea "***ANY PRICE DISCREPANCY MUST BE CALLED OUT PRIOR TO PROCEEDING WITH THIS ORDER…"
type textarea "Venice V - [PERSON_NAME] [STREET_ADDRESS]"
type textarea "YR ACH 8/16"
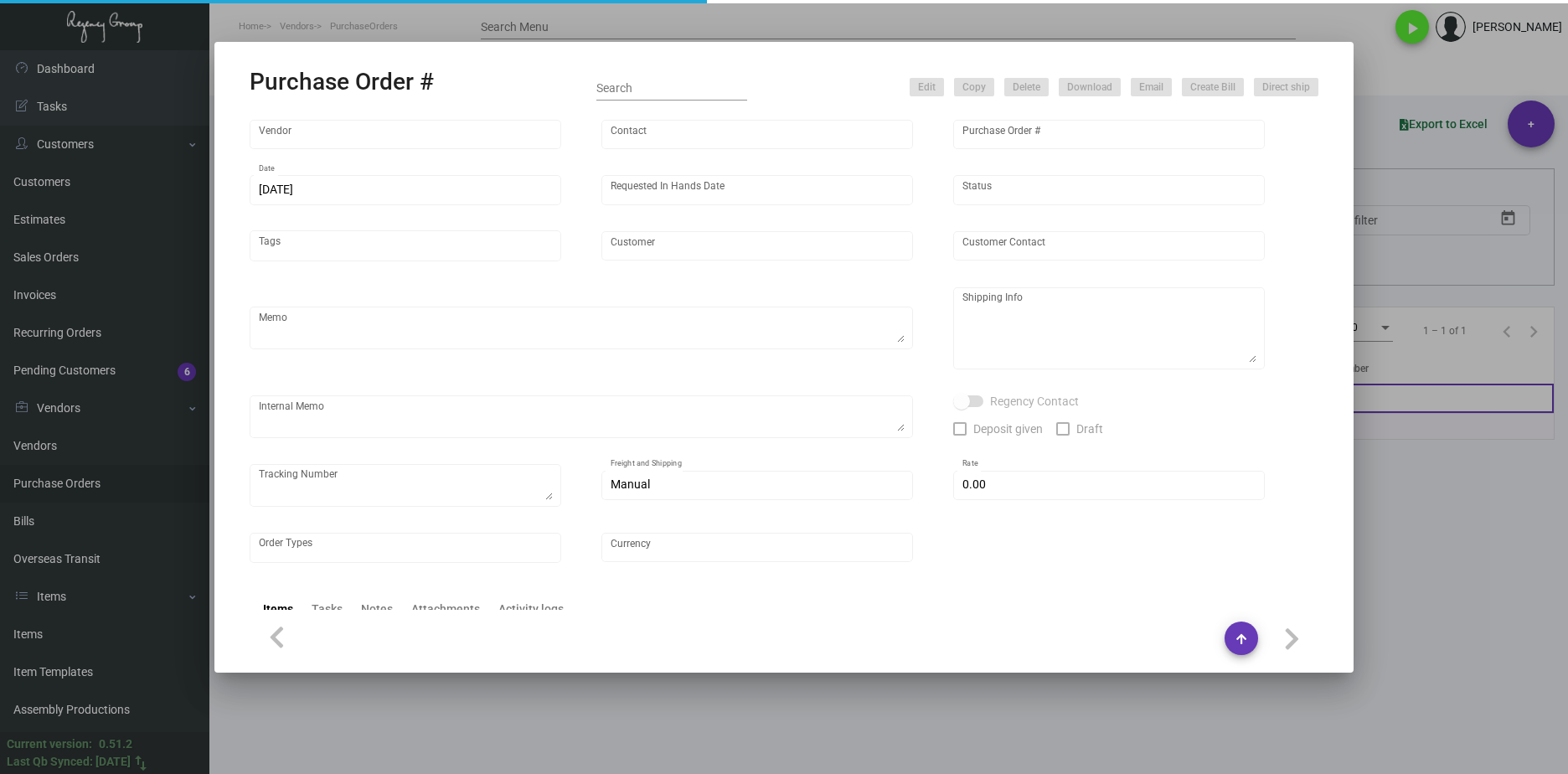
checkbox input "true"
type input "$ 0.00"
type input "United States Dollar $"
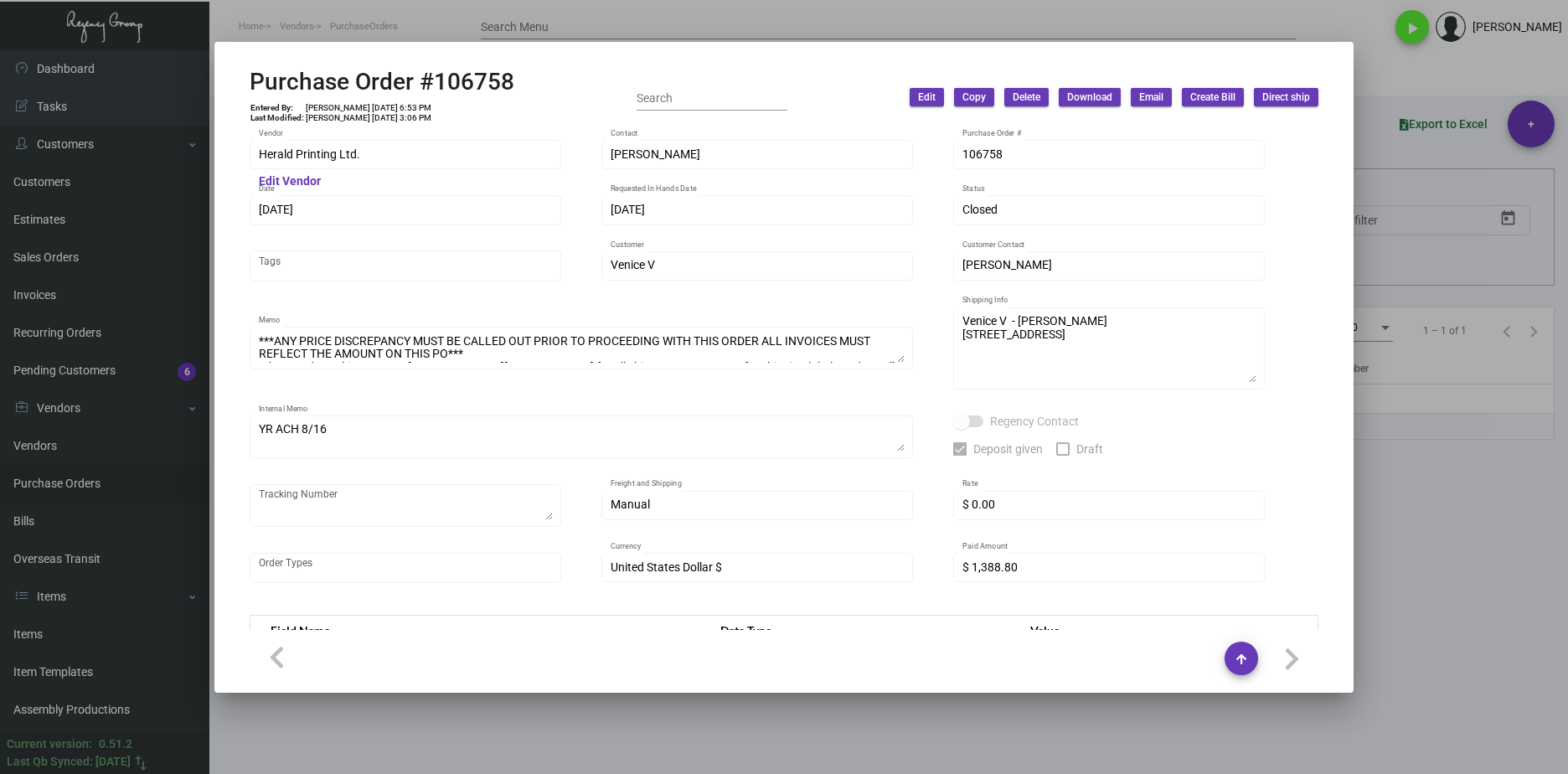
click at [1437, 481] on div at bounding box center [784, 387] width 1568 height 774
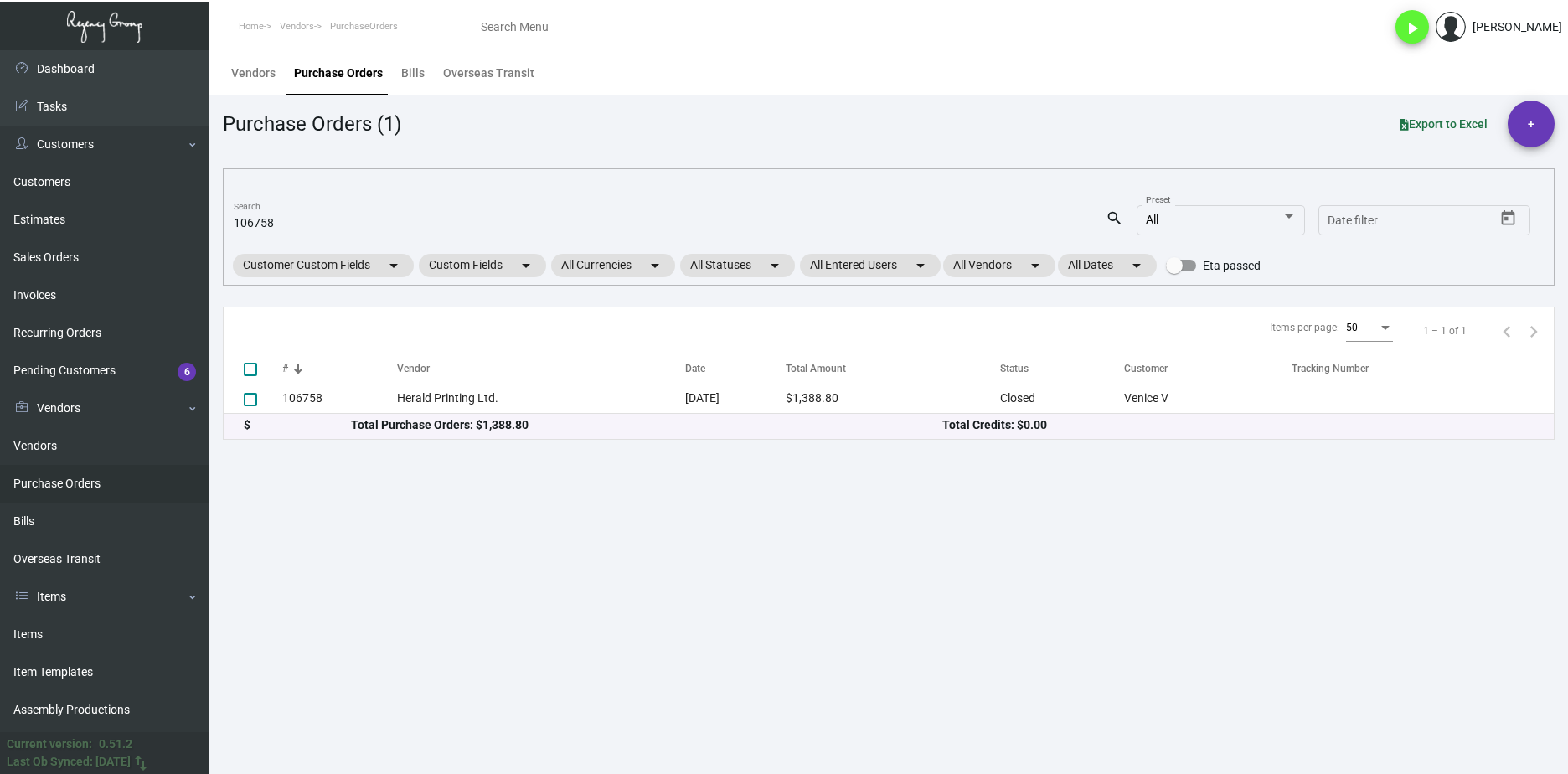
click at [253, 232] on div "106758 Search" at bounding box center [669, 222] width 872 height 26
click at [260, 222] on input "106758" at bounding box center [669, 223] width 872 height 14
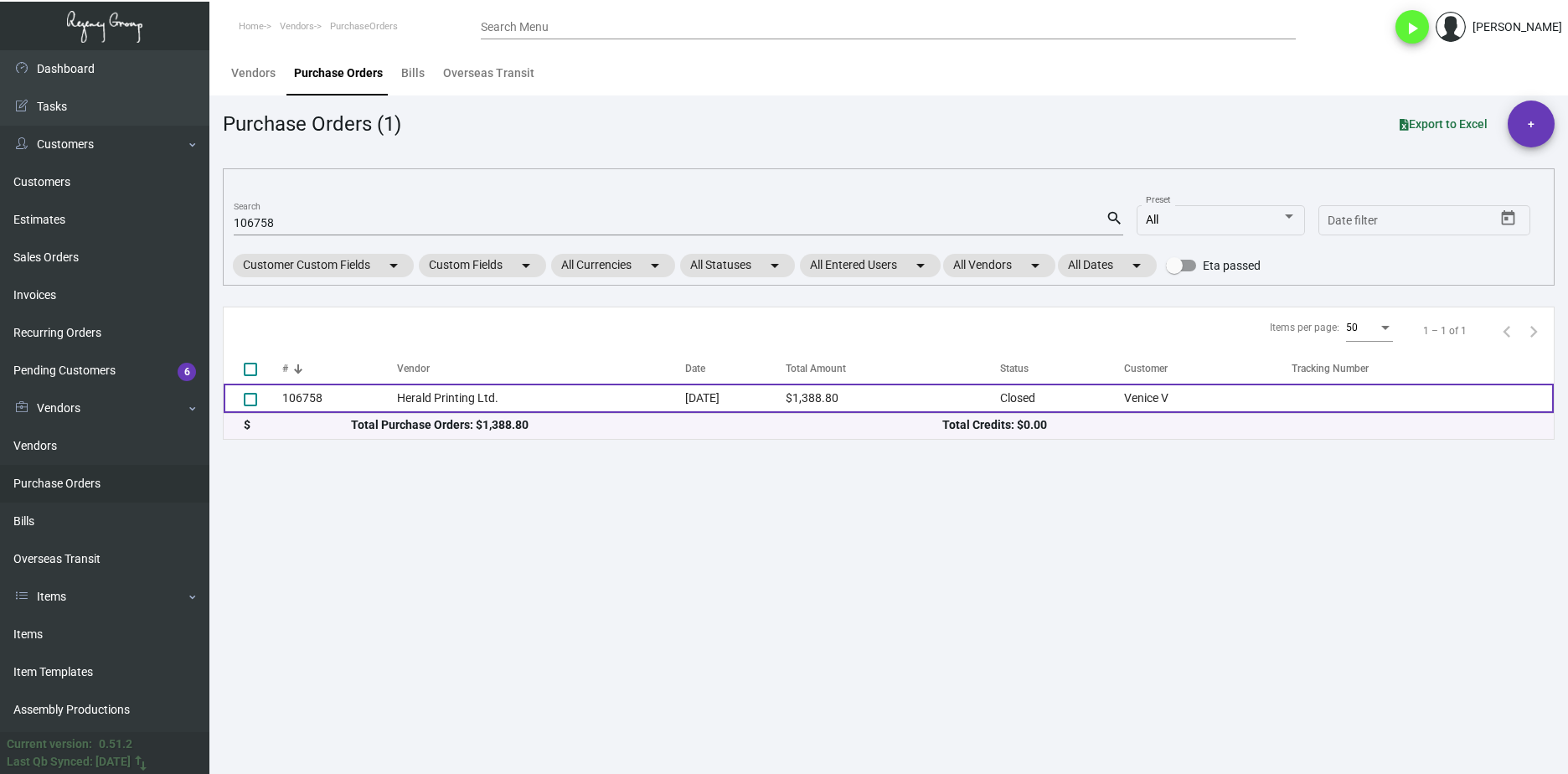
click at [397, 402] on td "Herald Printing Ltd." at bounding box center [541, 398] width 289 height 29
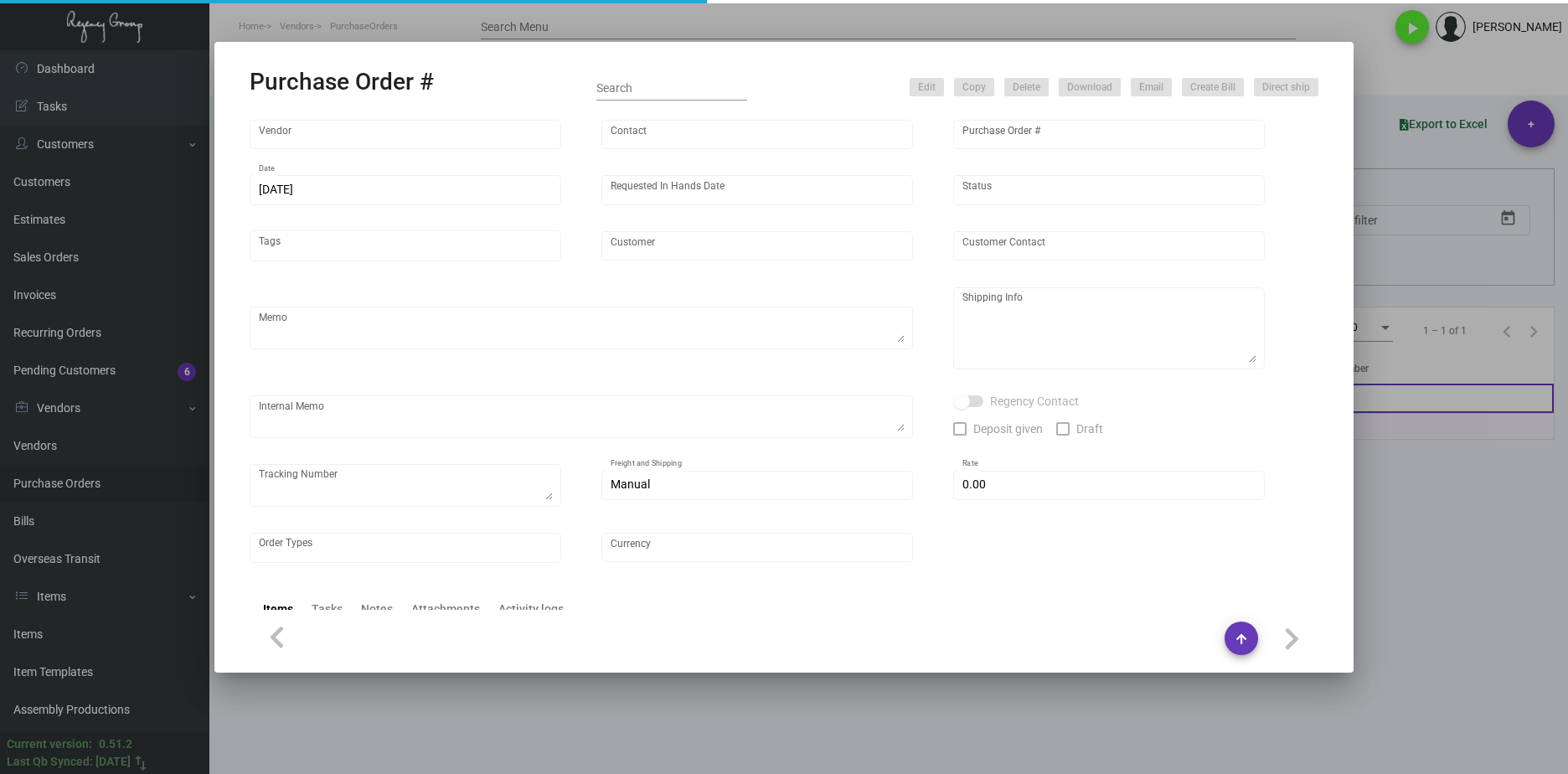
type input "Herald Printing Ltd."
type input "[PERSON_NAME]"
type input "106758"
type input "[DATE]"
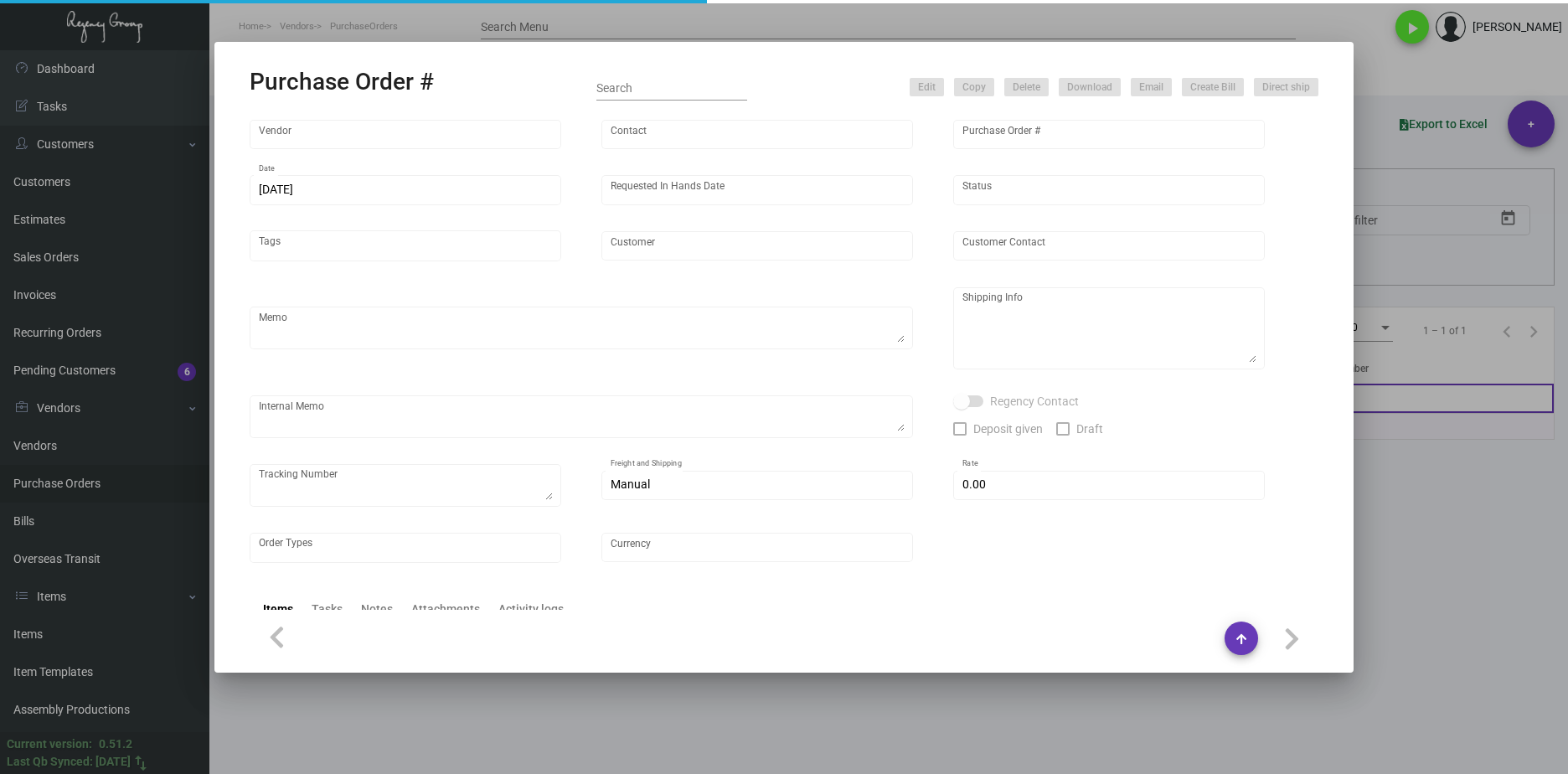
type input "Venice V"
type input "[PERSON_NAME]"
type textarea "***ANY PRICE DISCREPANCY MUST BE CALLED OUT PRIOR TO PROCEEDING WITH THIS ORDER…"
type textarea "Venice V - [PERSON_NAME] [STREET_ADDRESS]"
type textarea "YR ACH 8/16"
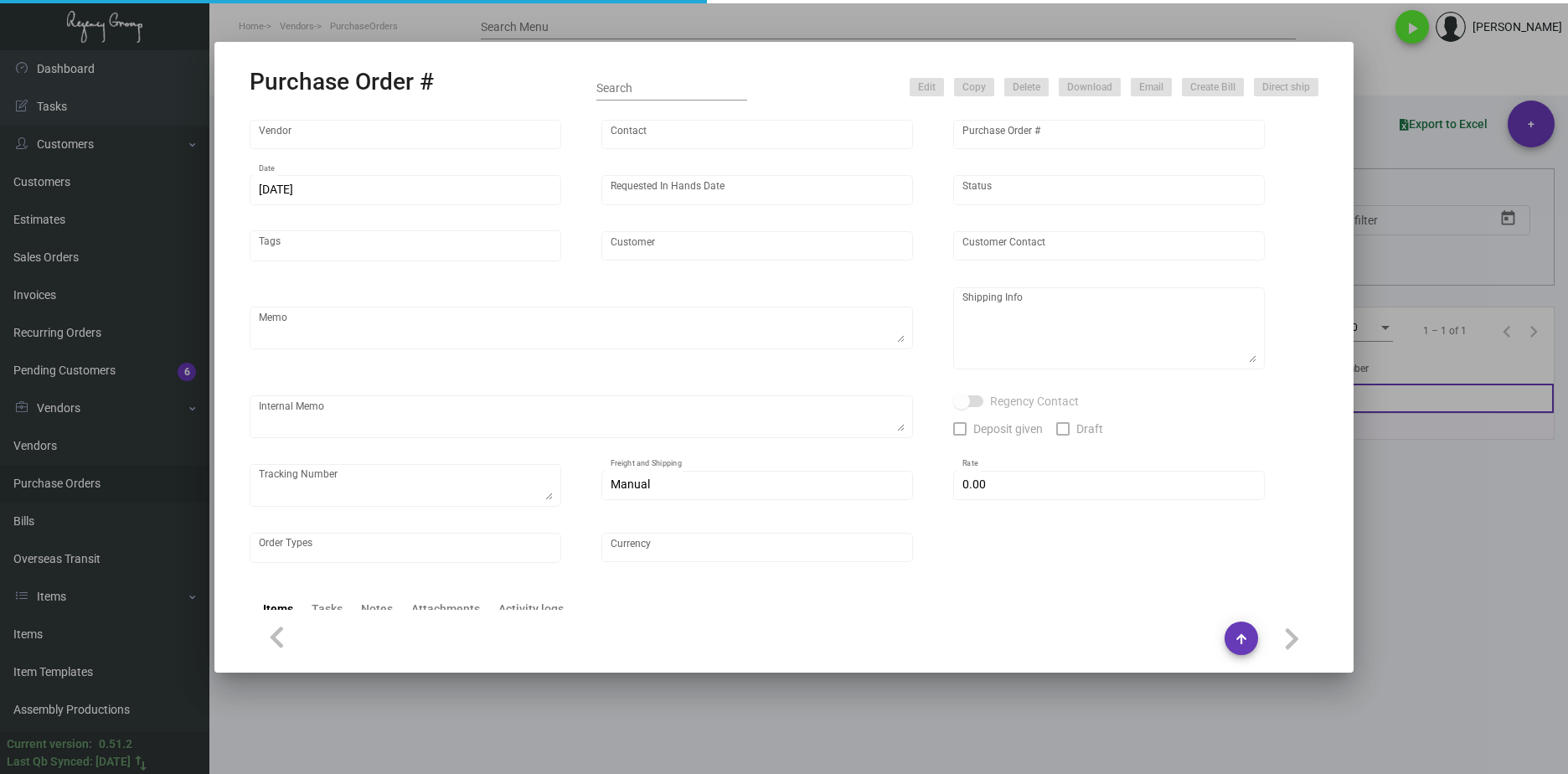
checkbox input "true"
type input "$ 0.00"
type input "United States Dollar $"
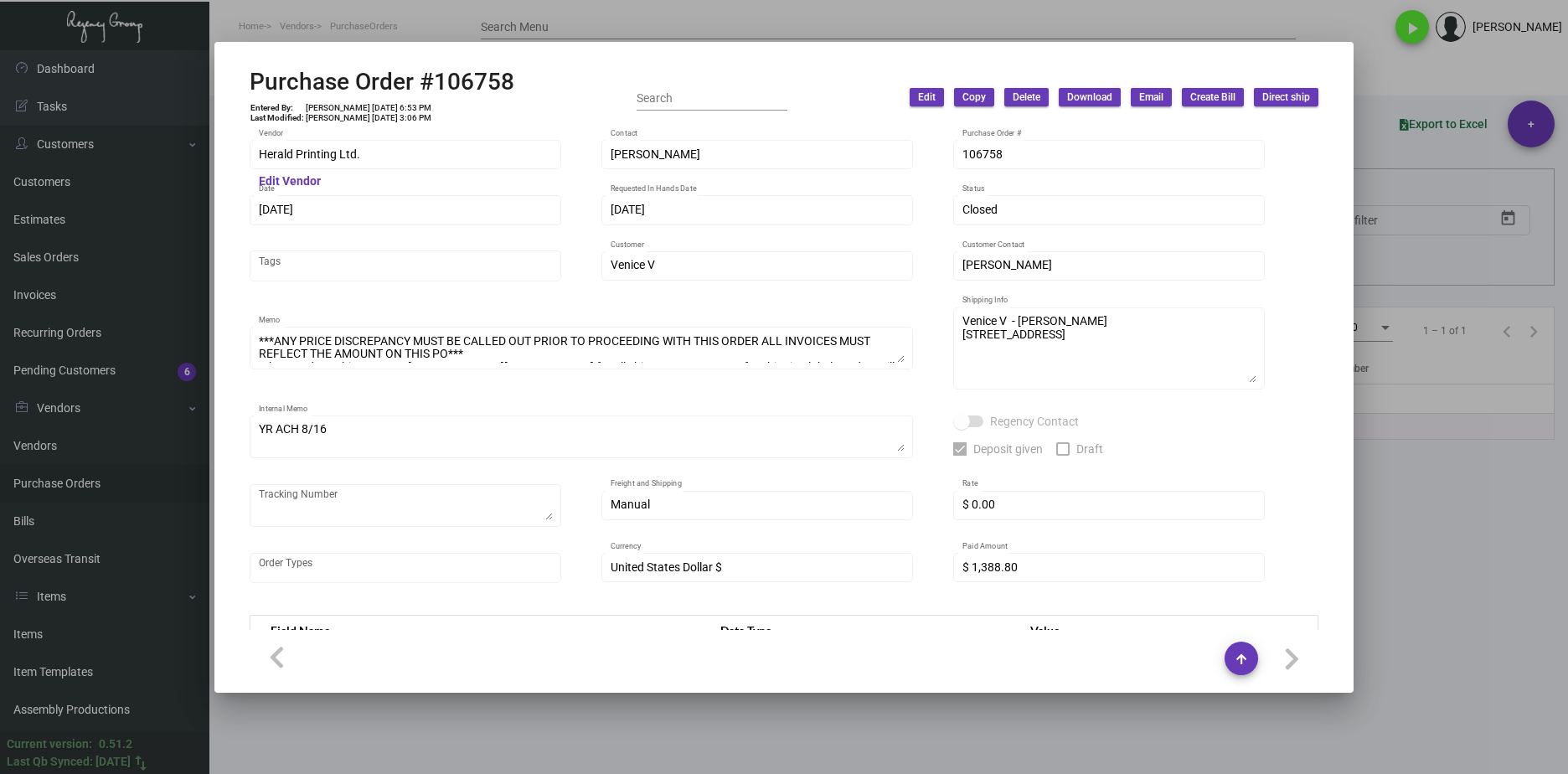
click at [979, 726] on div at bounding box center [784, 387] width 1568 height 774
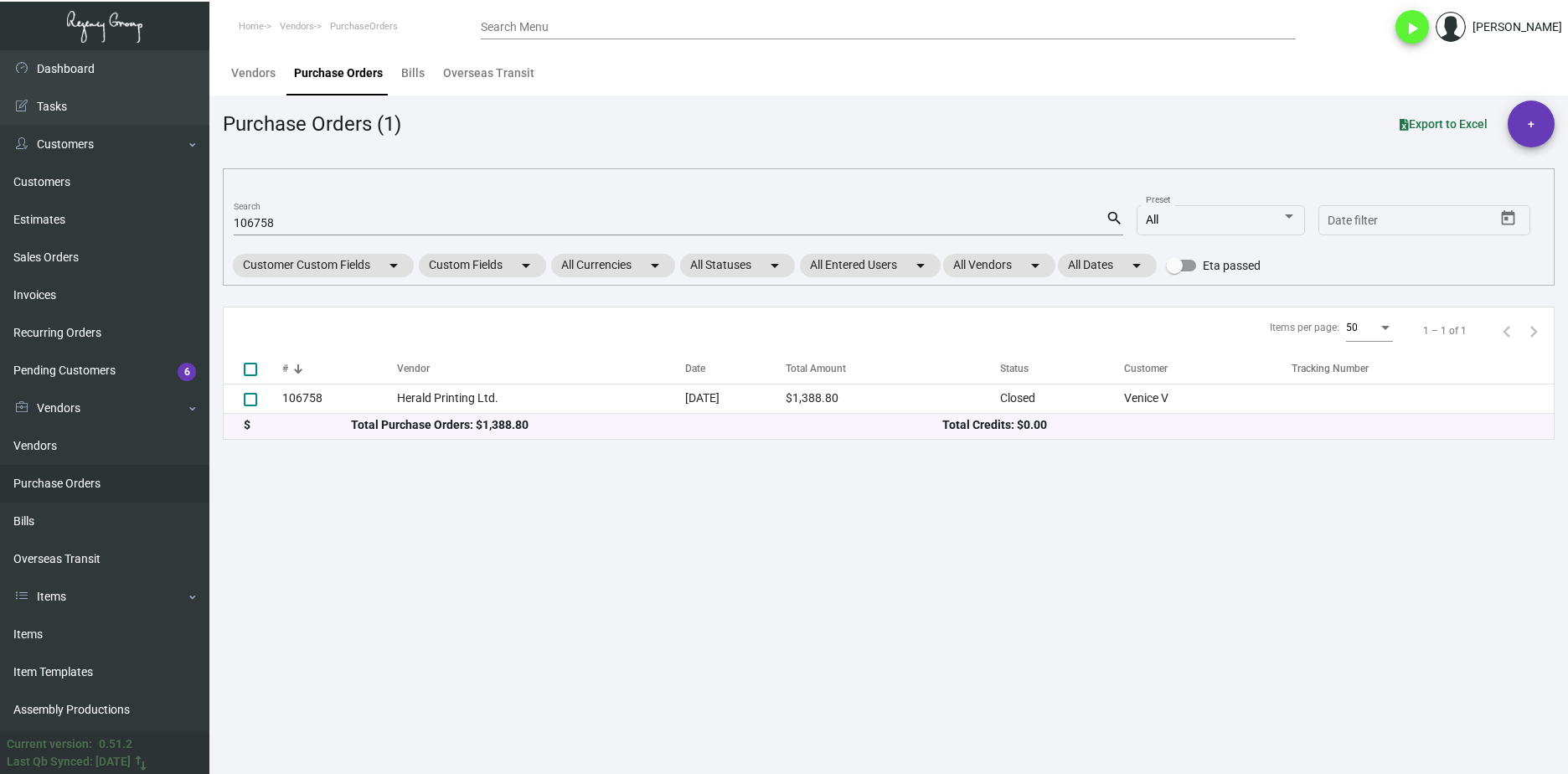
drag, startPoint x: 275, startPoint y: 234, endPoint x: 269, endPoint y: 224, distance: 11.7
click at [273, 233] on div "106758 Search" at bounding box center [669, 222] width 872 height 26
click at [269, 223] on input "106758" at bounding box center [669, 223] width 872 height 14
paste input "8489"
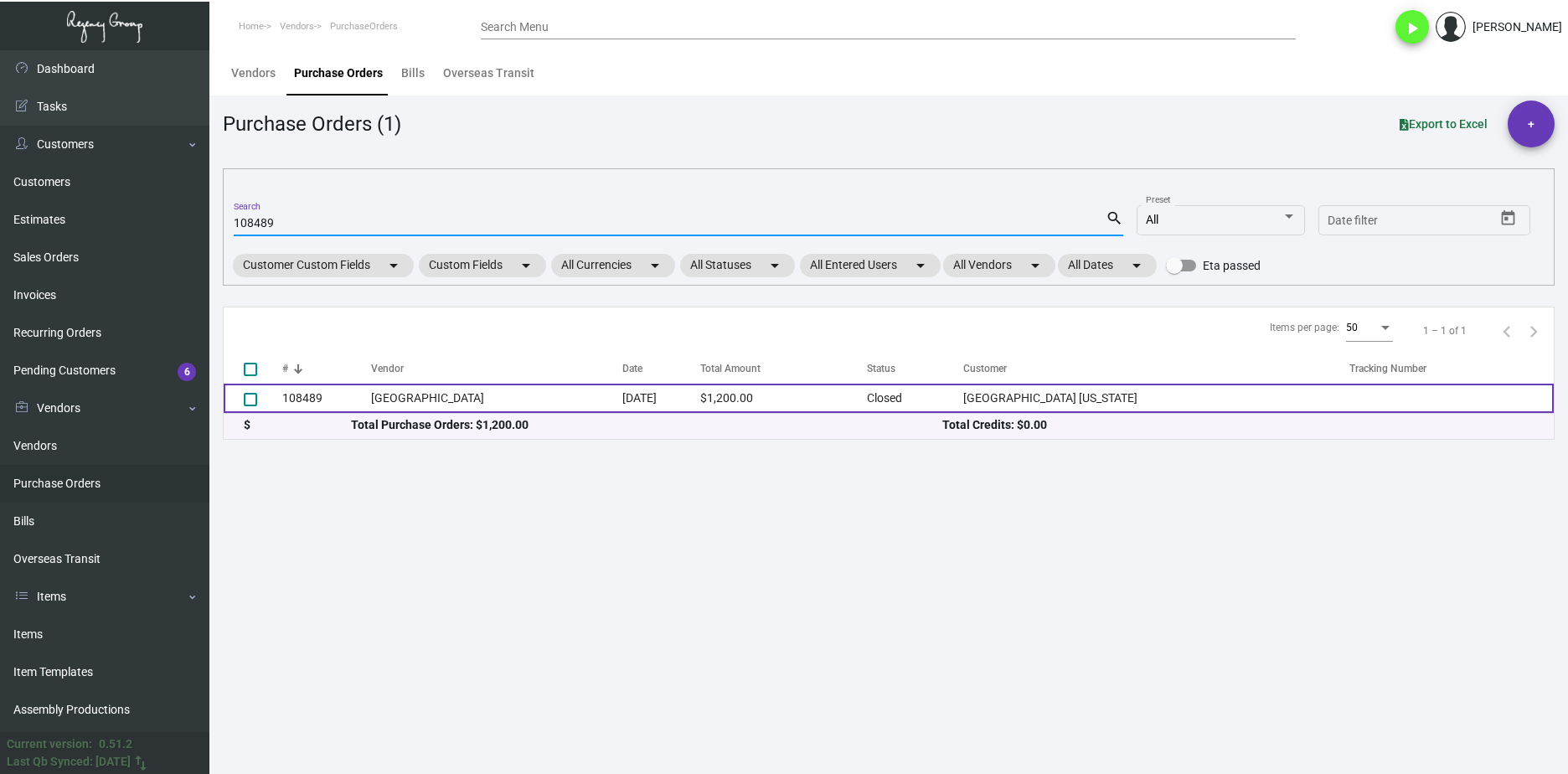
click at [485, 391] on td "[GEOGRAPHIC_DATA]" at bounding box center [496, 398] width 251 height 29
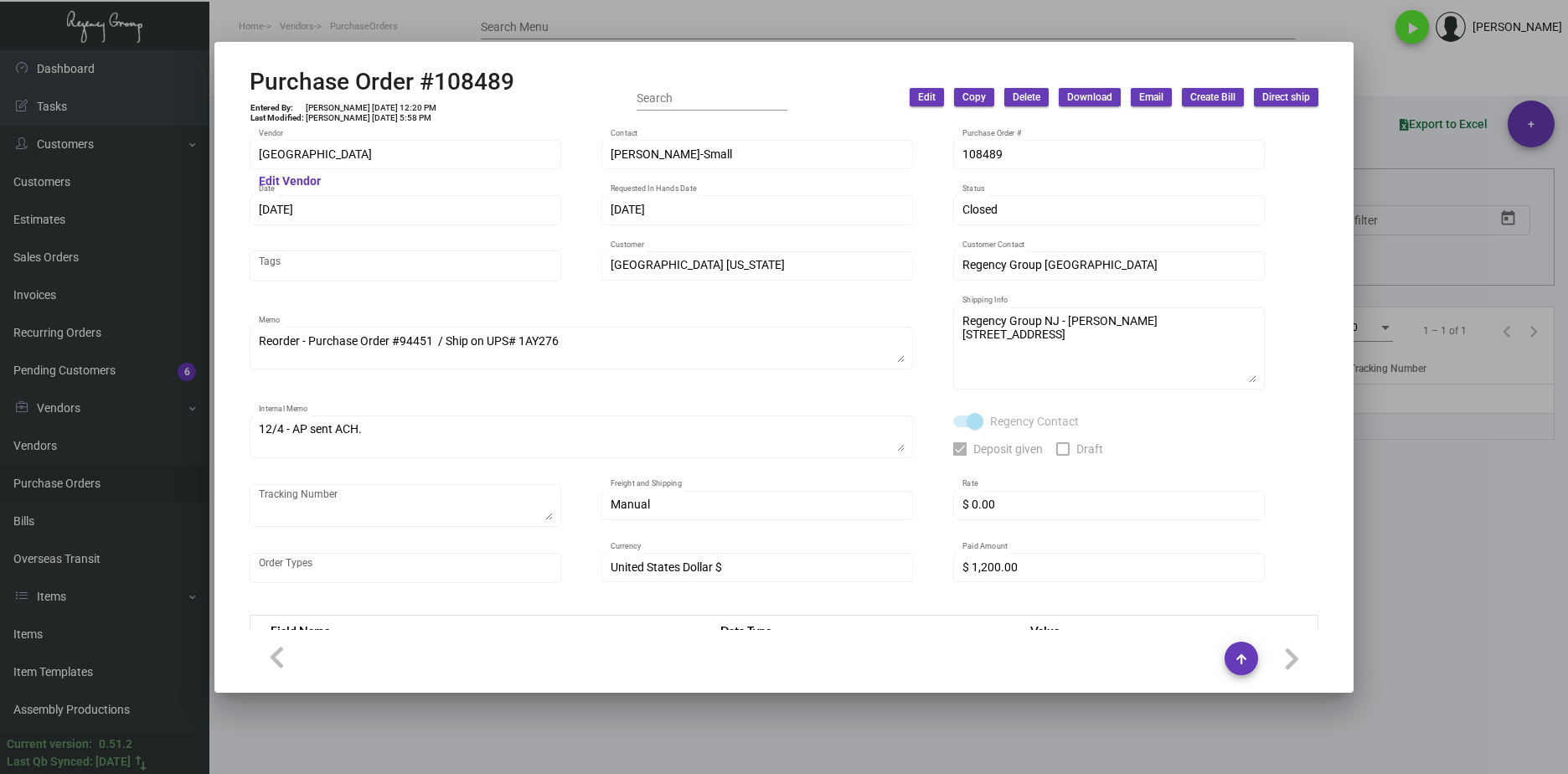
click at [665, 666] on div at bounding box center [784, 658] width 1069 height 33
click at [676, 700] on div at bounding box center [784, 387] width 1568 height 774
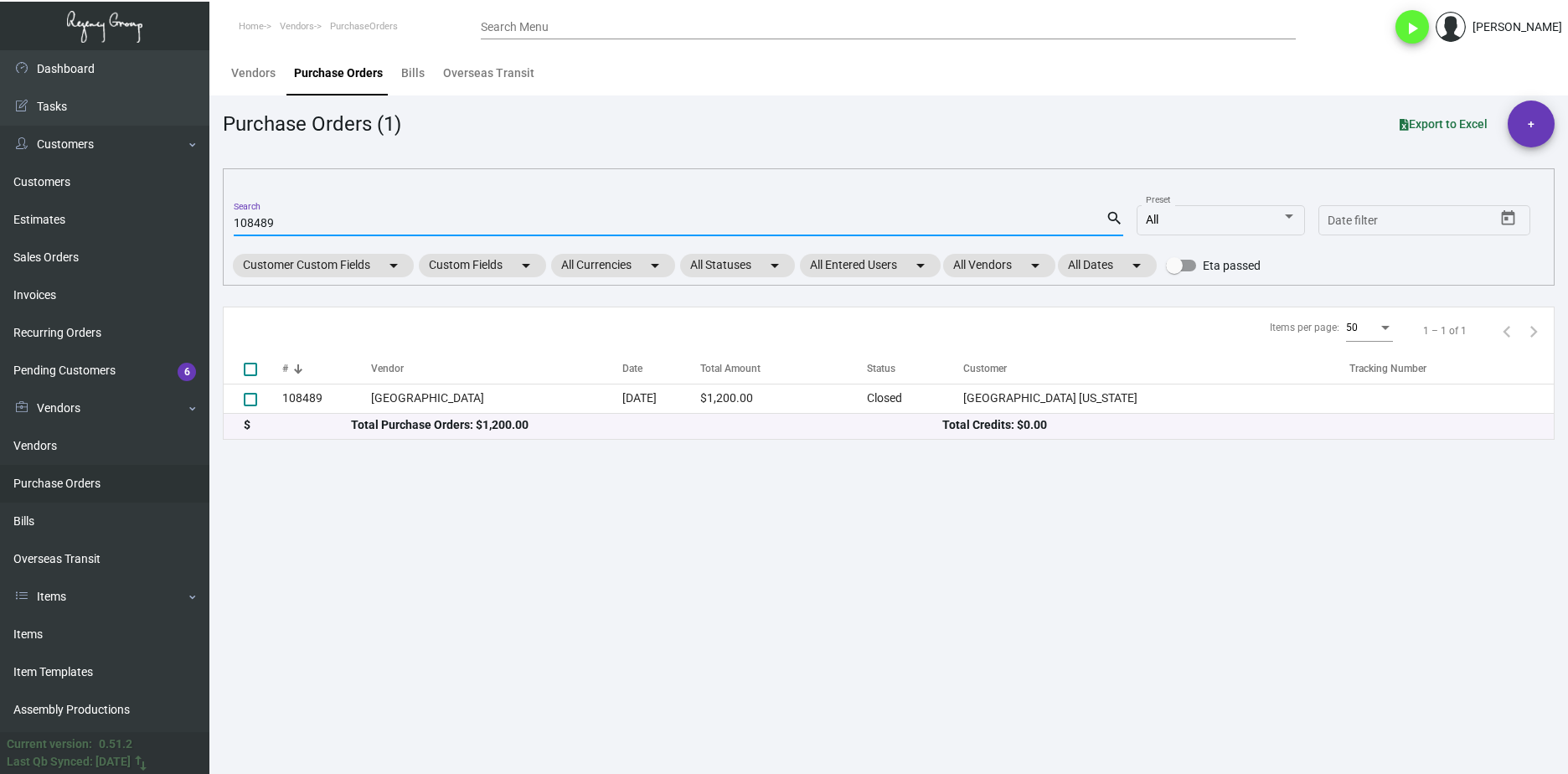
click at [258, 221] on input "108489" at bounding box center [669, 223] width 872 height 14
paste input "7450"
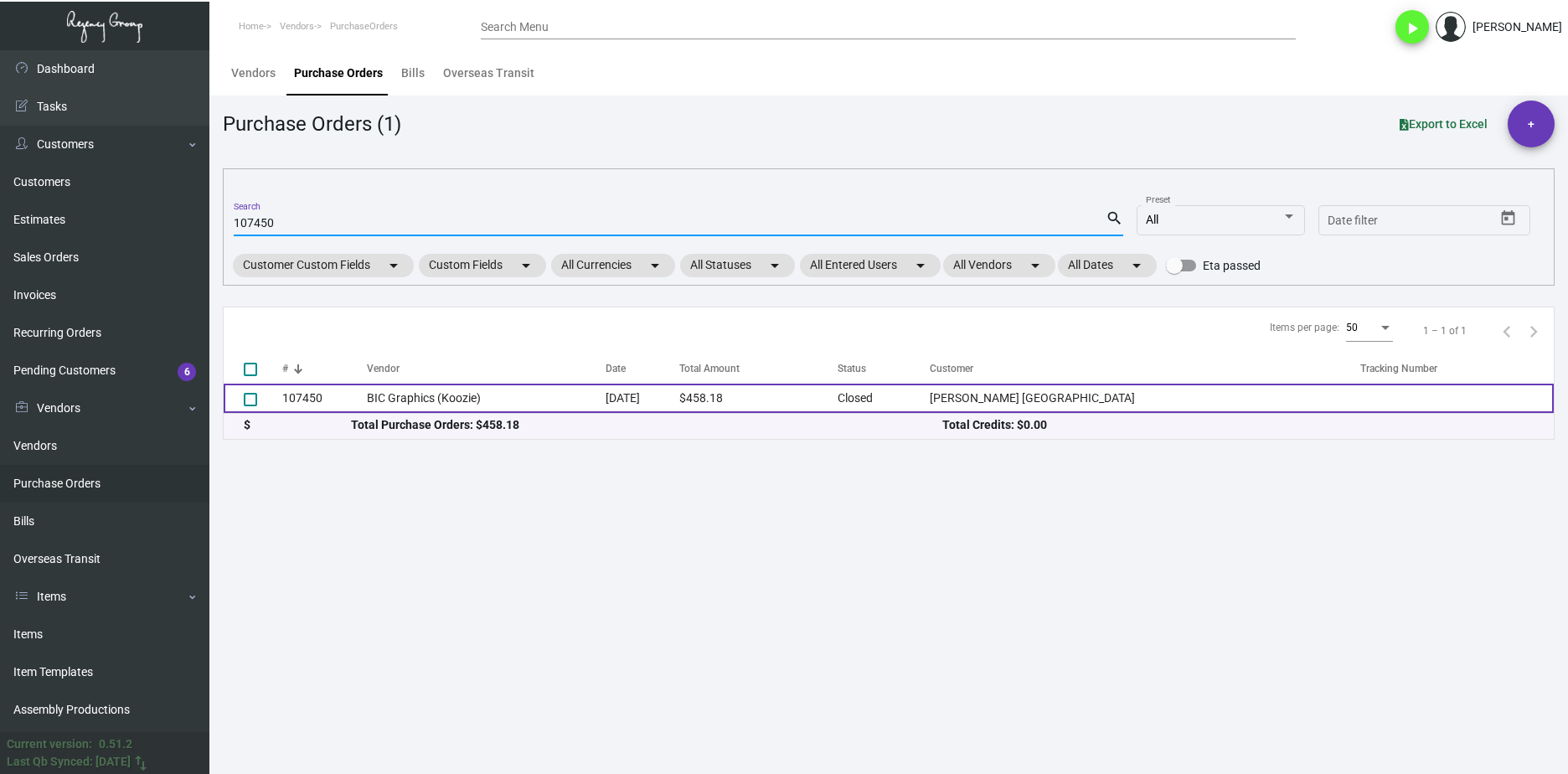
click at [487, 400] on td "BIC Graphics (Koozie)" at bounding box center [486, 398] width 240 height 29
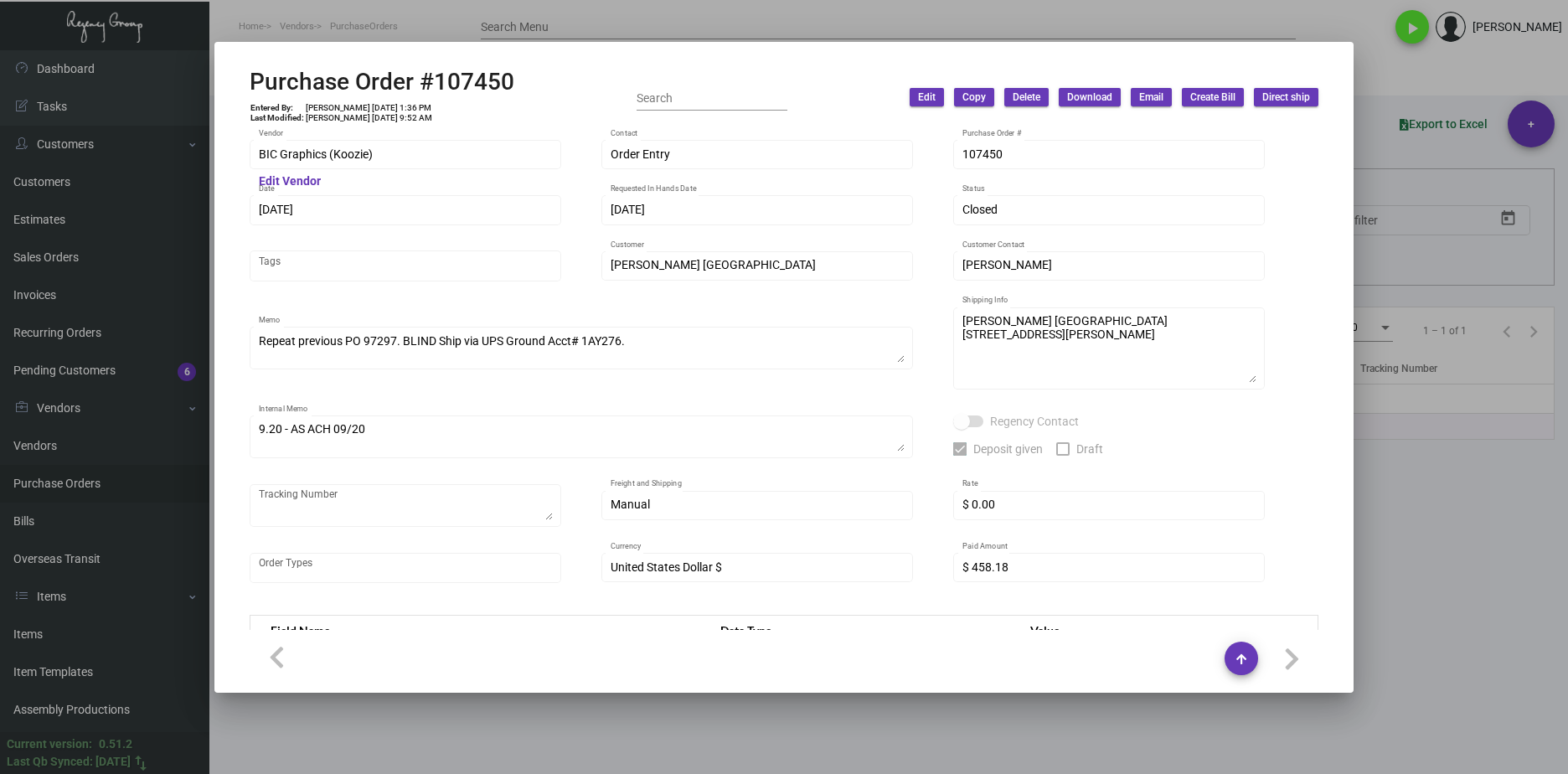
click at [473, 697] on div at bounding box center [784, 387] width 1568 height 774
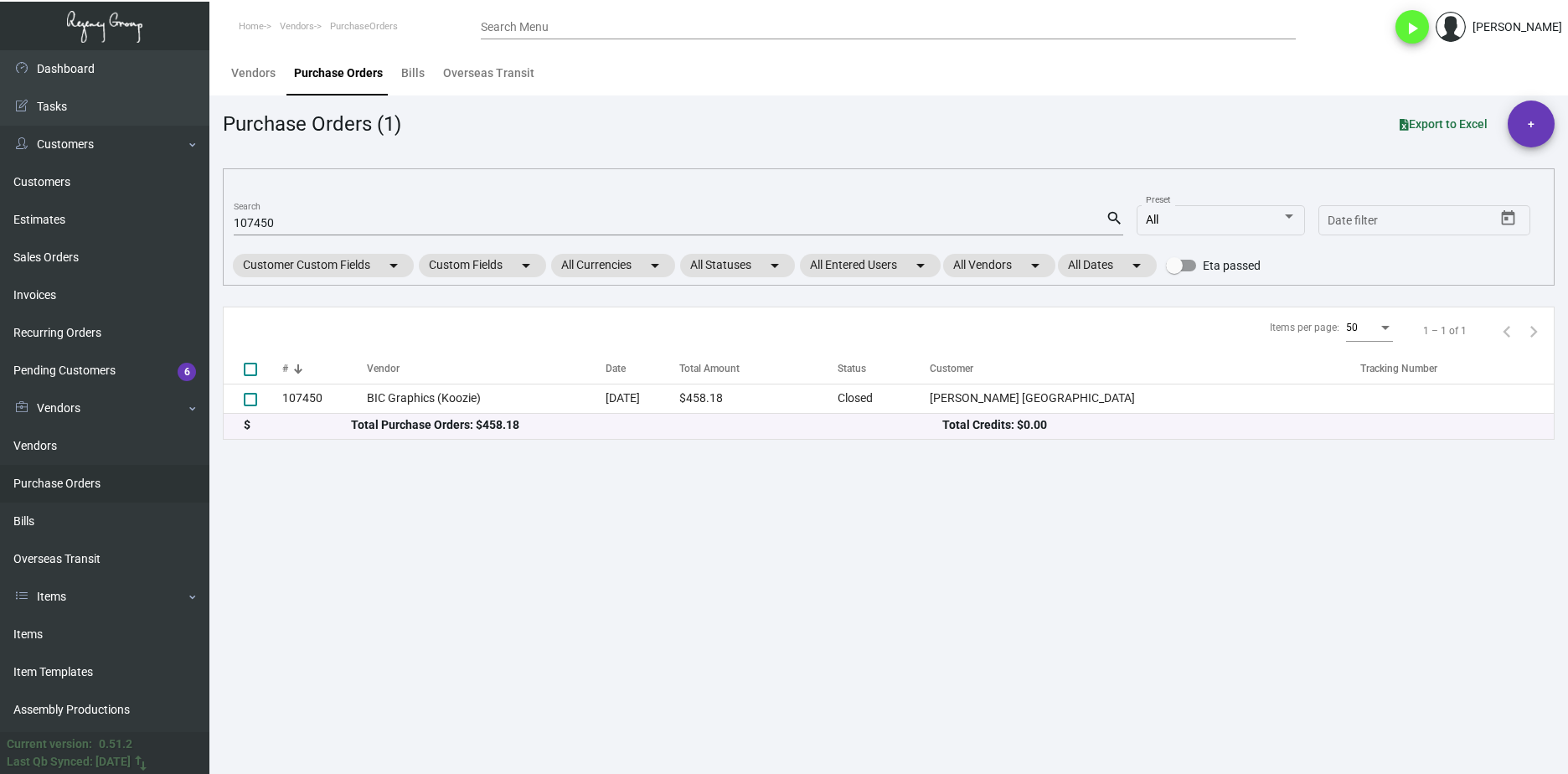
click at [246, 222] on input "107450" at bounding box center [669, 223] width 872 height 14
paste input "49"
type input "107449"
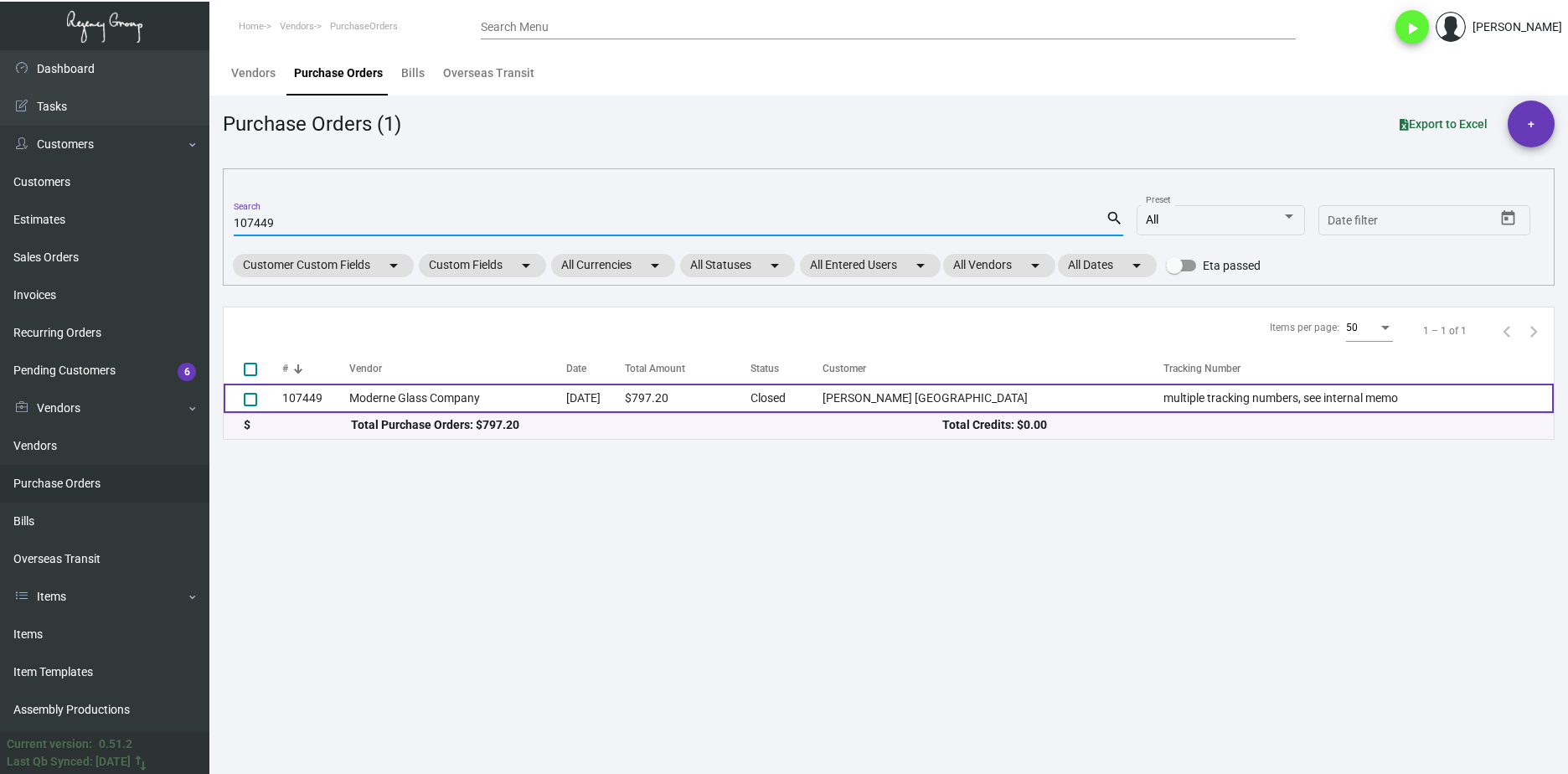
click at [425, 392] on td "Moderne Glass Company" at bounding box center [458, 398] width 217 height 29
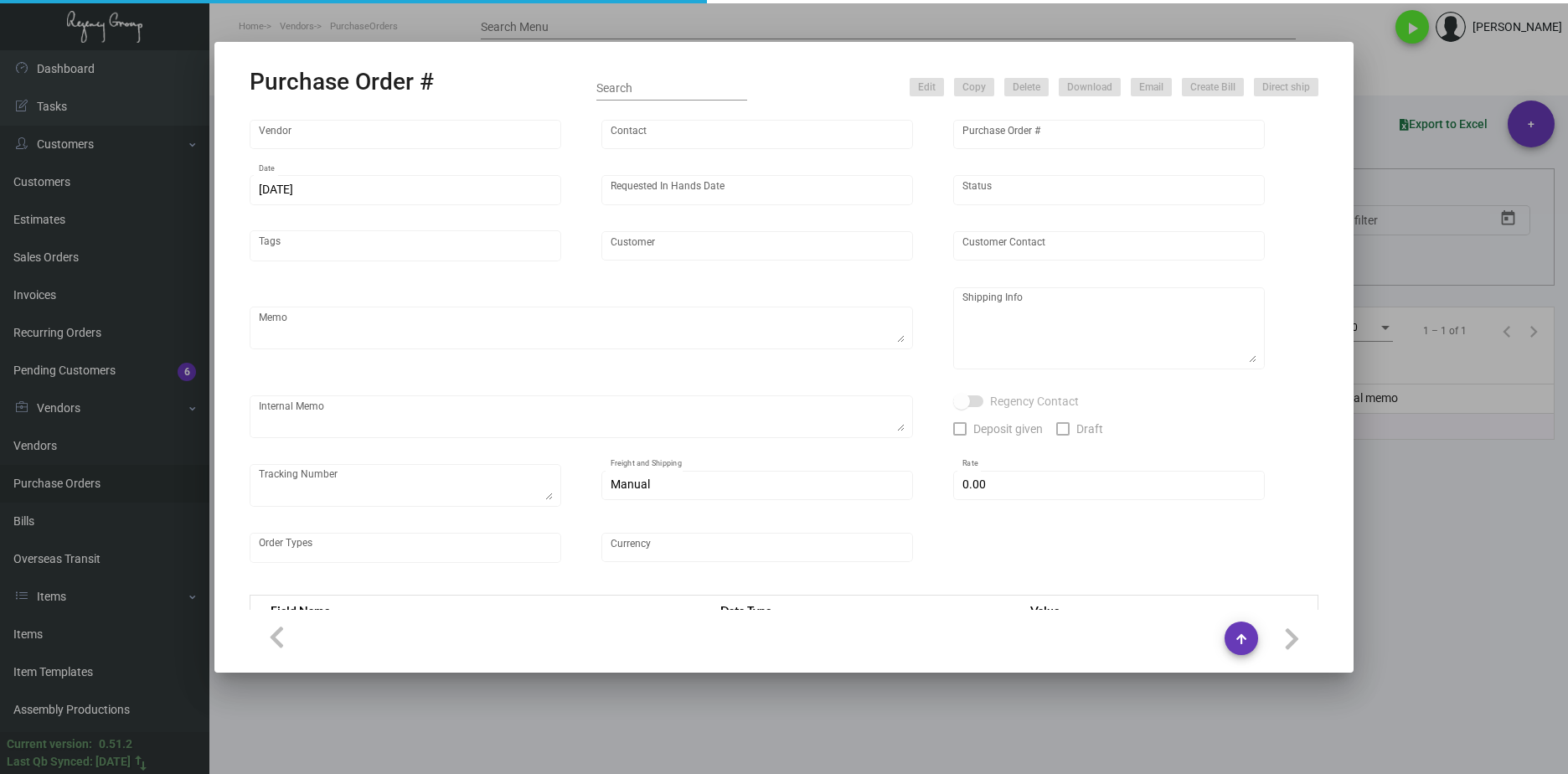
type input "Moderne Glass Company"
type input "Order Entry"
type input "107449"
type input "[DATE]"
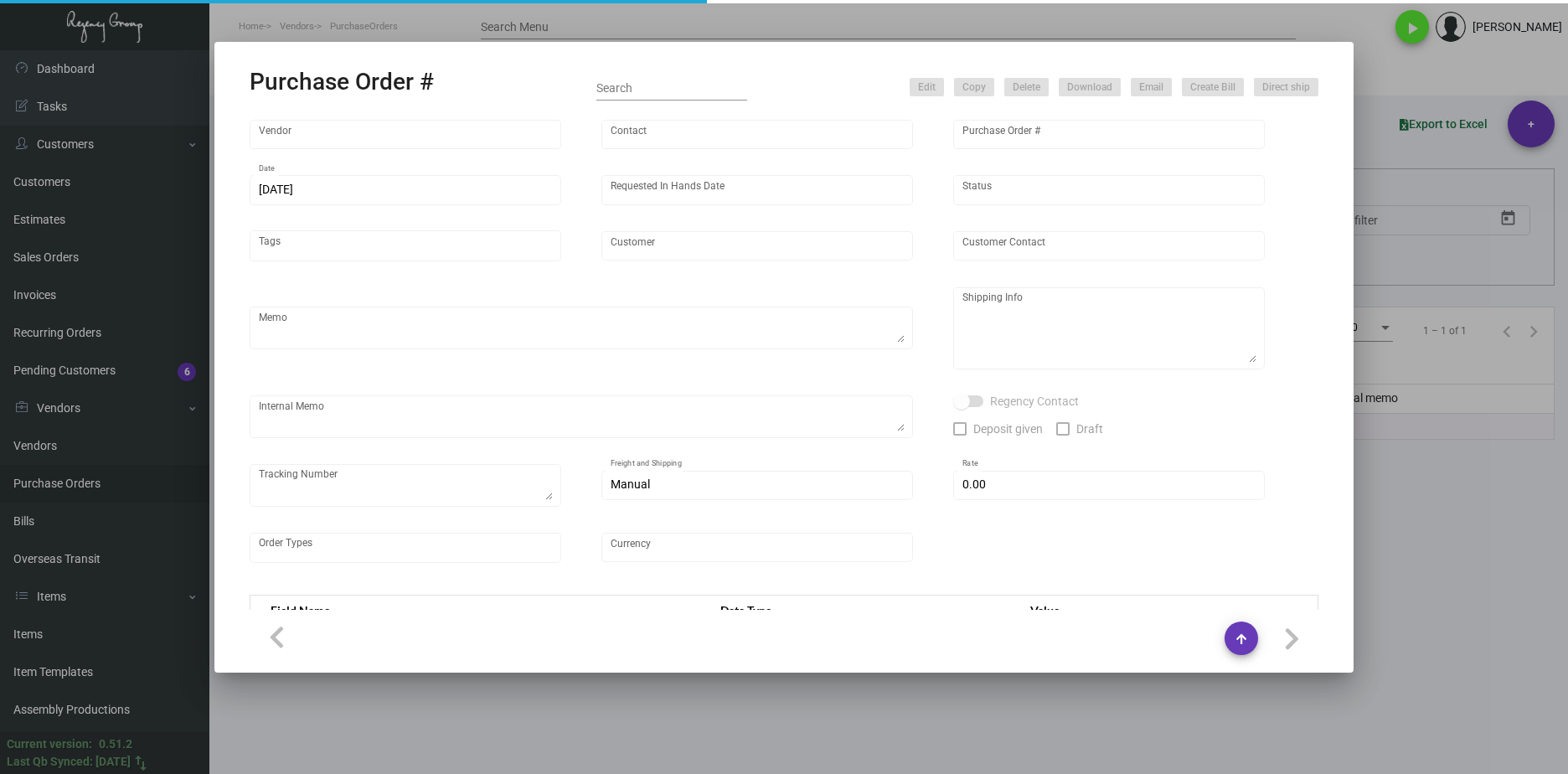
type input "[PERSON_NAME] [GEOGRAPHIC_DATA]"
type input "[PERSON_NAME]"
type textarea "Repeat Previous PO Purchase Order #97288.BLIND Ship via UPS Ground Acct# 1AY276."
type textarea "[PERSON_NAME] [GEOGRAPHIC_DATA] [STREET_ADDRESS][PERSON_NAME]"
type textarea "TSW CC [DATE] 0372- 799.28 TSW CC [DATE] 1246-12.68 10/08 - One case is damaged…"
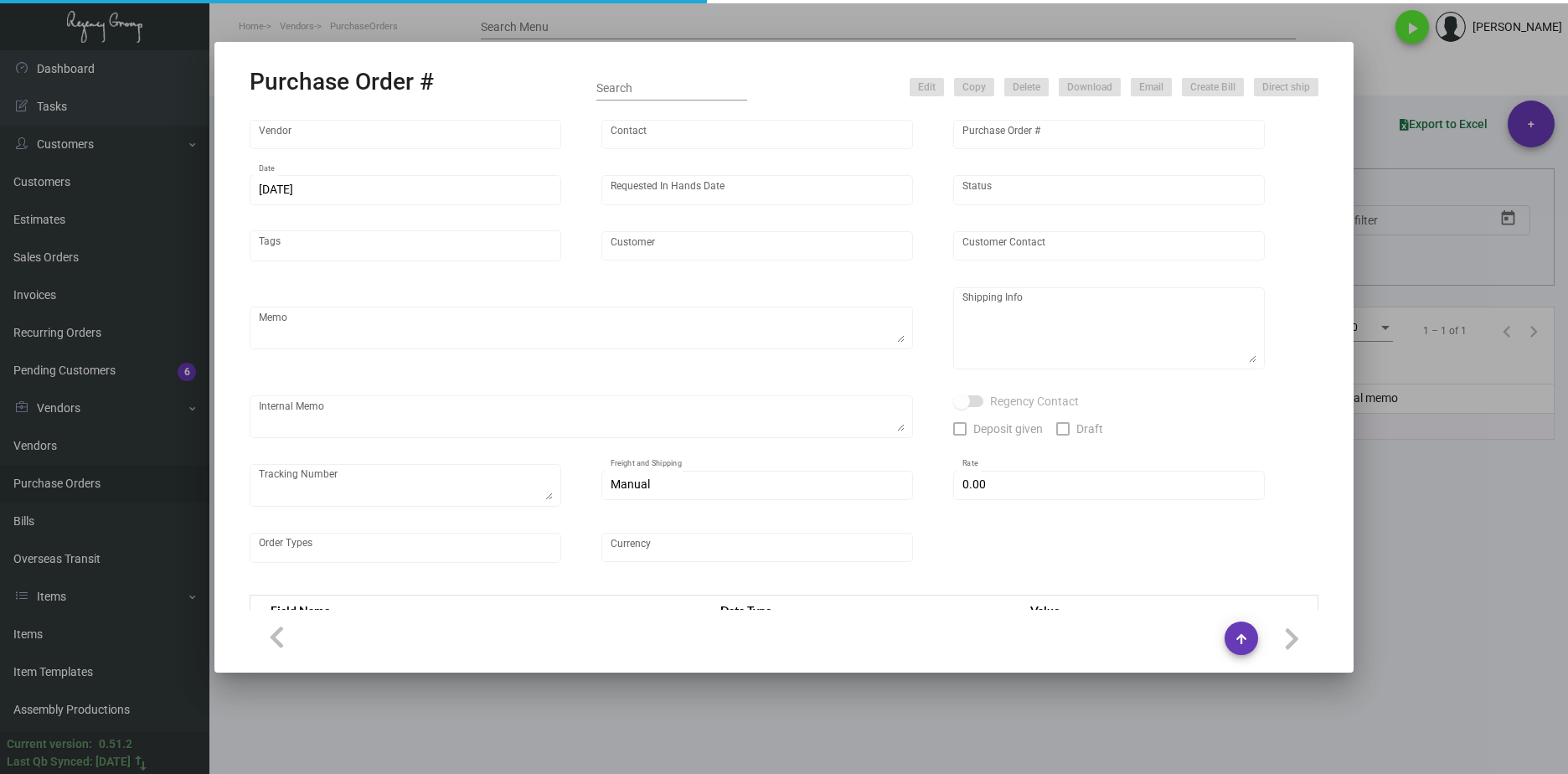
checkbox input "true"
type textarea "multiple tracking numbers, see internal memo"
type input "$ 15.00"
type input "United States Dollar $"
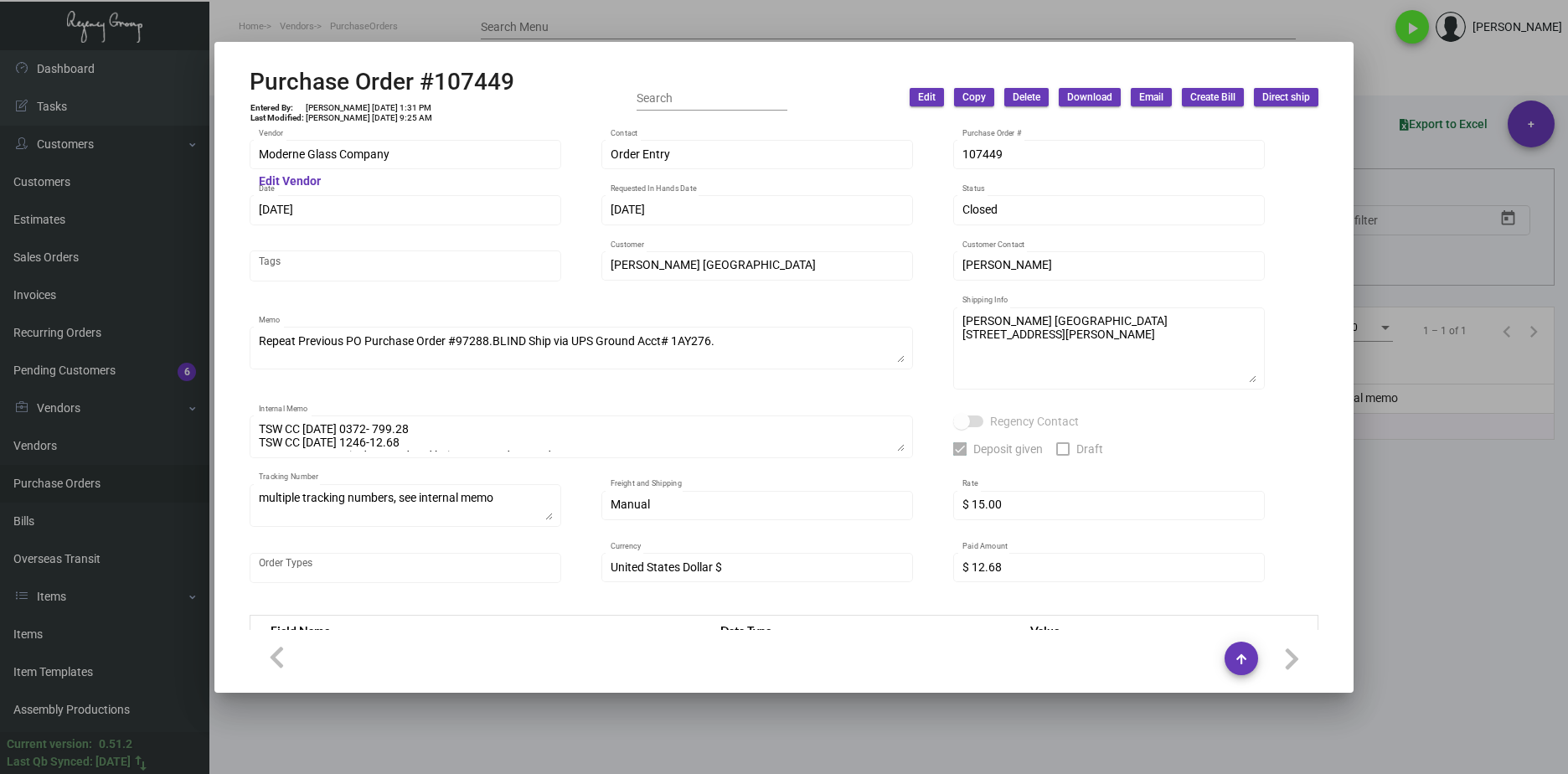
click at [1020, 719] on div at bounding box center [784, 387] width 1568 height 774
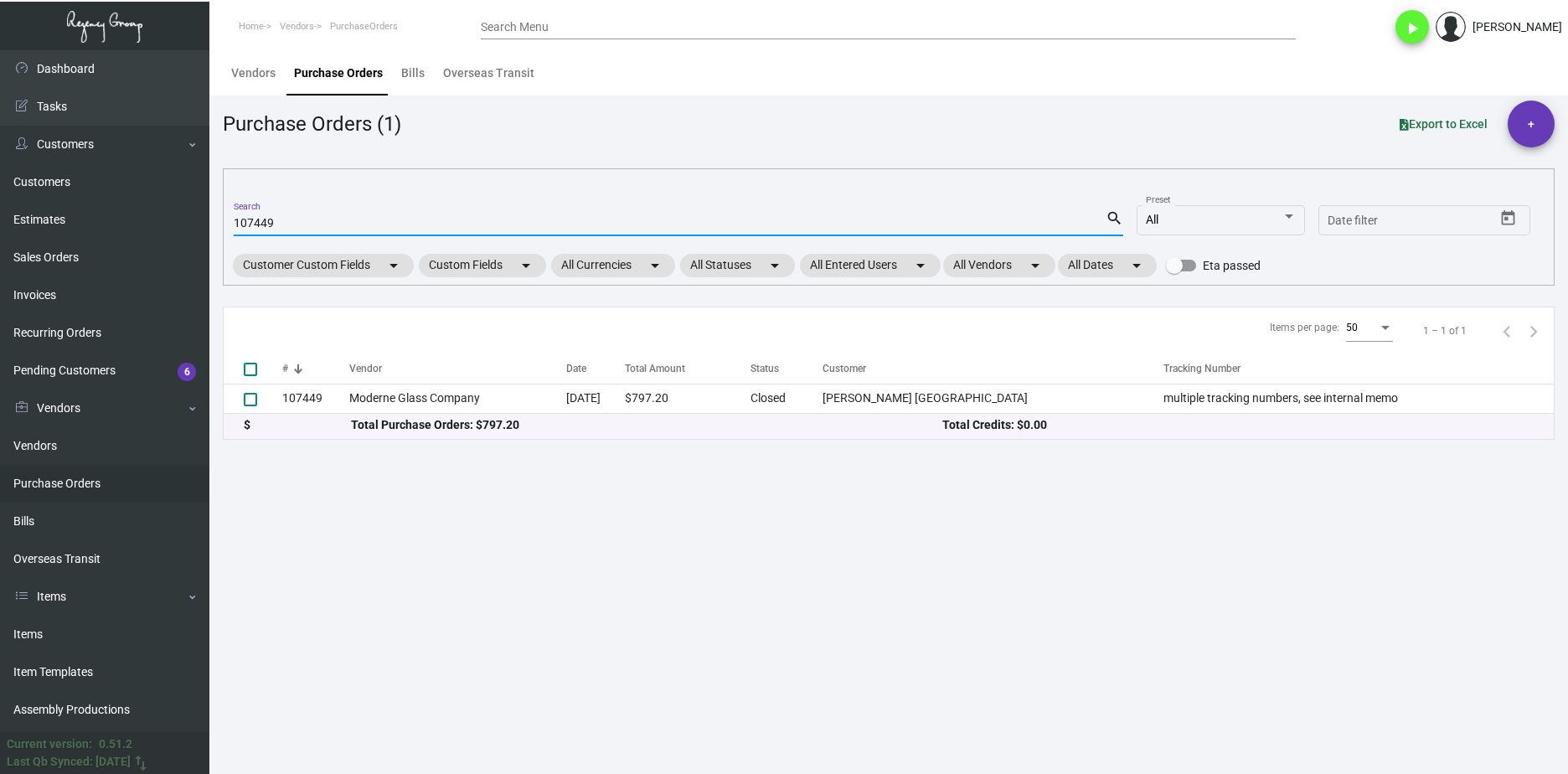
click at [274, 223] on input "107449" at bounding box center [669, 223] width 872 height 14
paste input "78473"
type input "78473"
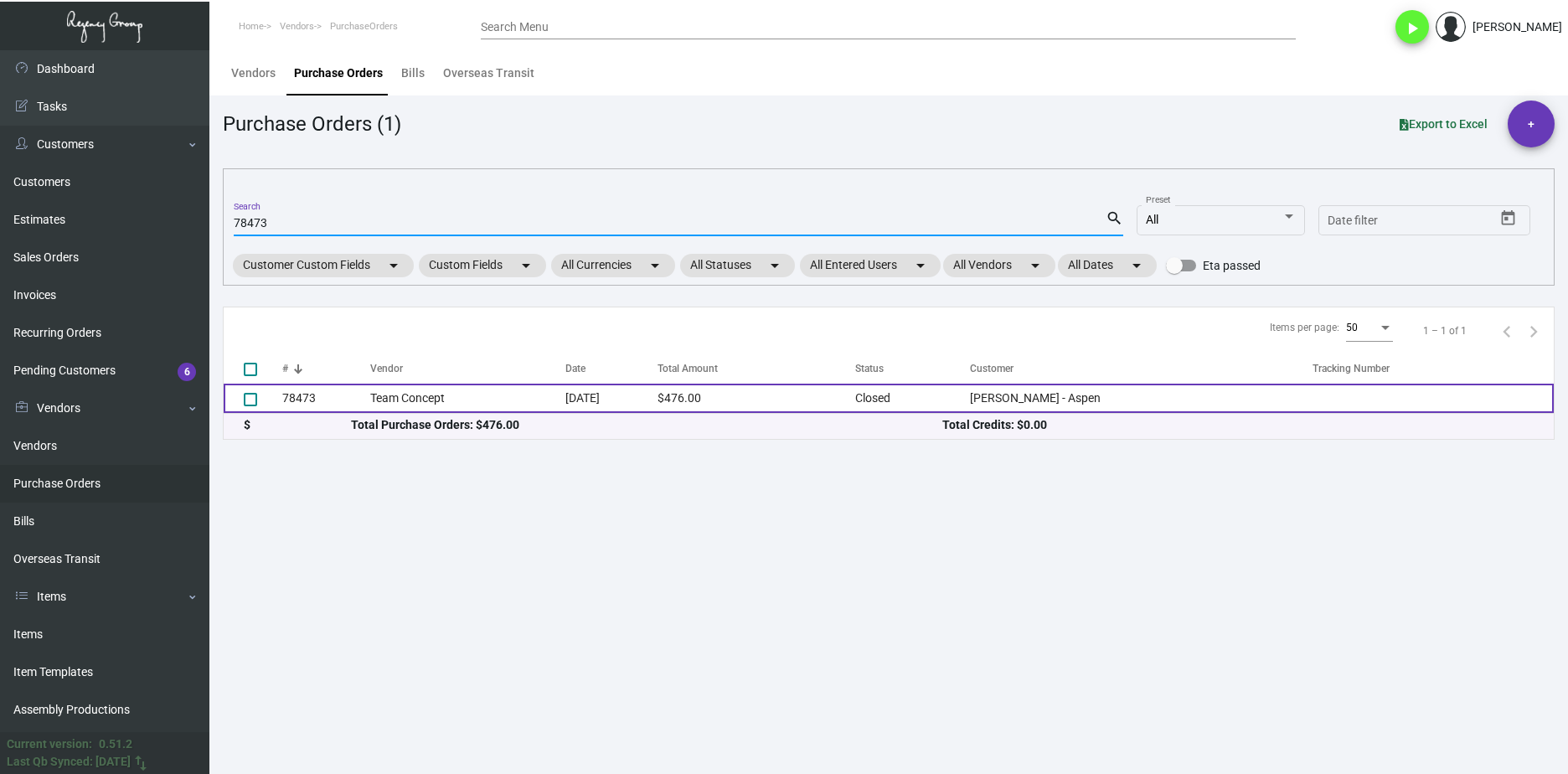
click at [502, 388] on td "Team Concept" at bounding box center [468, 398] width 195 height 29
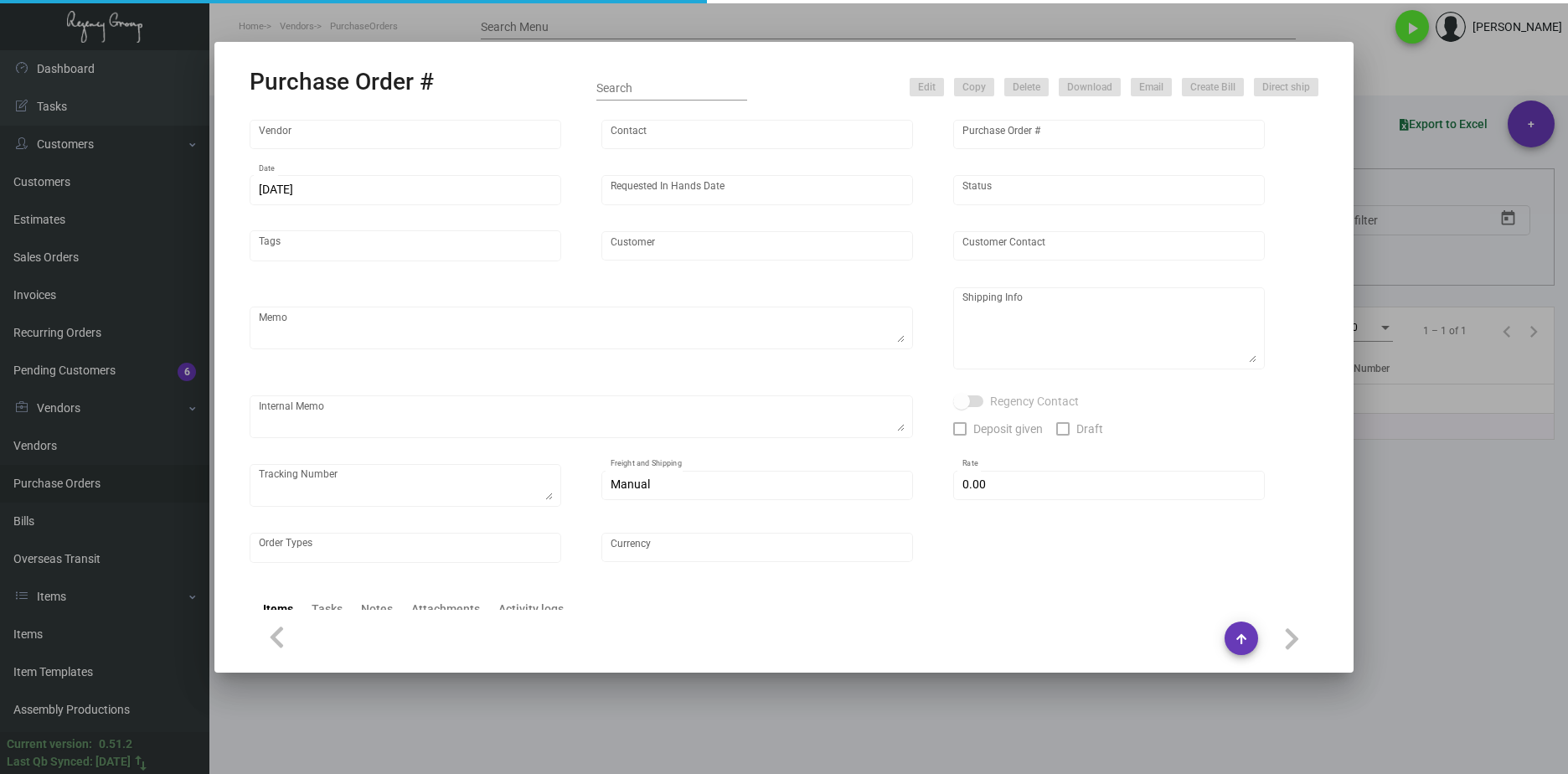
type input "Team Concept"
type input "[PERSON_NAME]"
type input "78473"
type input "[DATE]"
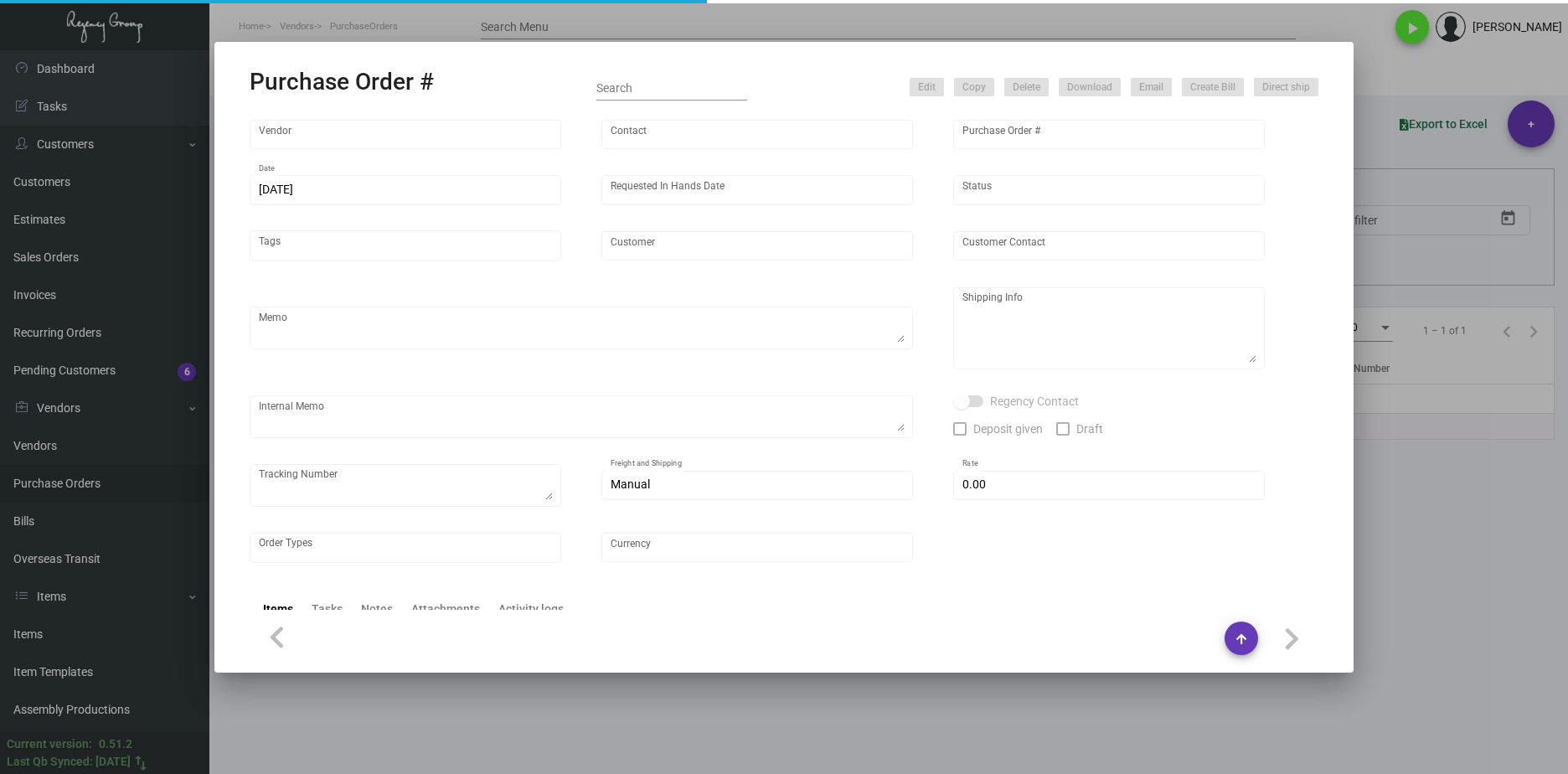
type input "[PERSON_NAME] - Aspen"
type input "[PERSON_NAME]"
type textarea "[PERSON_NAME] - Aspen [PERSON_NAME] [STREET_ADDRESS]"
type input "$ 0.00"
type input "United States Dollar $"
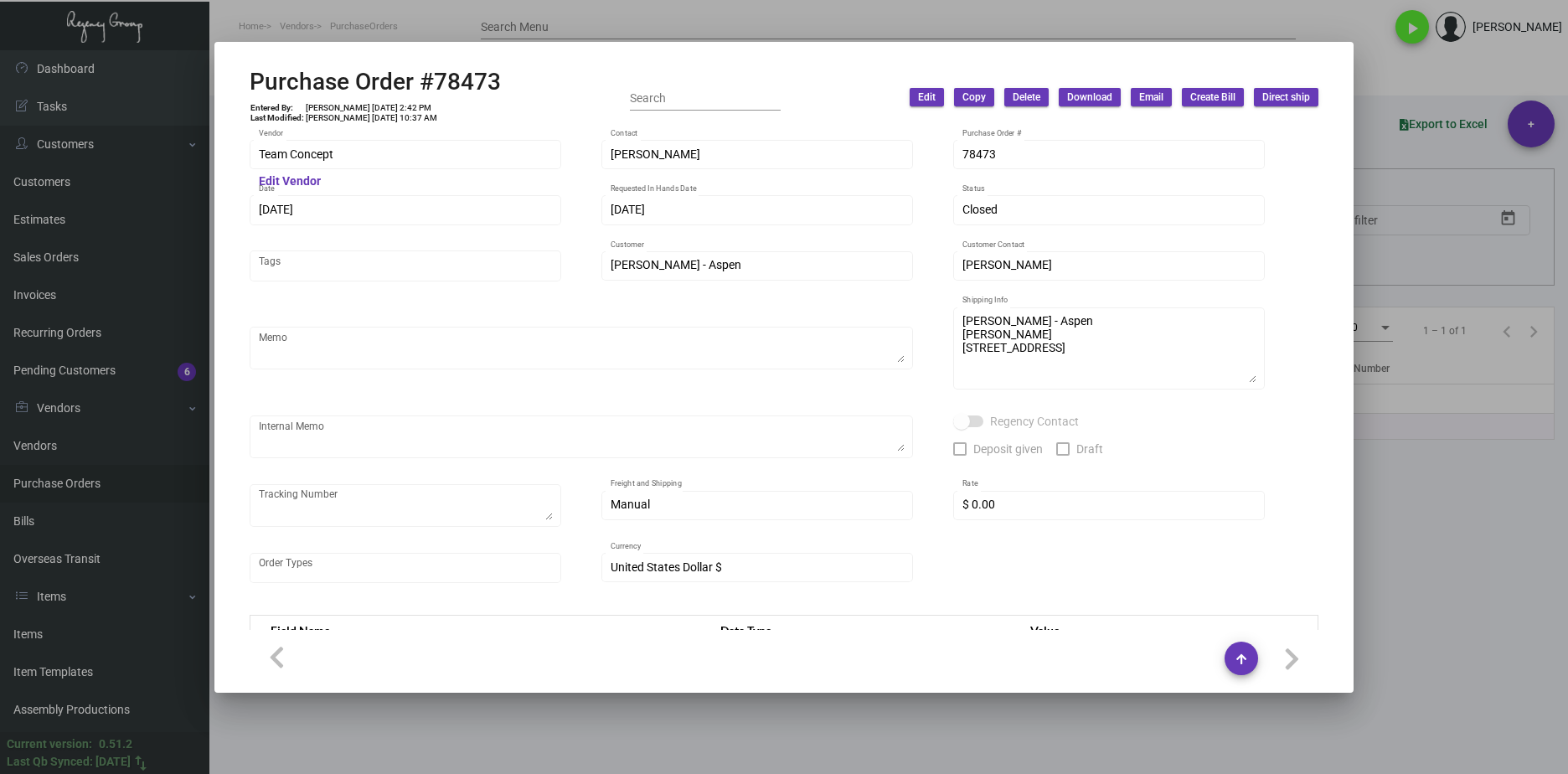
click at [1162, 726] on div at bounding box center [784, 387] width 1568 height 774
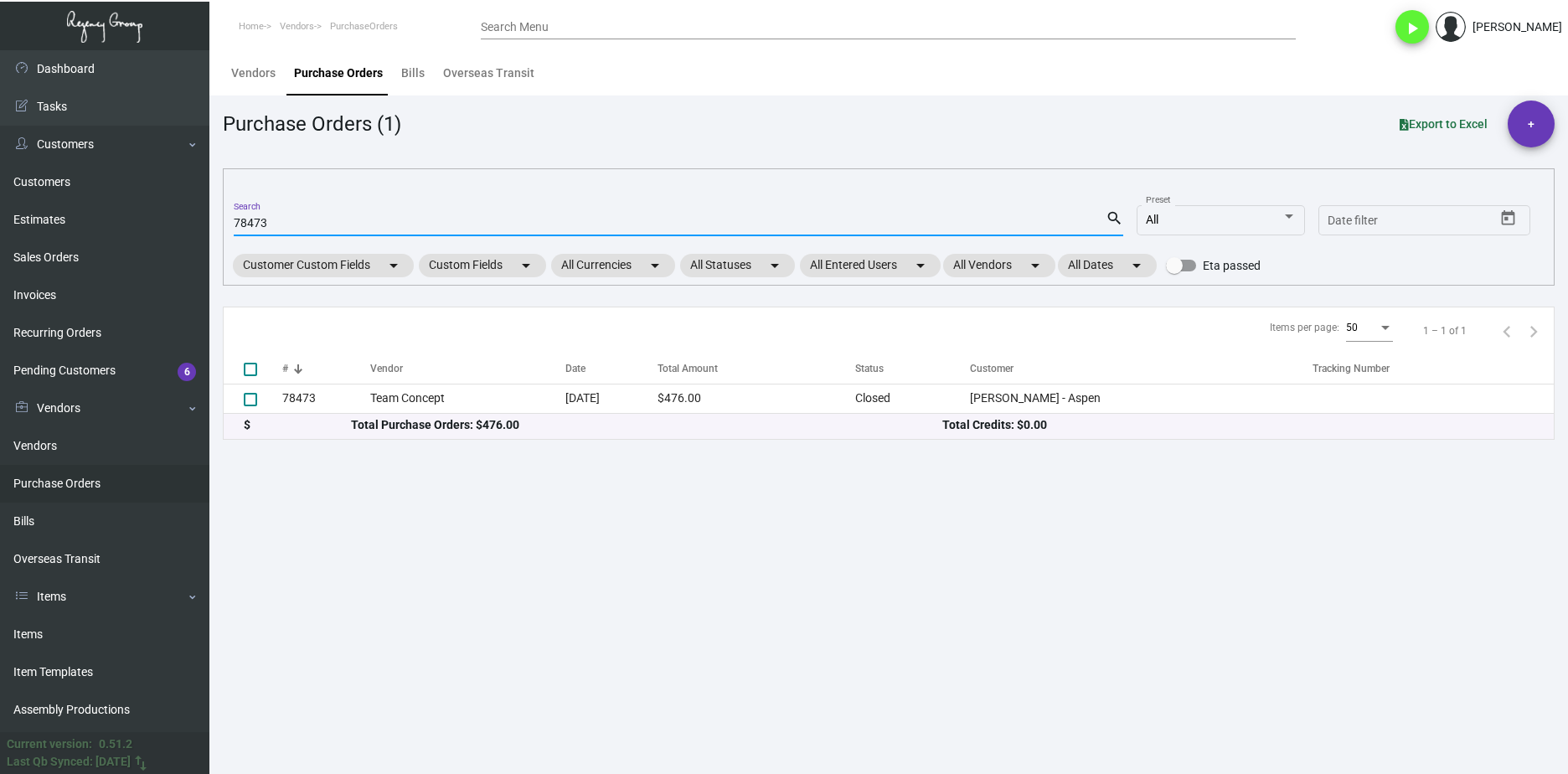
click at [243, 219] on input "78473" at bounding box center [669, 223] width 872 height 14
paste input "100034"
type input "100034"
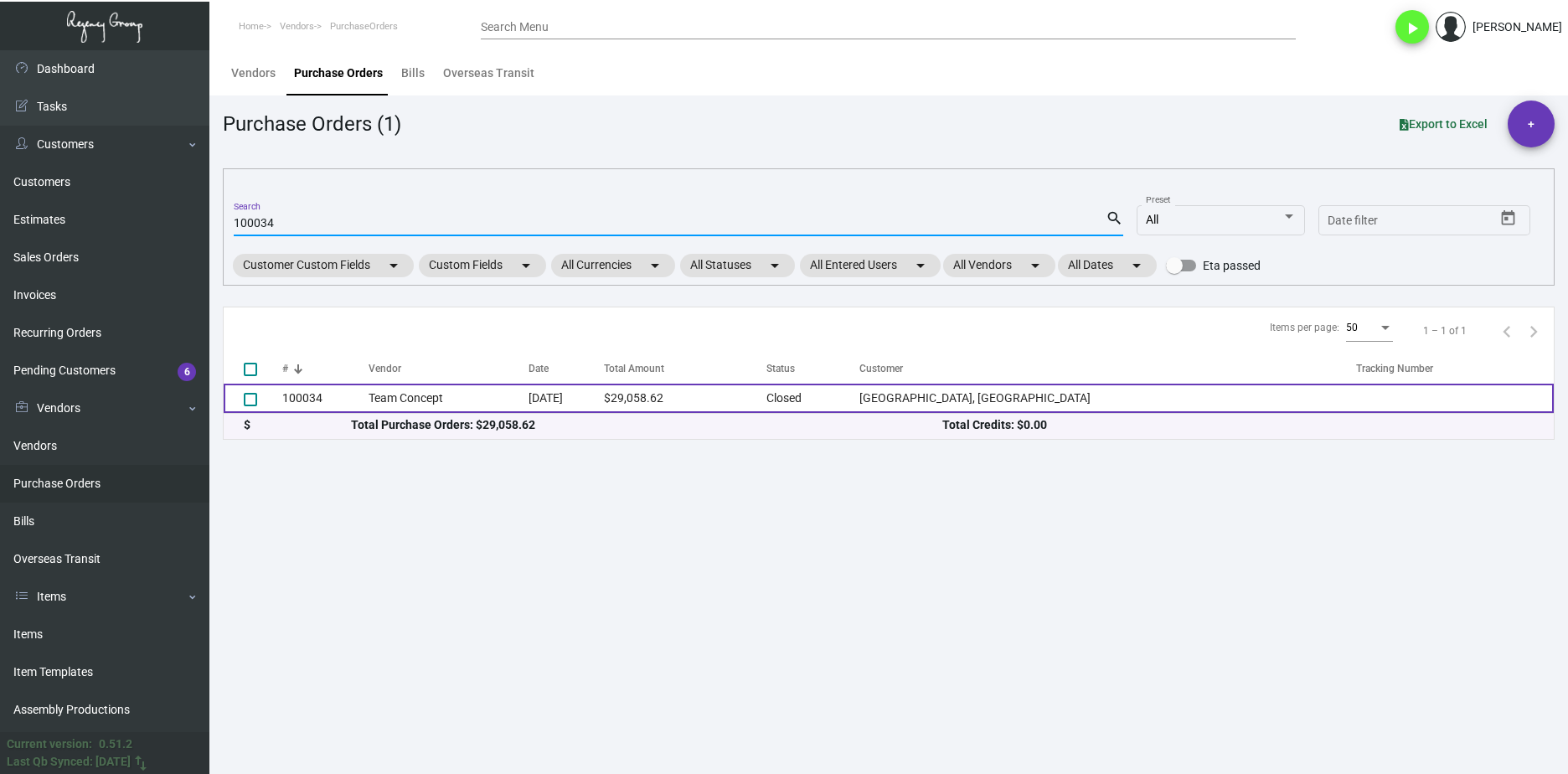
click at [333, 399] on td "100034" at bounding box center [325, 398] width 86 height 29
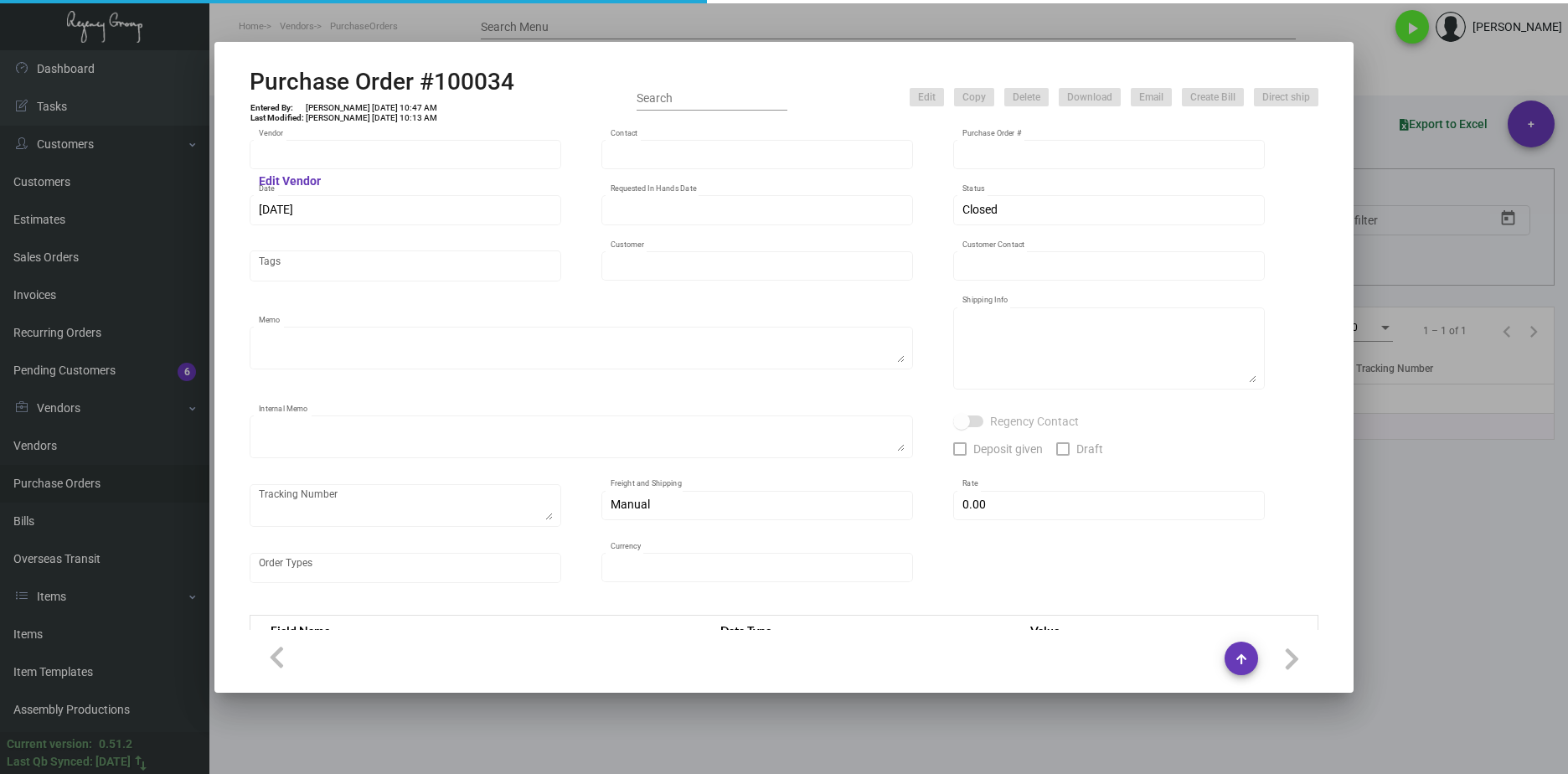
type input "Team Concept"
type input "[PERSON_NAME]"
type input "100034"
type input "[DATE]"
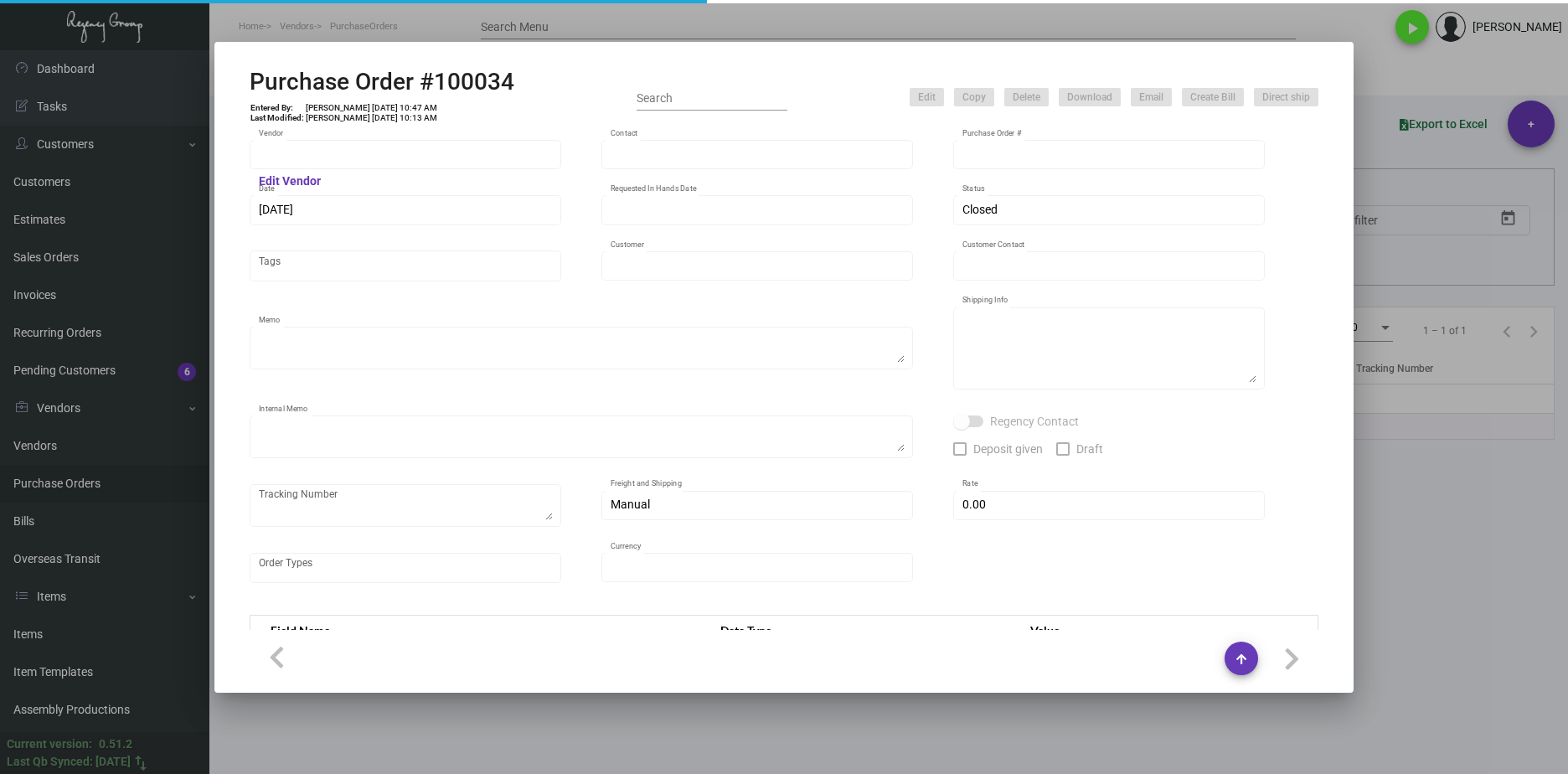
type input "[GEOGRAPHIC_DATA], [GEOGRAPHIC_DATA]"
type input "[PERSON_NAME]"
type textarea "***ANY PRICE DISCREPANCY MUST BE CALLED OUT PRIOR TO PROCEEDING WITH THIS ORDER…"
type textarea "[GEOGRAPHIC_DATA], [GEOGRAPHIC_DATA] - [GEOGRAPHIC_DATA][PERSON_NAME] [STREET_A…"
type textarea "[DATE] - Envelope stock - 65# [DATE] vellum yellow cover was discontinued so su…"
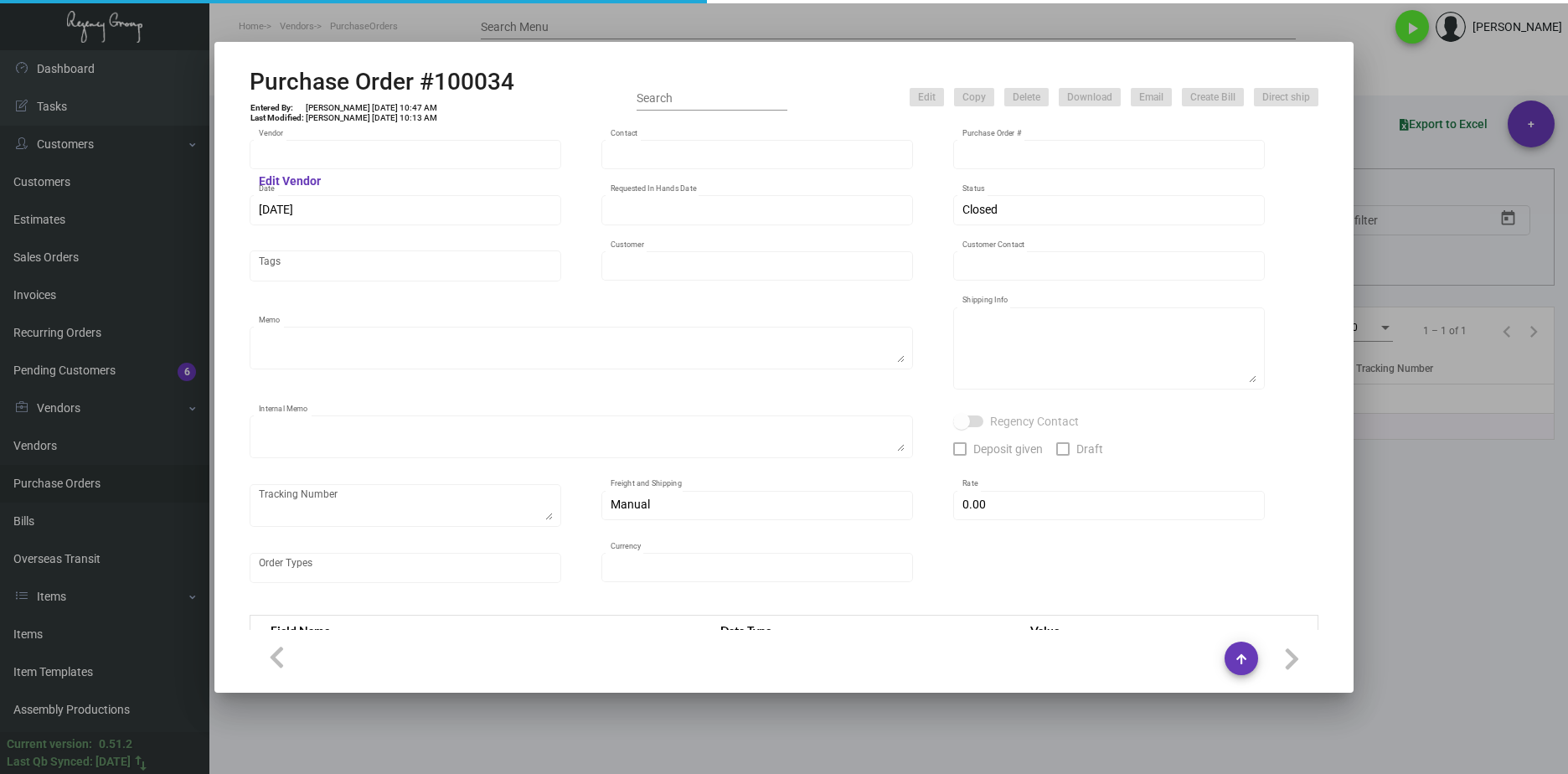
type input "$ 5.00"
type input "United States Dollar $"
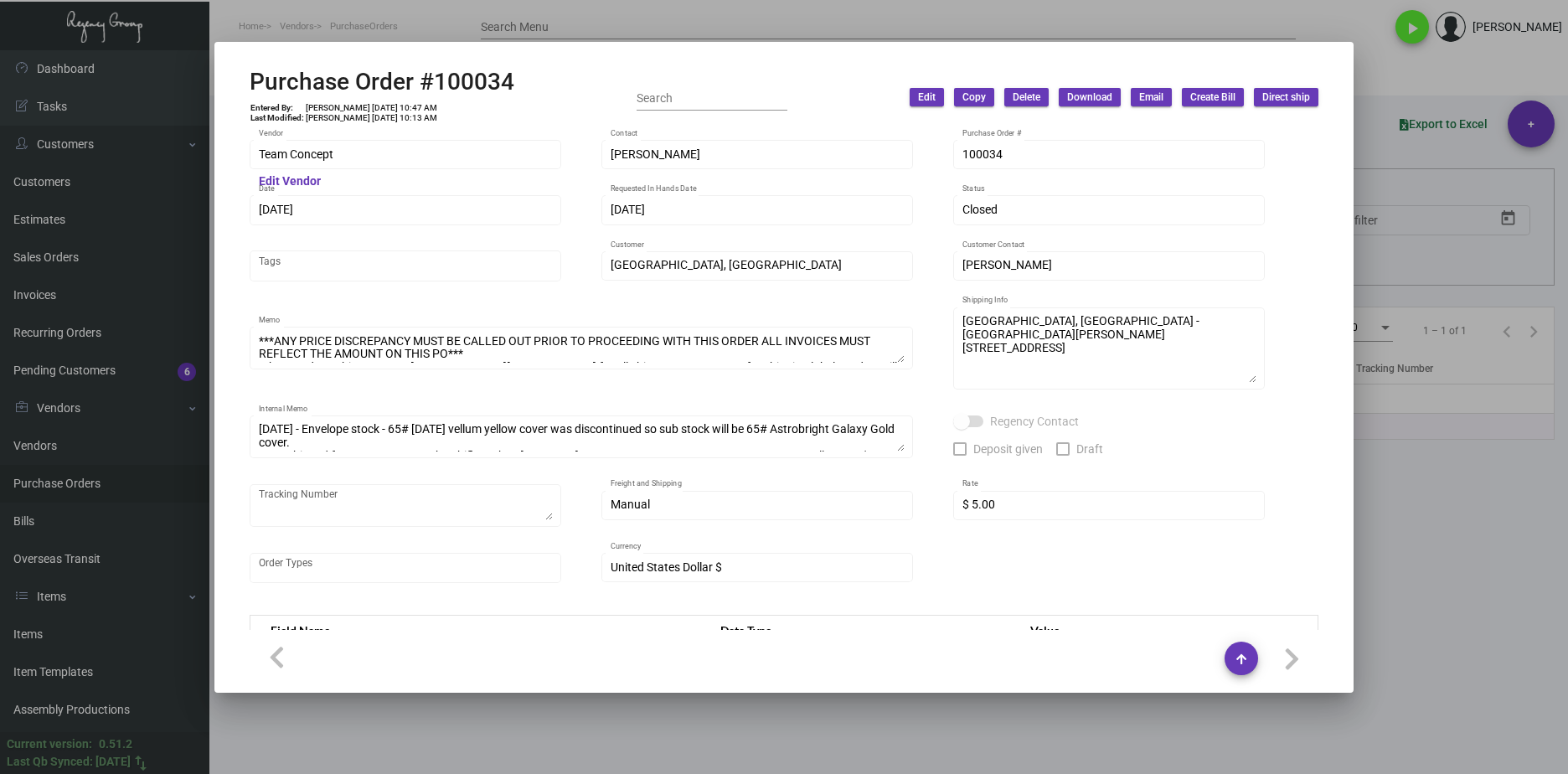
click at [372, 105] on td "[PERSON_NAME] [DATE] 10:47 AM" at bounding box center [371, 108] width 133 height 10
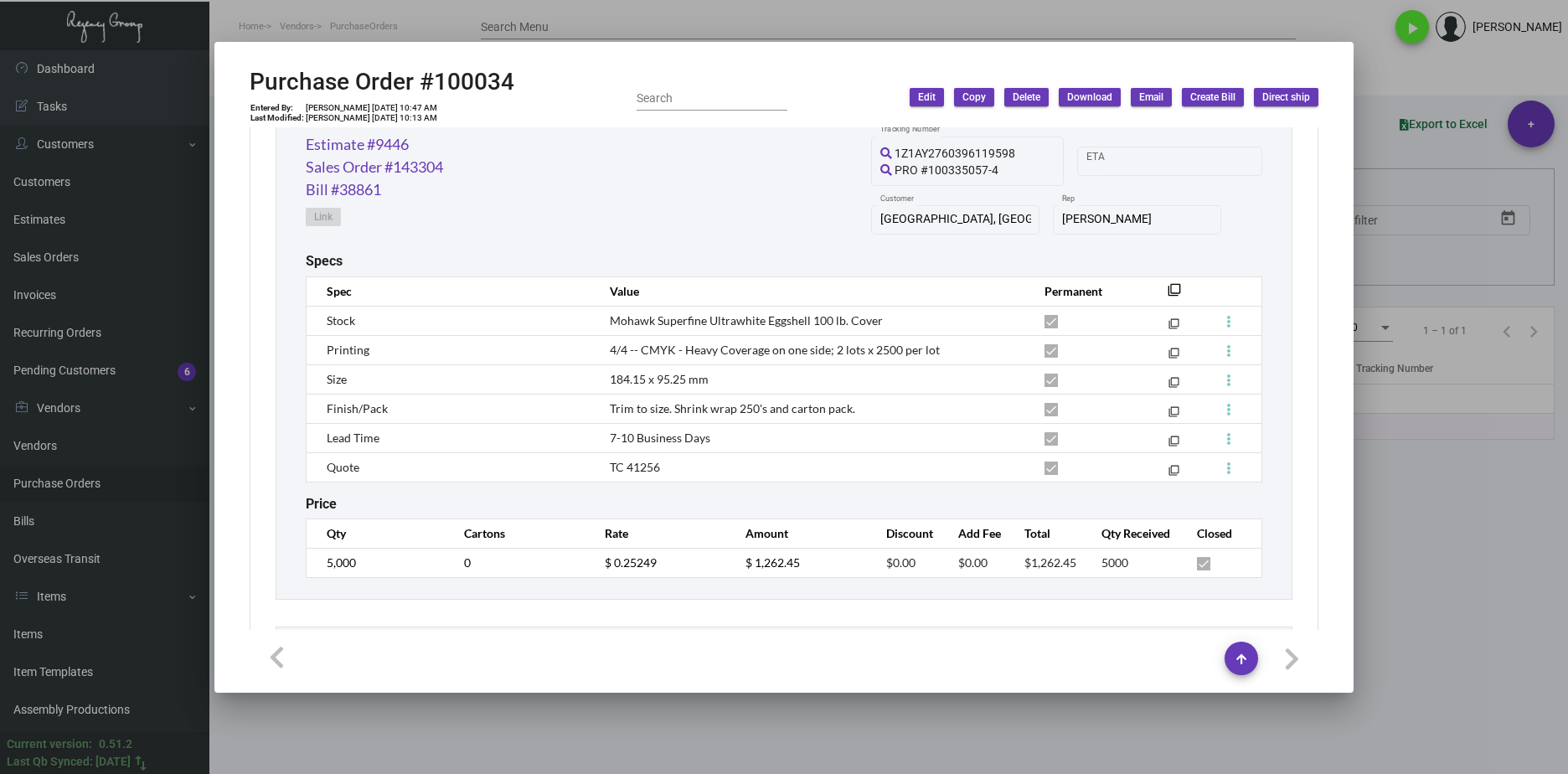
scroll to position [1089, 0]
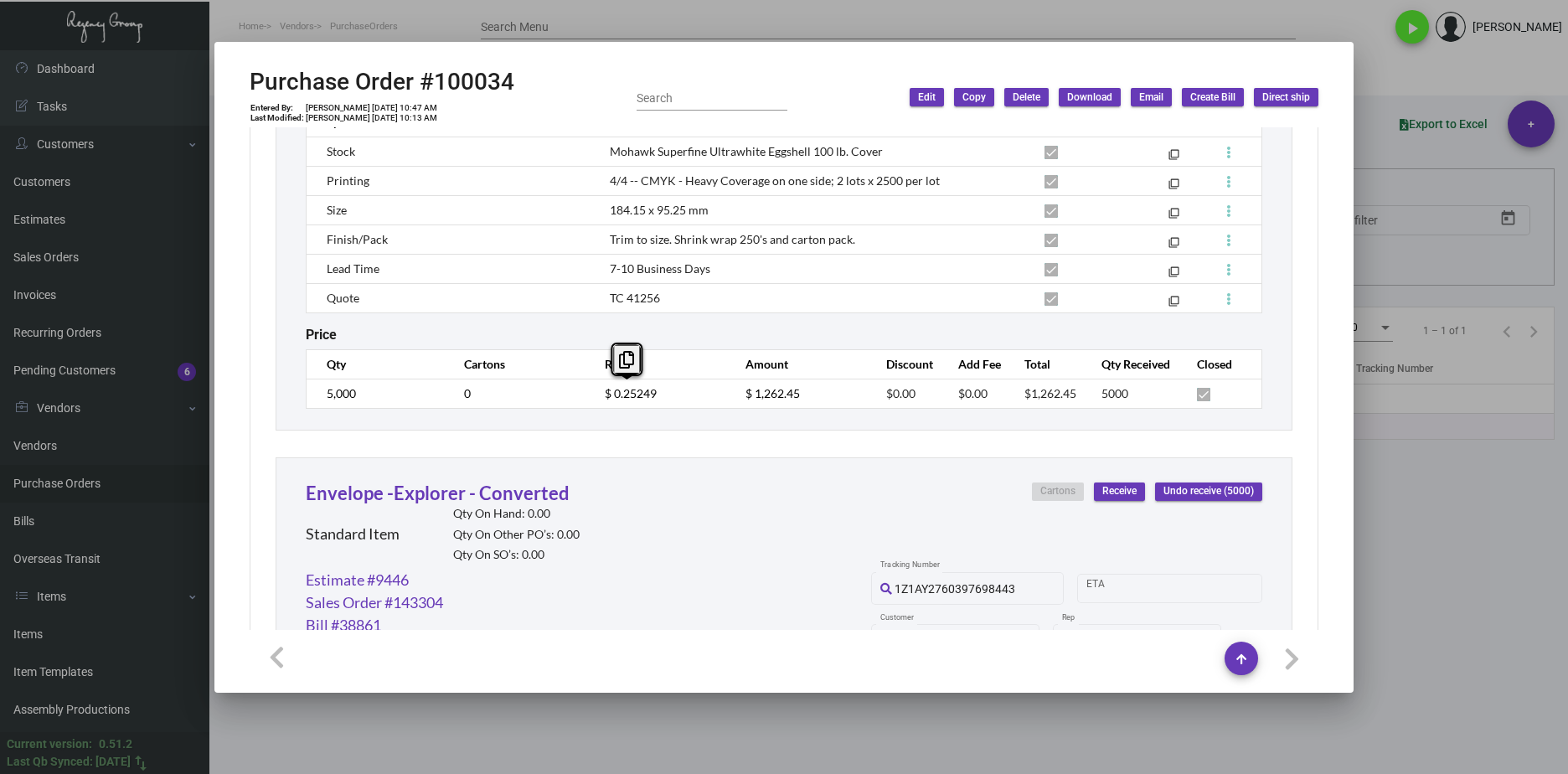
click at [594, 393] on td "$ 0.25249" at bounding box center [658, 393] width 141 height 29
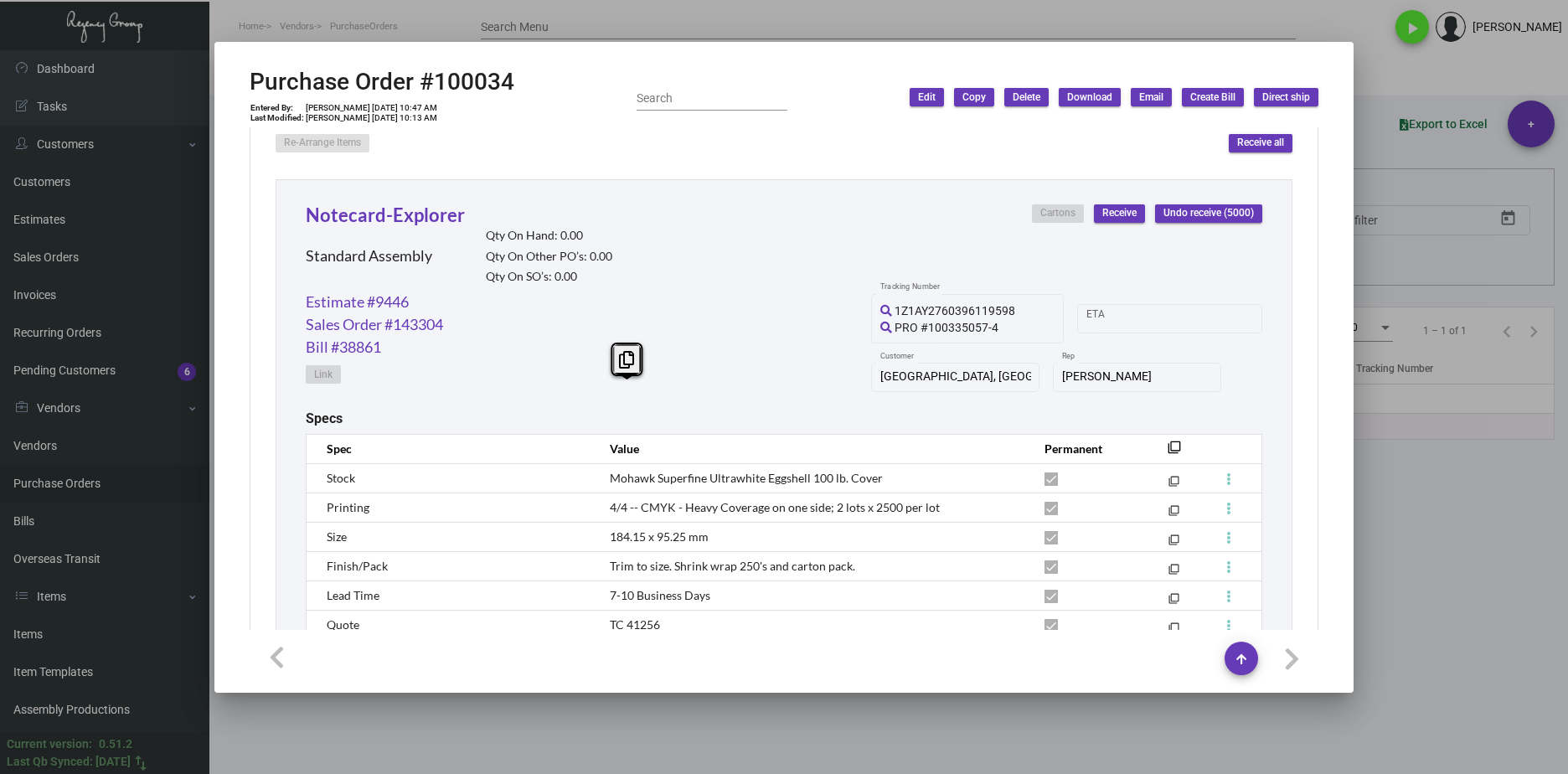
scroll to position [754, 0]
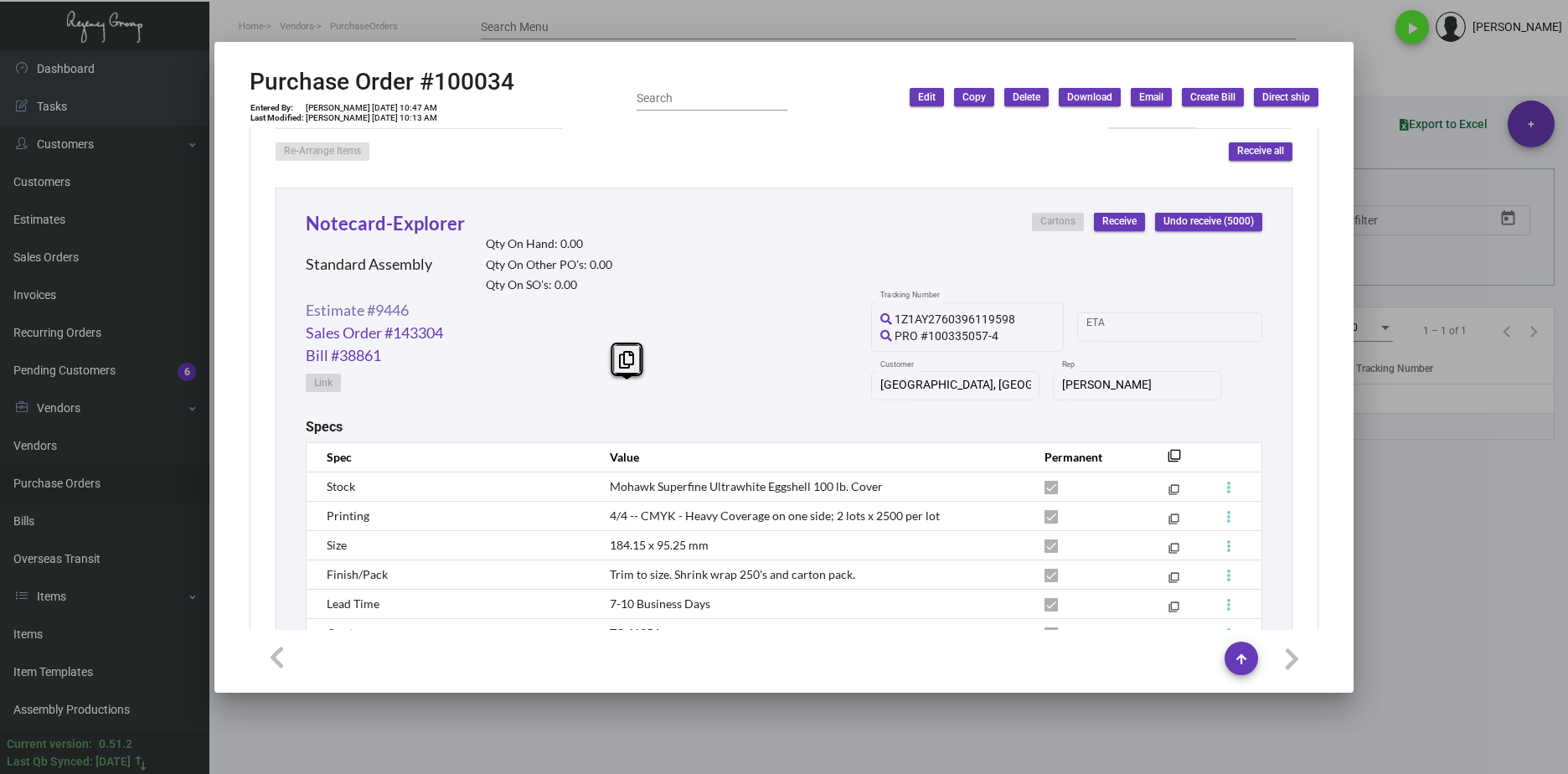
click at [398, 315] on link "Estimate #9446" at bounding box center [358, 310] width 103 height 23
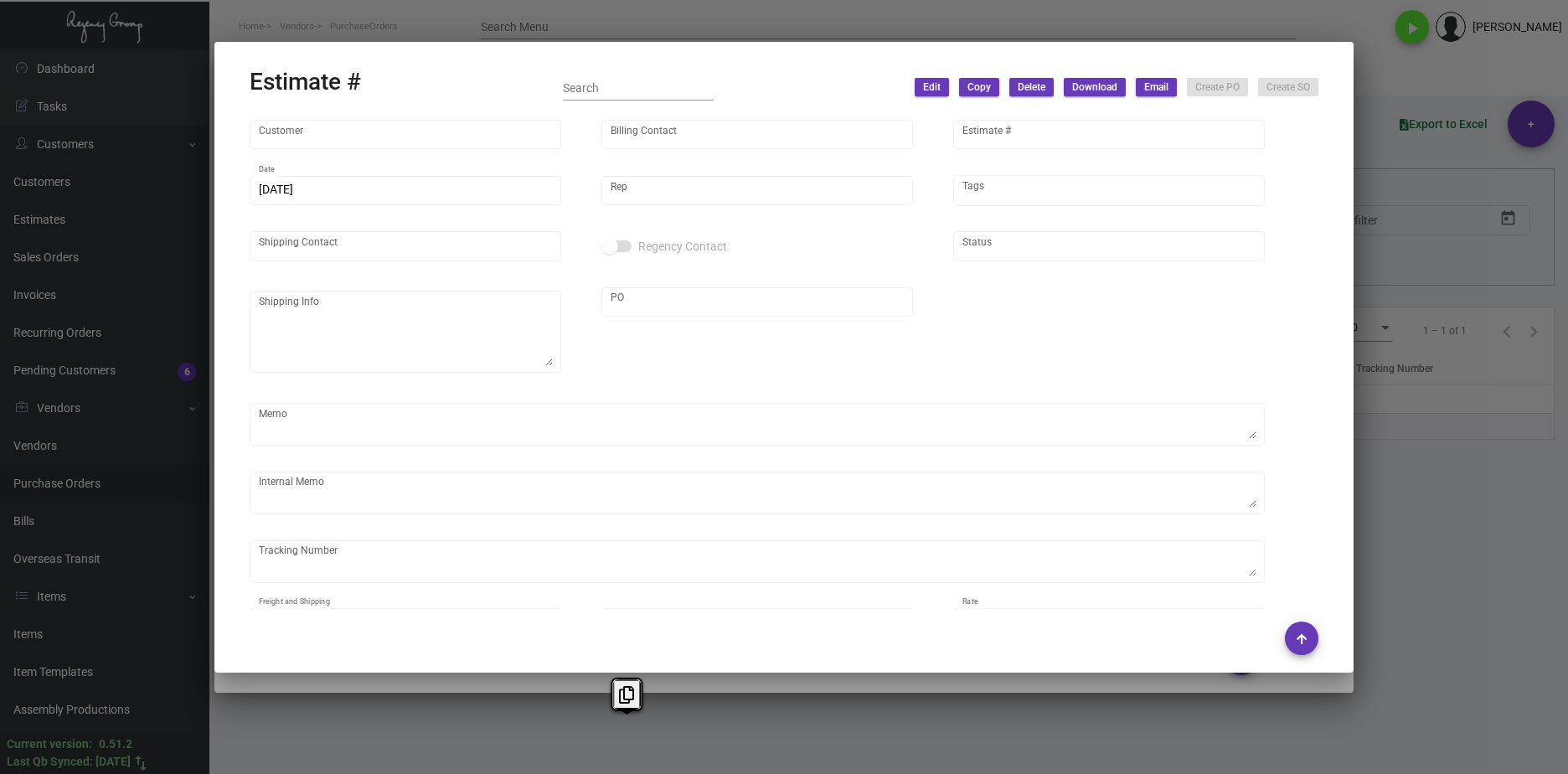
type input "[GEOGRAPHIC_DATA], [GEOGRAPHIC_DATA]"
type input "dba [GEOGRAPHIC_DATA], A [GEOGRAPHIC_DATA]"
type input "9446"
type input "[DATE]"
type input "[PERSON_NAME]"
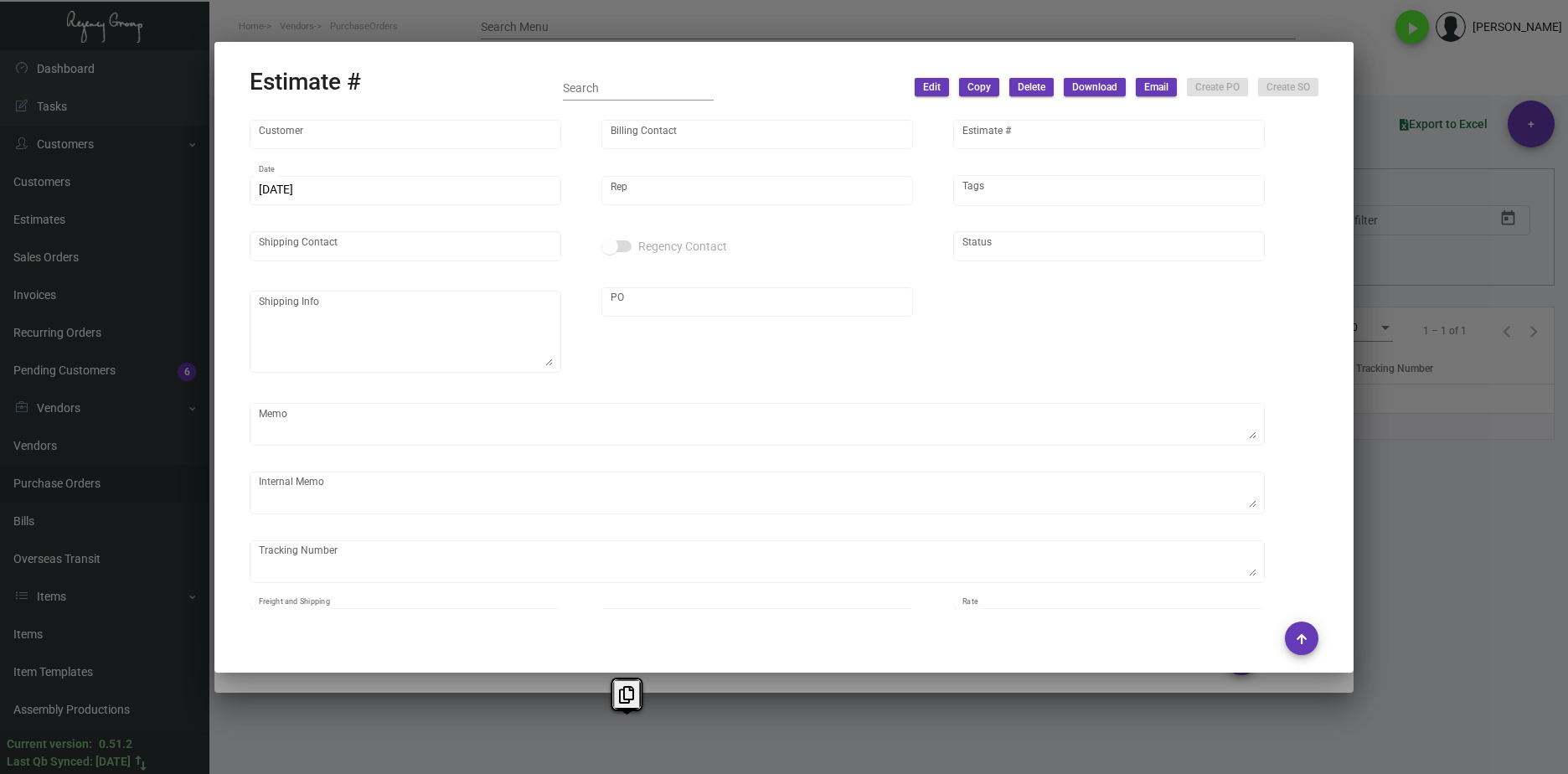
type input "[PERSON_NAME]"
type textarea "50% deposit"
type input "United States Dollar $"
type input "$ 0.00"
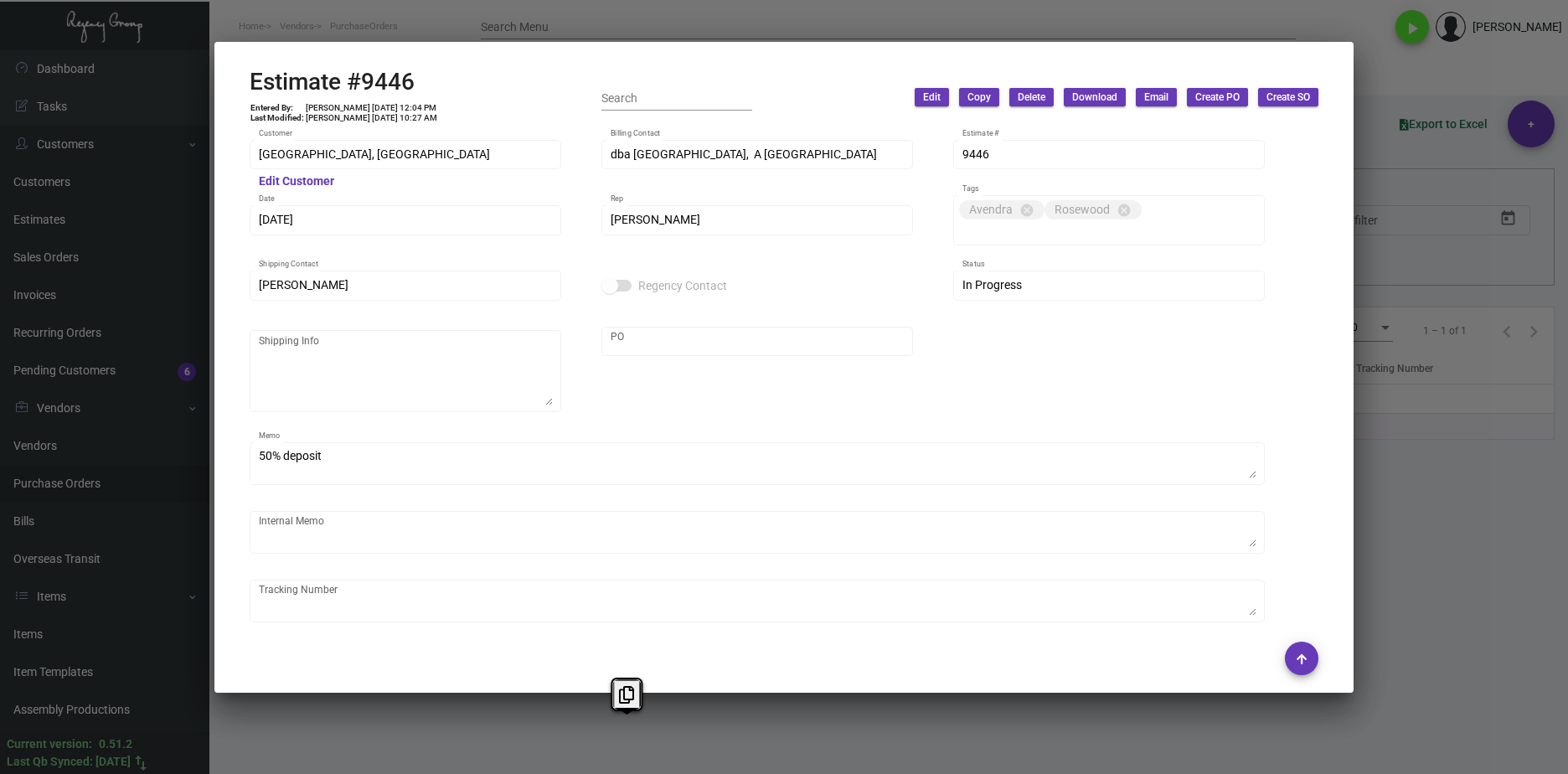
drag, startPoint x: 442, startPoint y: 80, endPoint x: 372, endPoint y: 74, distance: 70.3
click at [441, 80] on div "Estimate #9446 Entered By: [PERSON_NAME] [DATE] 12:04 PM Last Modified: [PERSON…" at bounding box center [784, 97] width 1069 height 60
drag, startPoint x: 372, startPoint y: 74, endPoint x: 248, endPoint y: 83, distance: 124.3
click at [248, 83] on mat-dialog-container "Estimate #9446 Entered By: [PERSON_NAME] [DATE] 12:04 PM Last Modified: [PERSON…" at bounding box center [784, 368] width 1140 height 651
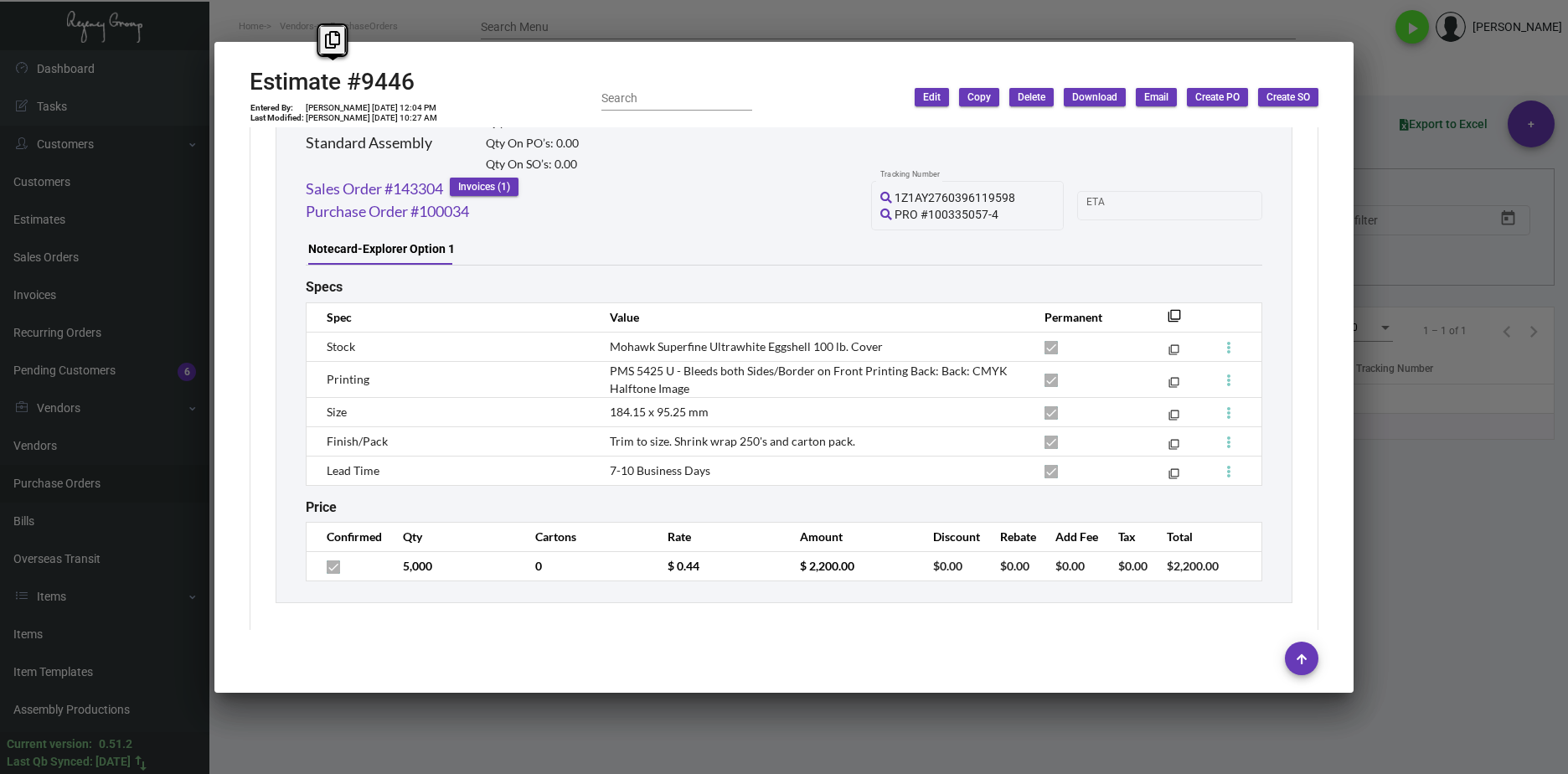
scroll to position [12148, 0]
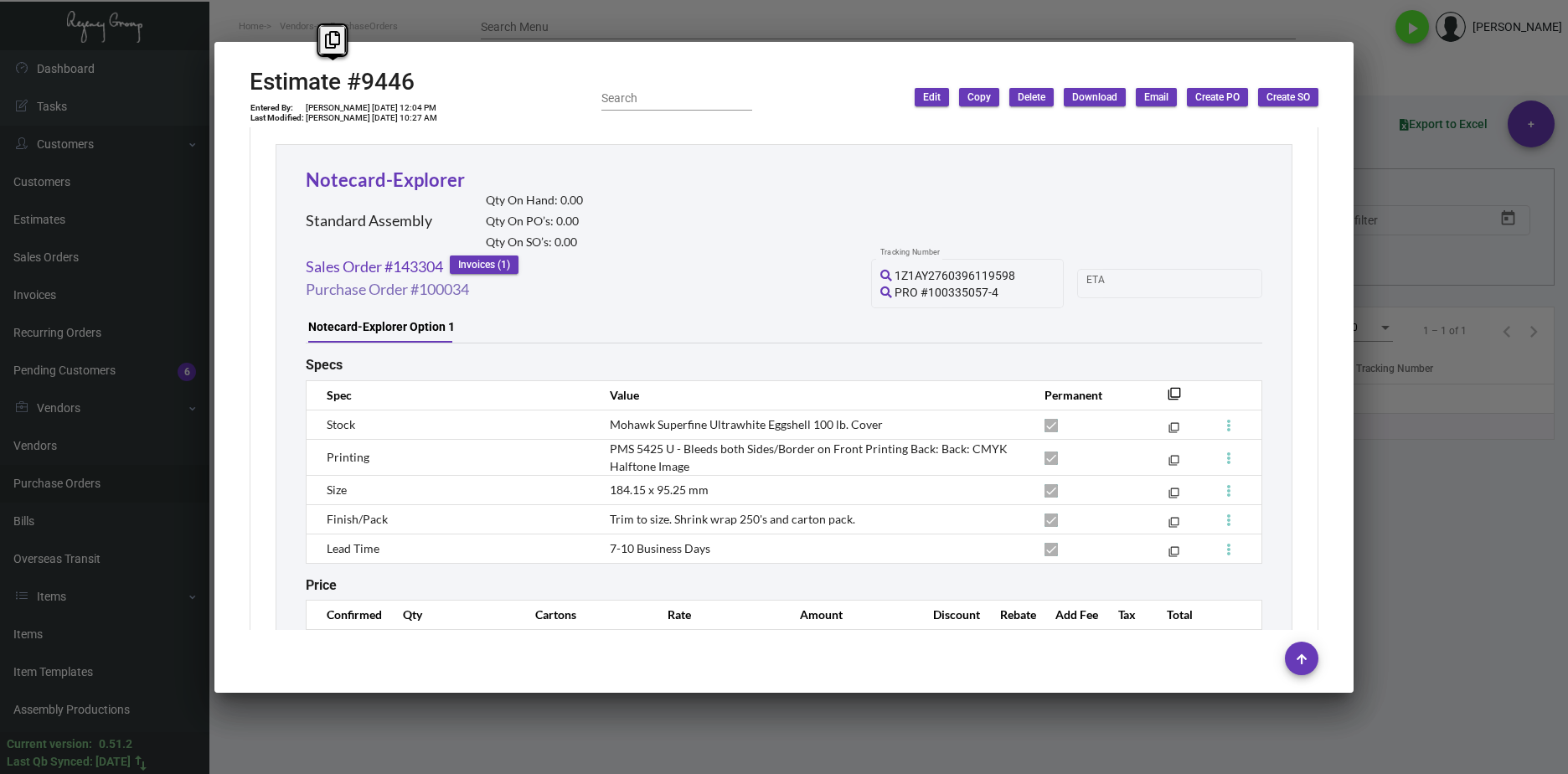
click at [449, 295] on link "Purchase Order #100034" at bounding box center [388, 290] width 164 height 23
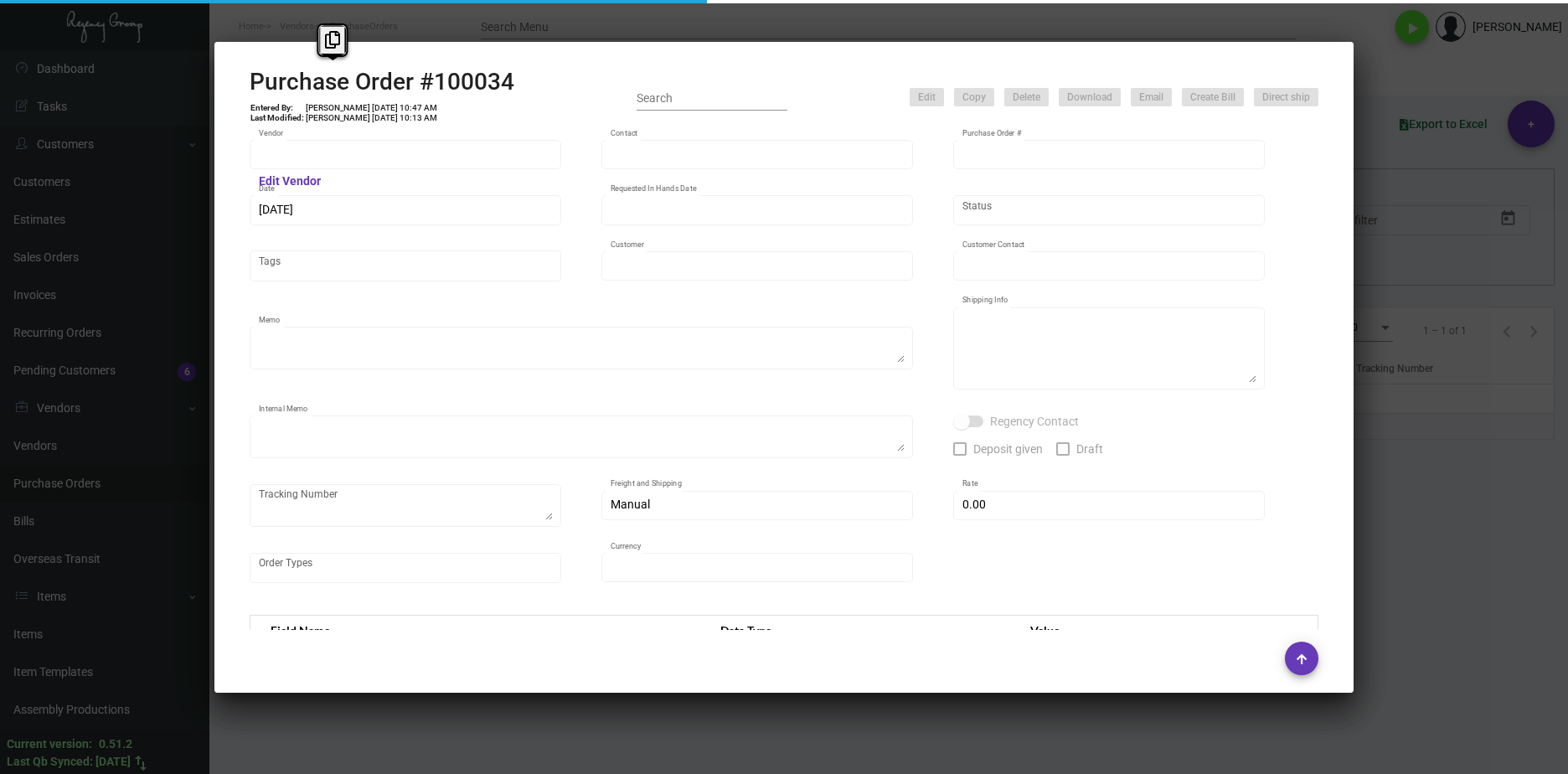
type input "Team Concept"
type input "[PERSON_NAME]"
type input "100034"
type input "[DATE]"
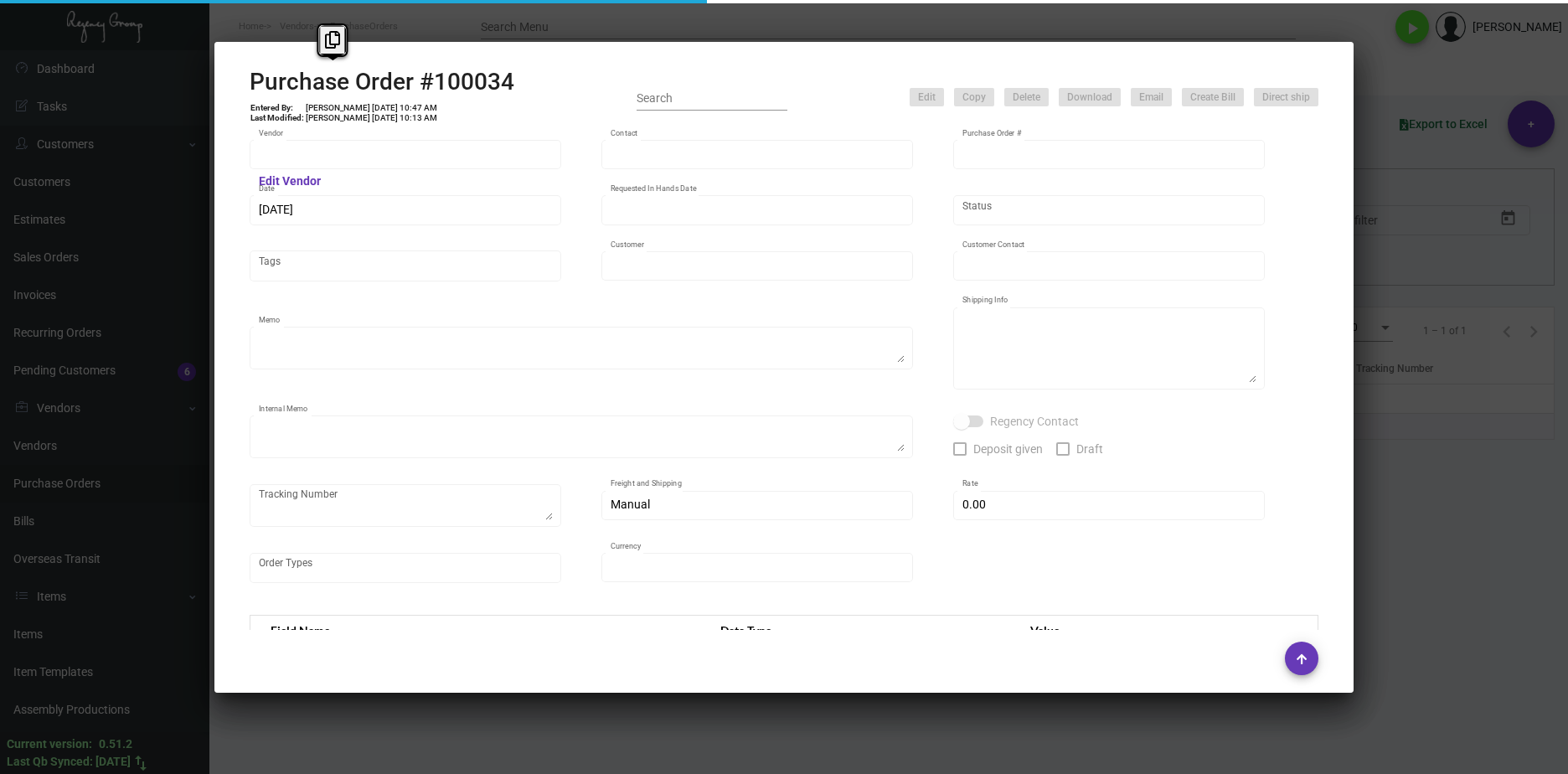
type input "[GEOGRAPHIC_DATA], [GEOGRAPHIC_DATA]"
type input "[PERSON_NAME]"
type textarea "***ANY PRICE DISCREPANCY MUST BE CALLED OUT PRIOR TO PROCEEDING WITH THIS ORDER…"
type textarea "[GEOGRAPHIC_DATA], [GEOGRAPHIC_DATA] - [GEOGRAPHIC_DATA][PERSON_NAME] [STREET_A…"
type textarea "[DATE] - Envelope stock - 65# [DATE] vellum yellow cover was discontinued so su…"
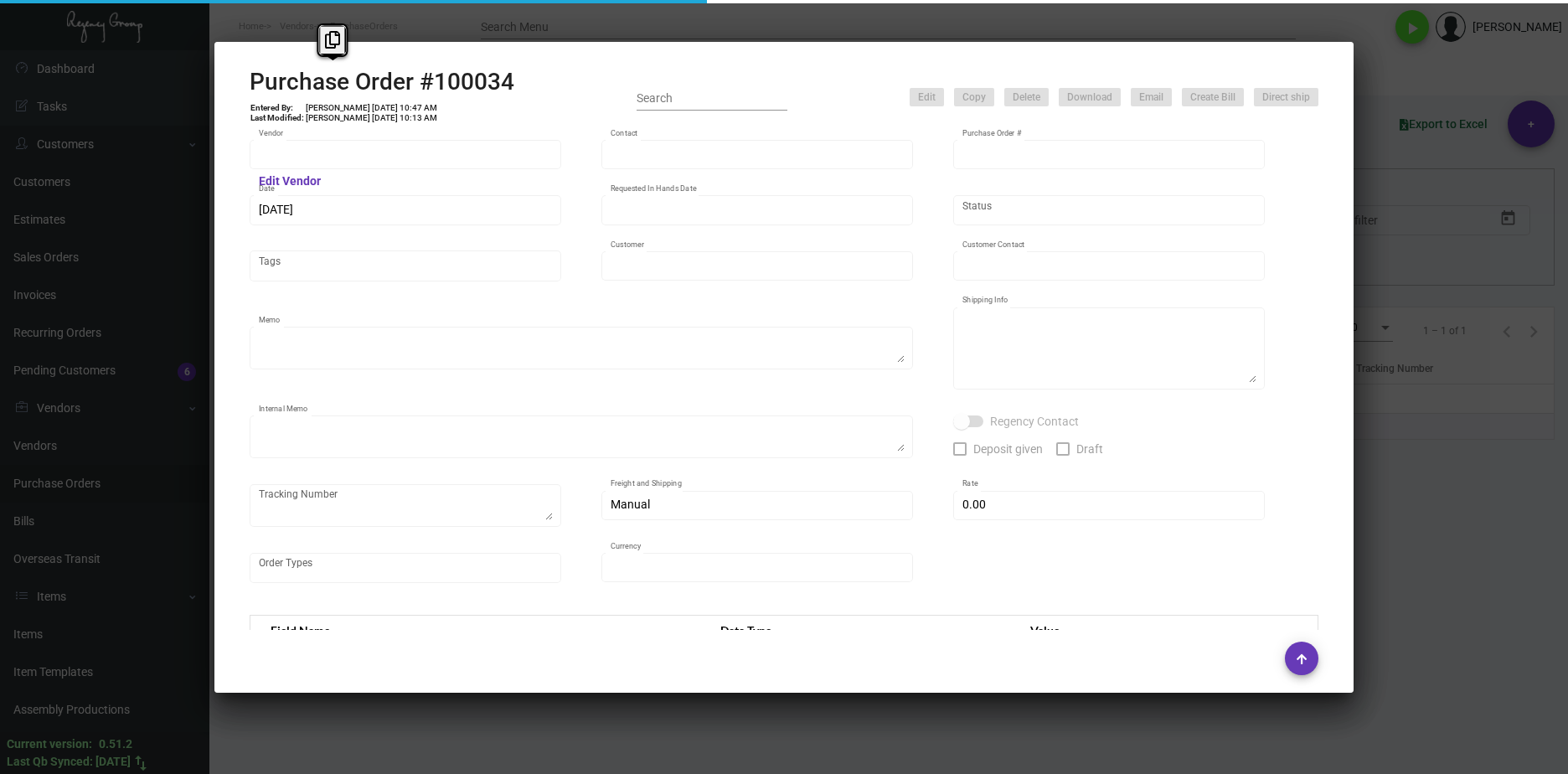
type input "$ 5.00"
type input "United States Dollar $"
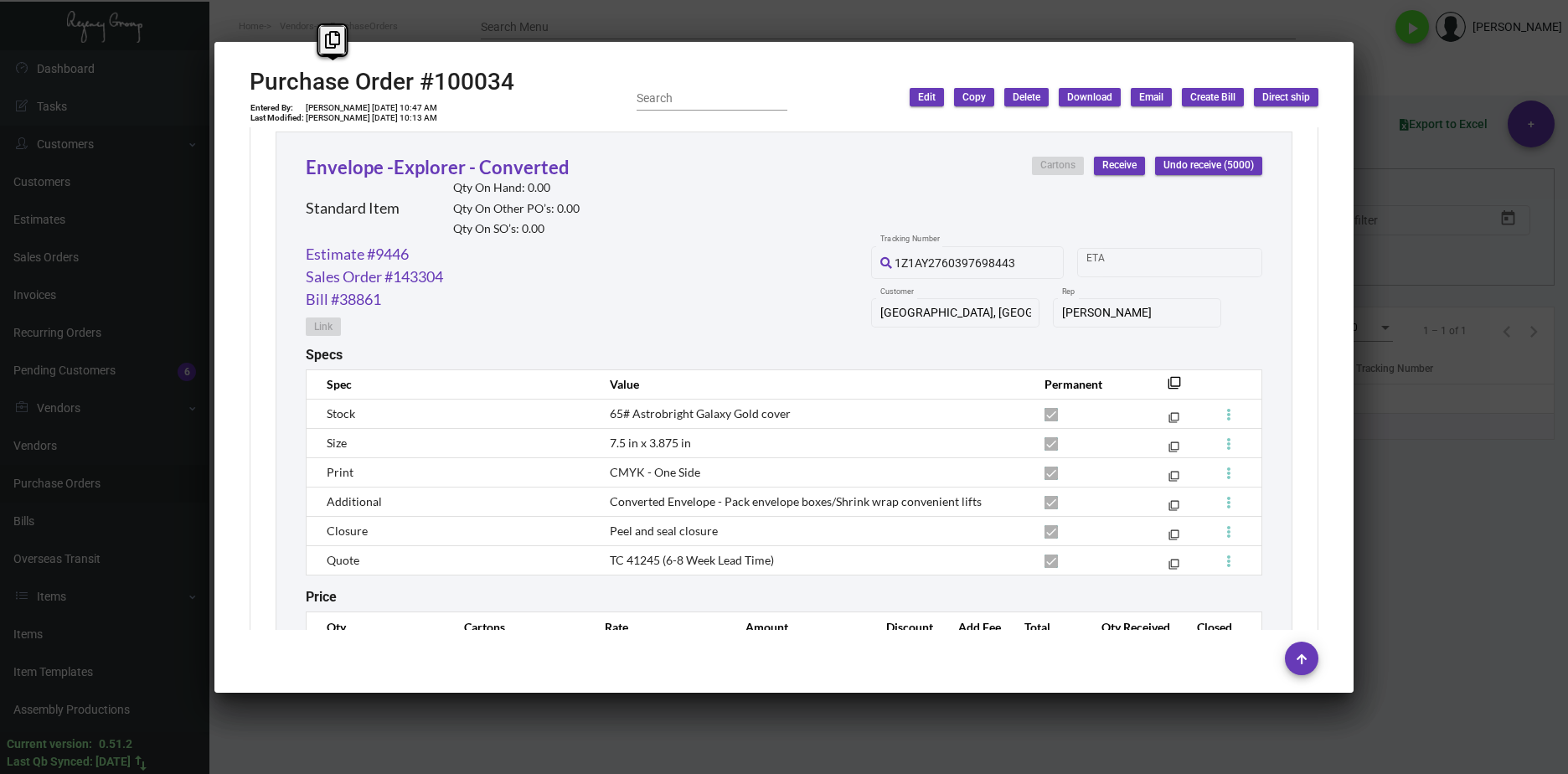
scroll to position [1257, 0]
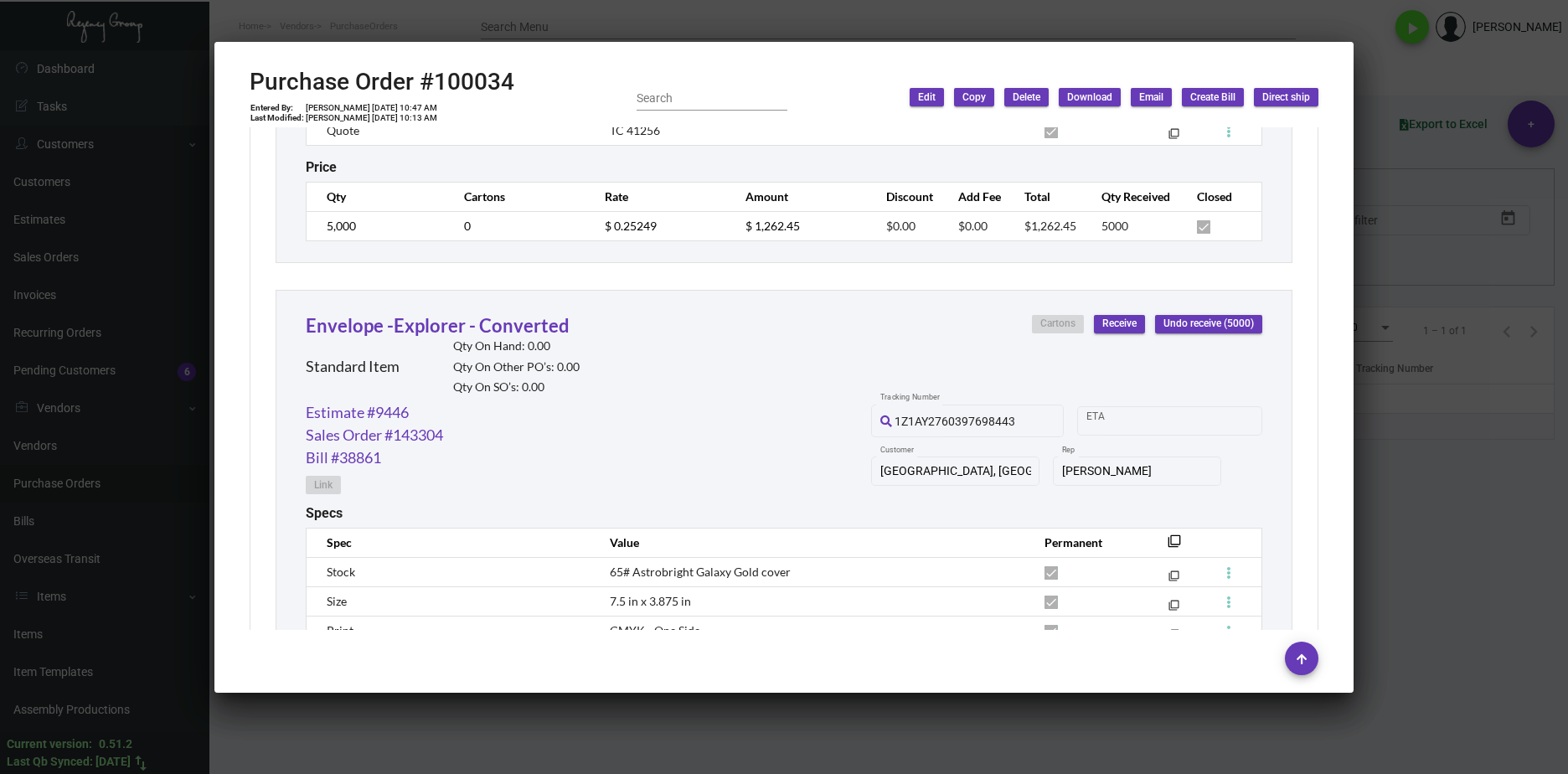
click at [675, 428] on div "Estimate #9446 Sales Order #143304 Bill #38861 Link 1Z1AY2760397698443 Tracking…" at bounding box center [784, 453] width 957 height 104
drag, startPoint x: 454, startPoint y: 431, endPoint x: 309, endPoint y: 432, distance: 145.0
click at [309, 432] on div "Estimate #9446 Sales Order #143304 Bill #38861 Link 1Z1AY2760397698443 Tracking…" at bounding box center [784, 453] width 957 height 104
copy link "Sales Order #143304"
click at [532, 492] on div "Estimate #9446 Sales Order #143304 Bill #38861 Link 1Z1AY2760397698443 Tracking…" at bounding box center [784, 453] width 957 height 104
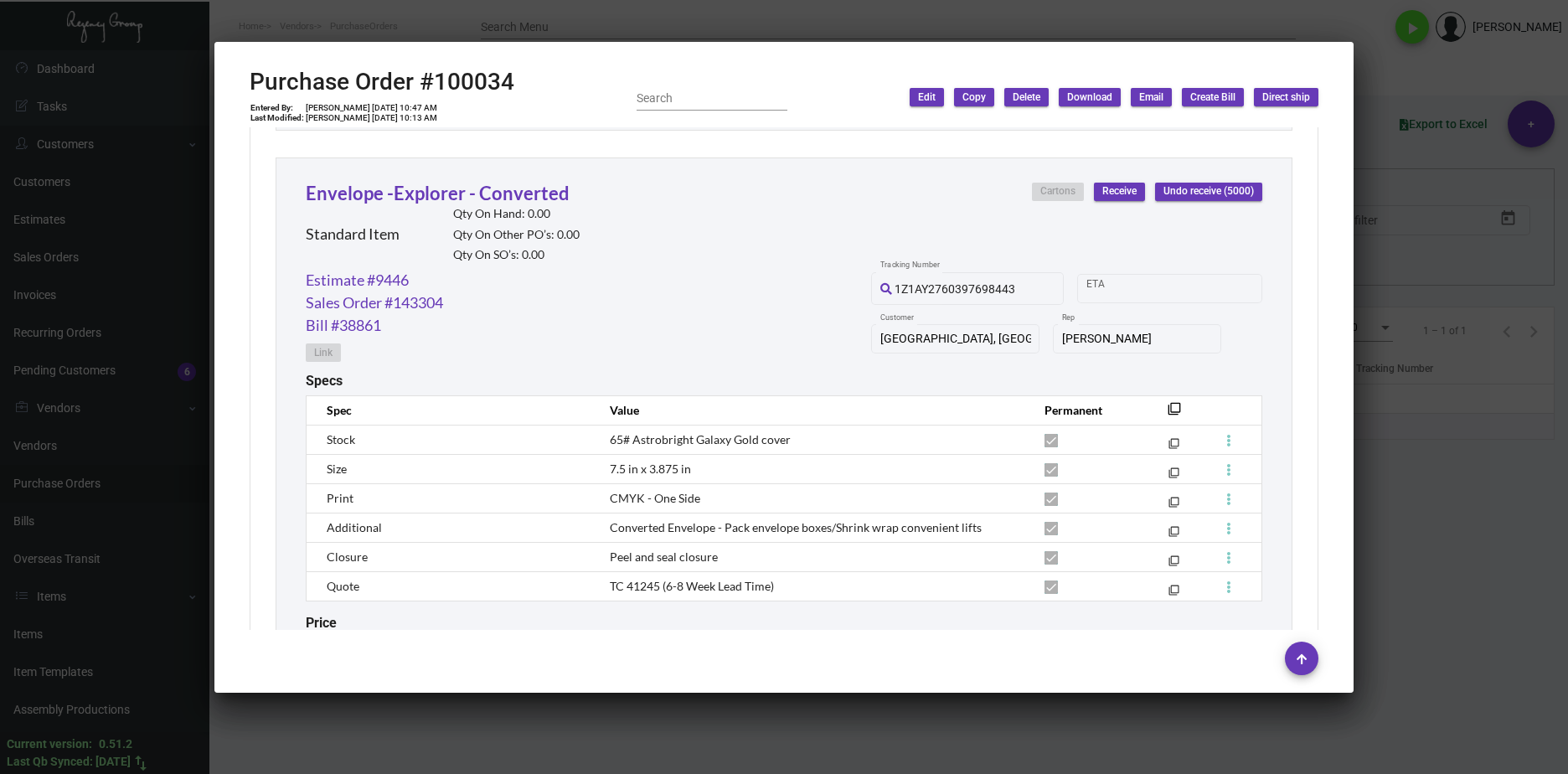
scroll to position [1592, 0]
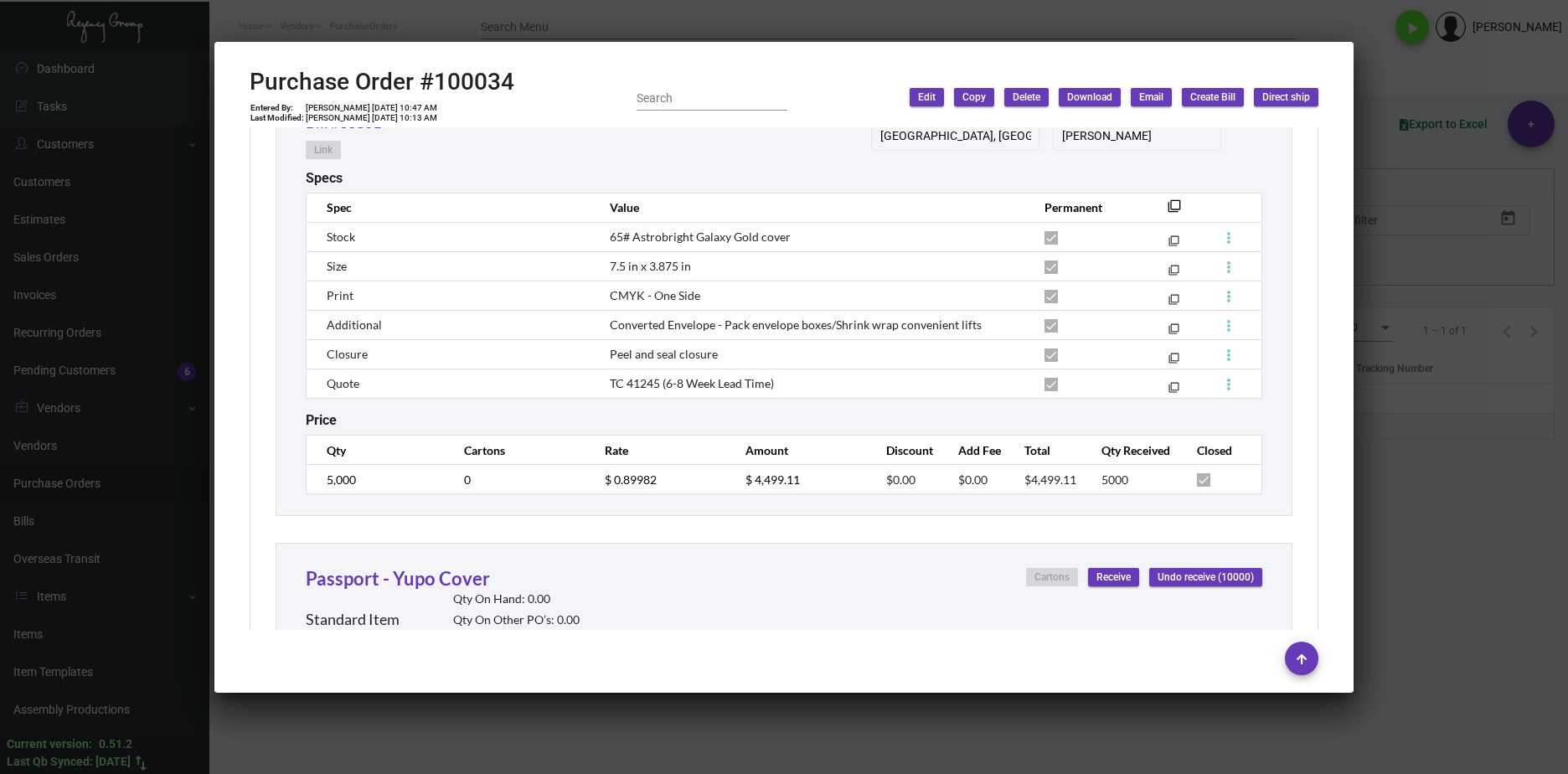
click at [588, 479] on td "$ 0.89982" at bounding box center [658, 480] width 141 height 29
